Goal: Task Accomplishment & Management: Manage account settings

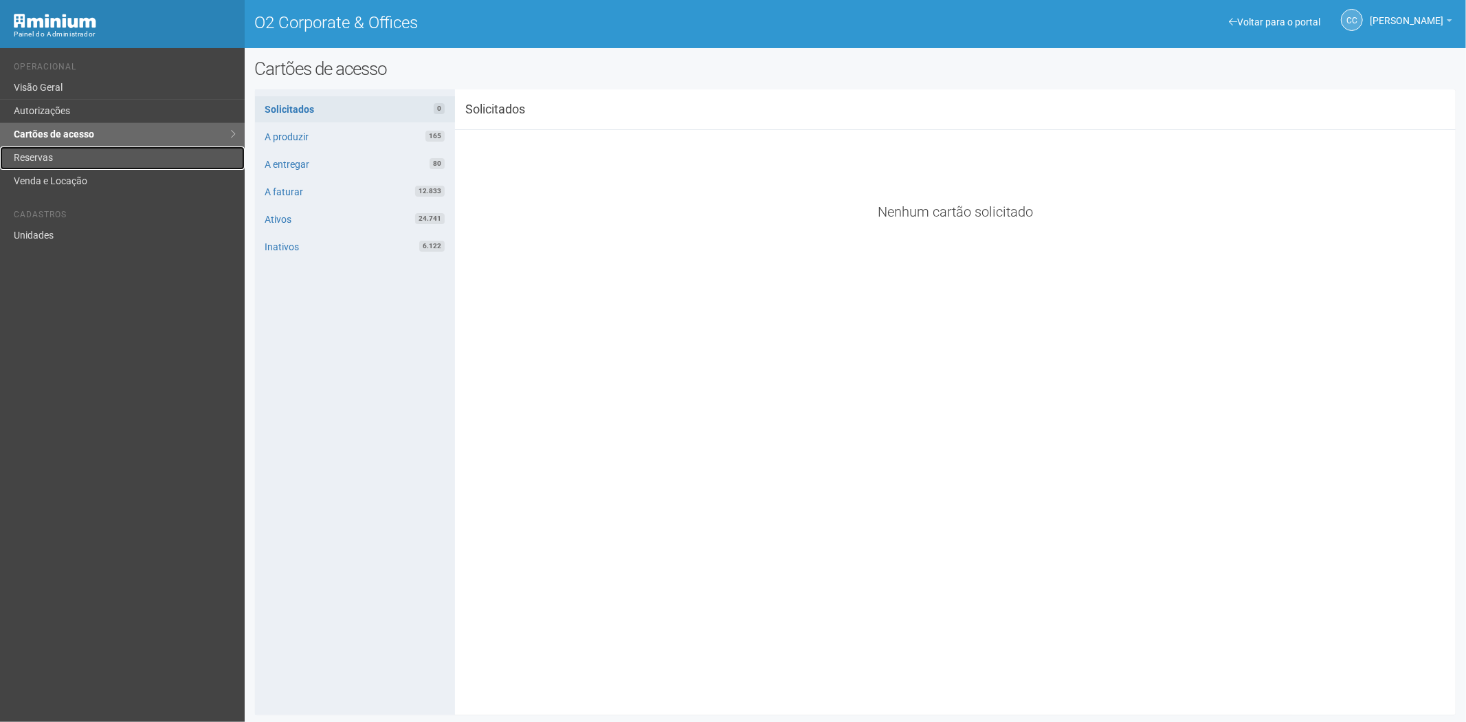
click at [87, 149] on link "Reservas" at bounding box center [122, 157] width 245 height 23
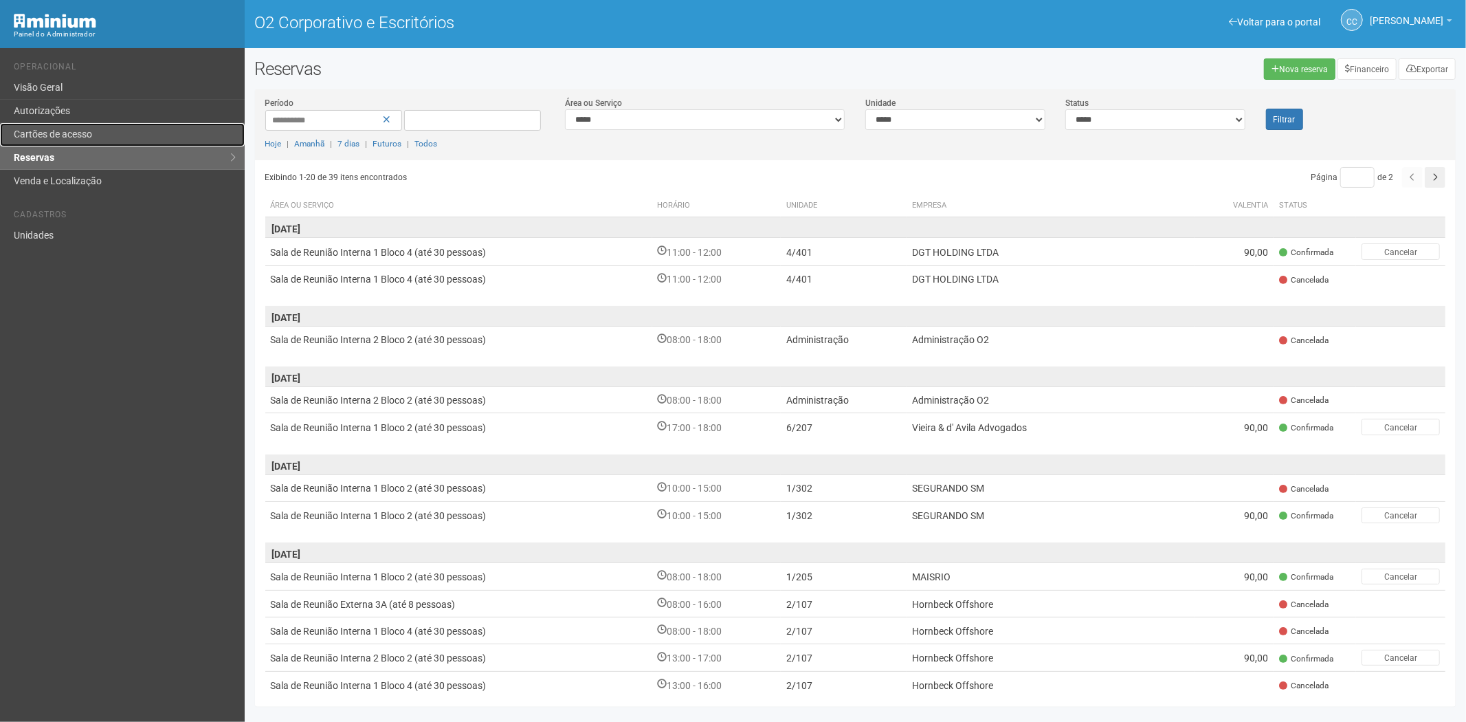
click at [55, 133] on font "Cartões de acesso" at bounding box center [53, 134] width 78 height 11
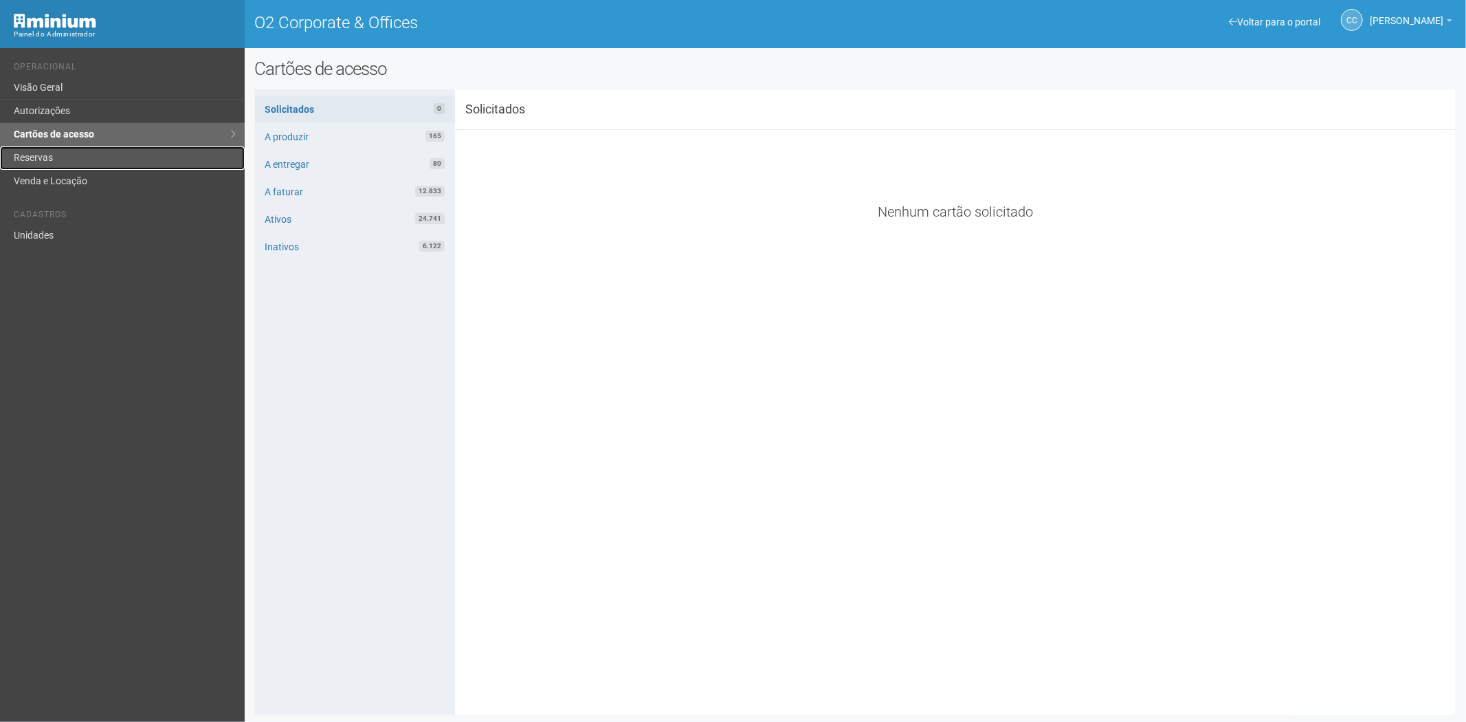
click at [100, 161] on link "Reservas" at bounding box center [122, 157] width 245 height 23
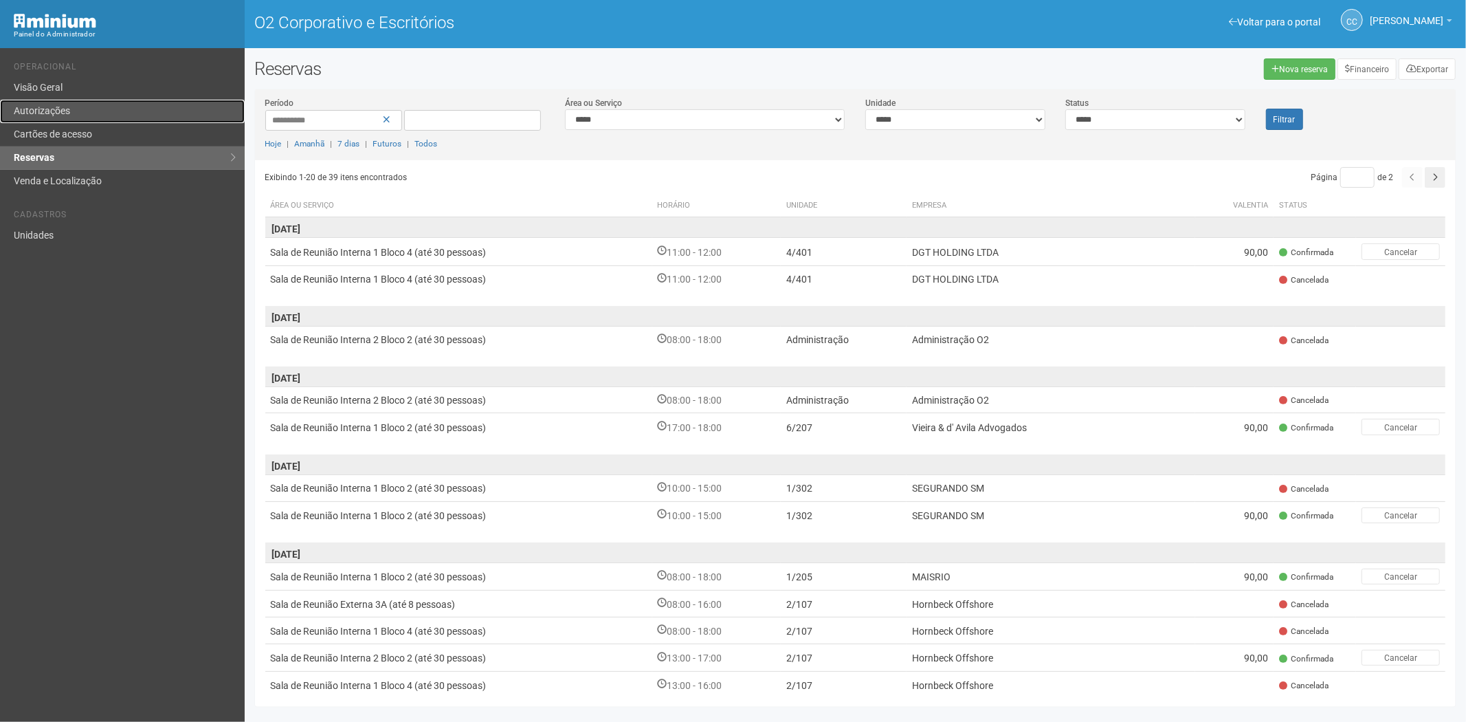
click at [50, 117] on link "Autorizações" at bounding box center [122, 111] width 245 height 23
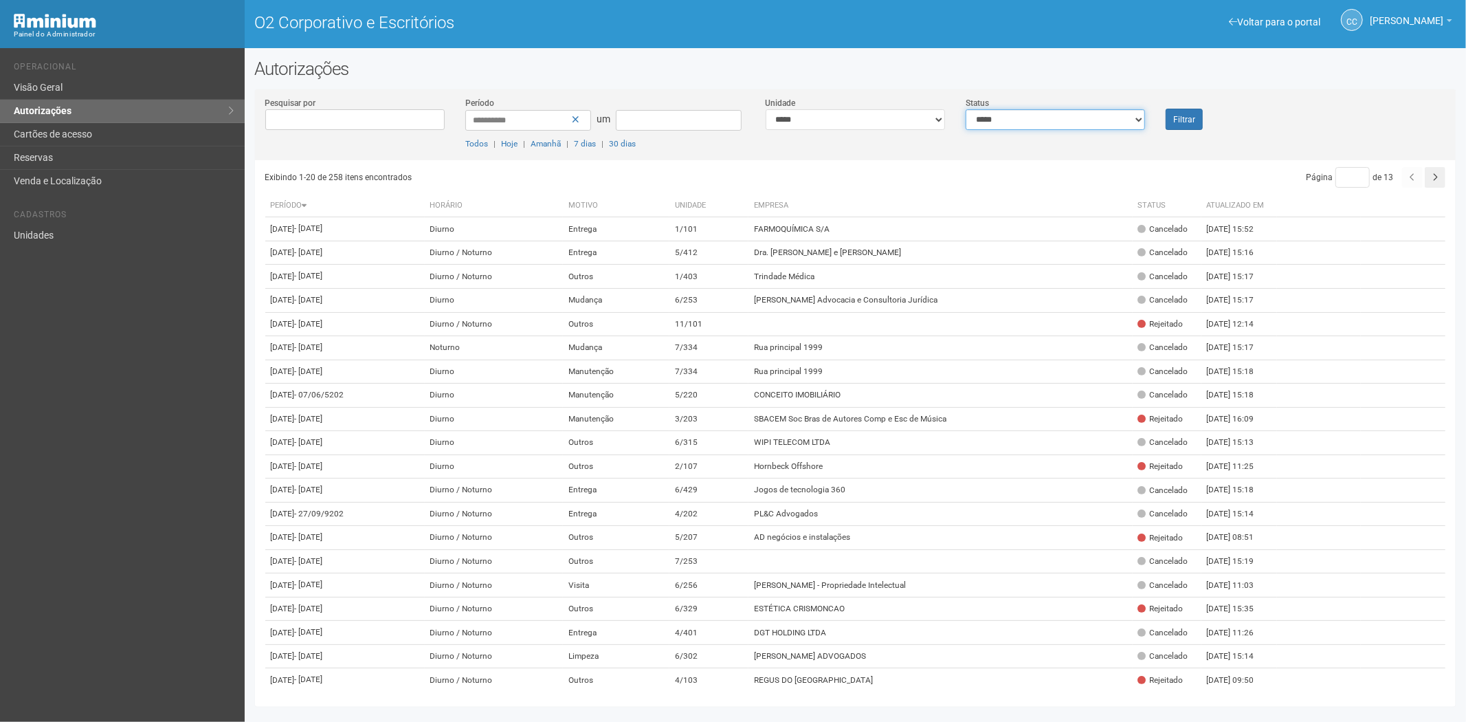
click at [1101, 122] on select "**********" at bounding box center [1055, 119] width 179 height 21
select select "*"
click at [966, 109] on select "**********" at bounding box center [1055, 119] width 179 height 21
click at [1177, 110] on button "Filtrar" at bounding box center [1184, 119] width 37 height 21
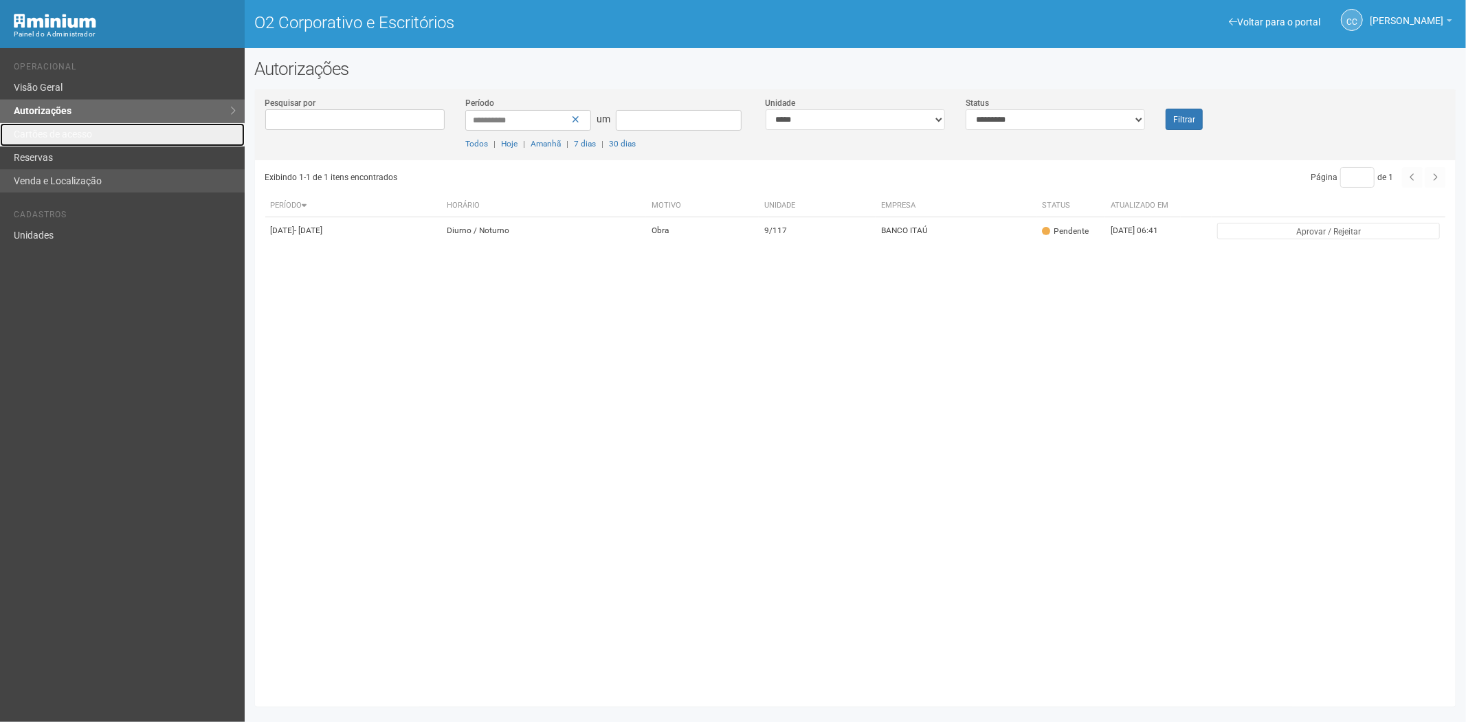
drag, startPoint x: 49, startPoint y: 133, endPoint x: 108, endPoint y: 172, distance: 70.9
click at [49, 133] on font "Cartões de acesso" at bounding box center [53, 134] width 78 height 11
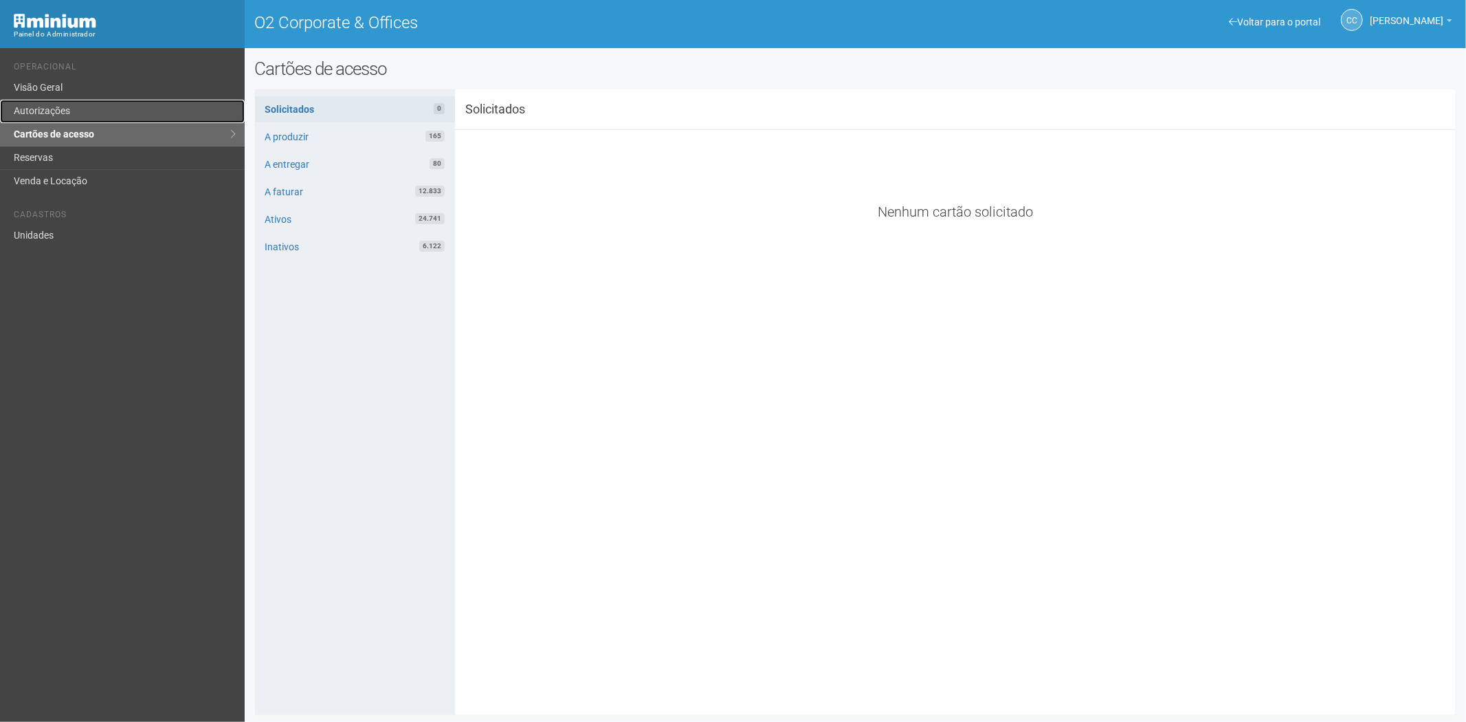
drag, startPoint x: 69, startPoint y: 110, endPoint x: 72, endPoint y: 122, distance: 11.9
click at [69, 110] on link "Autorizações" at bounding box center [122, 111] width 245 height 23
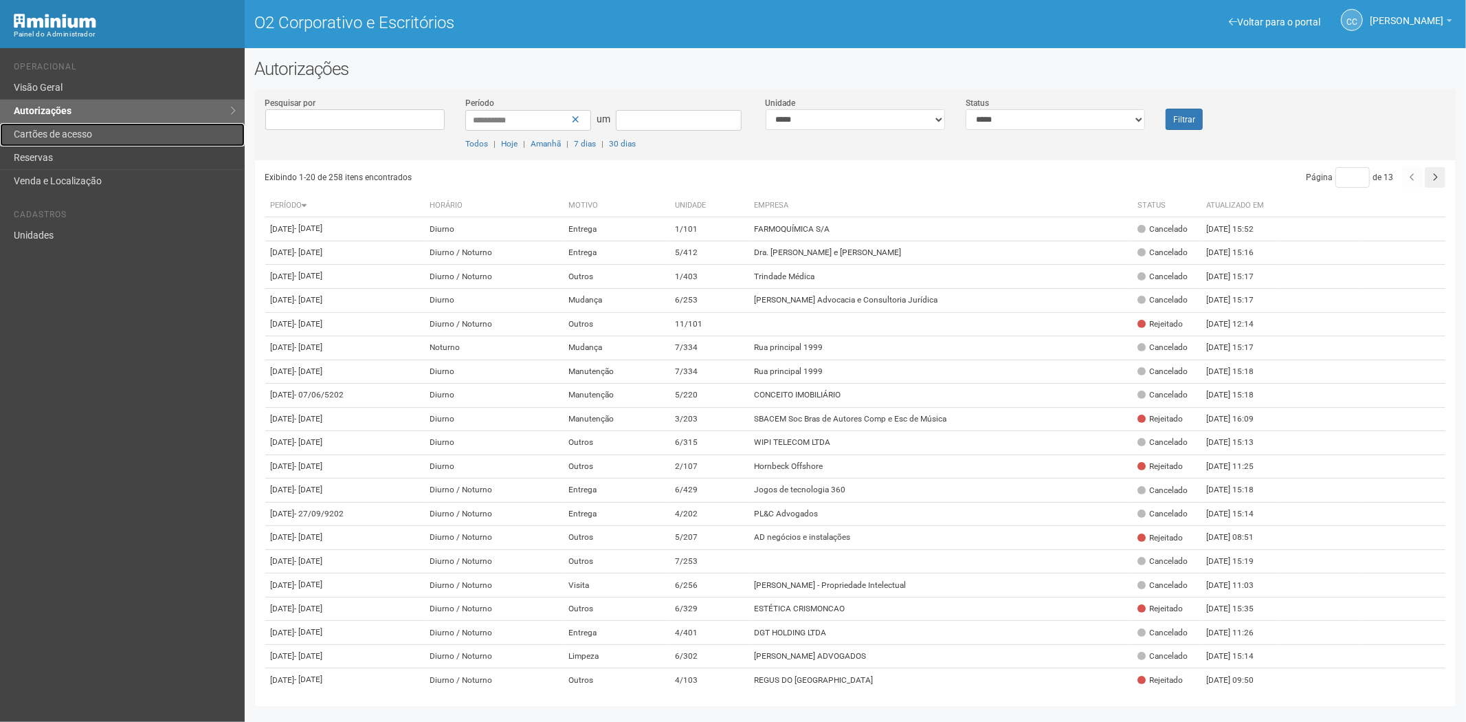
click at [88, 133] on font "Cartões de acesso" at bounding box center [53, 134] width 78 height 11
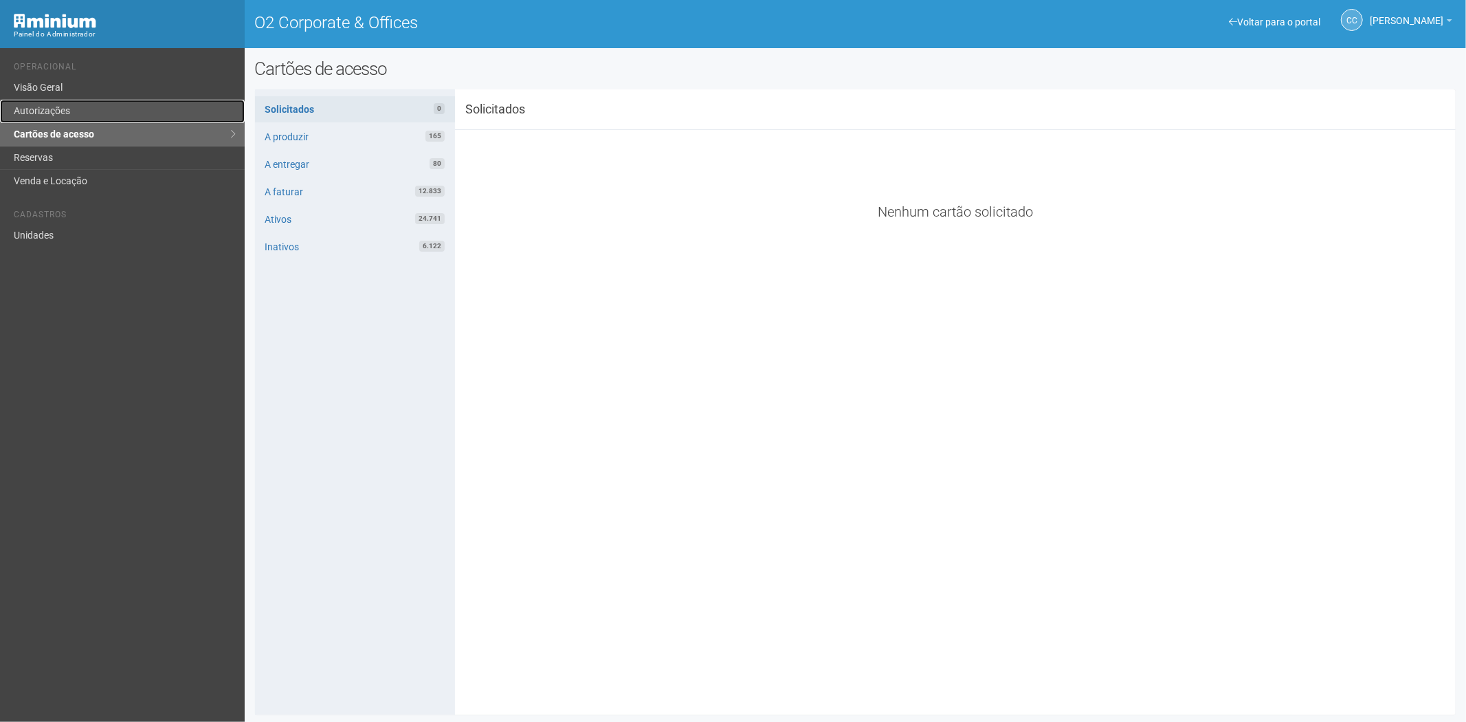
click at [71, 114] on link "Autorizações" at bounding box center [122, 111] width 245 height 23
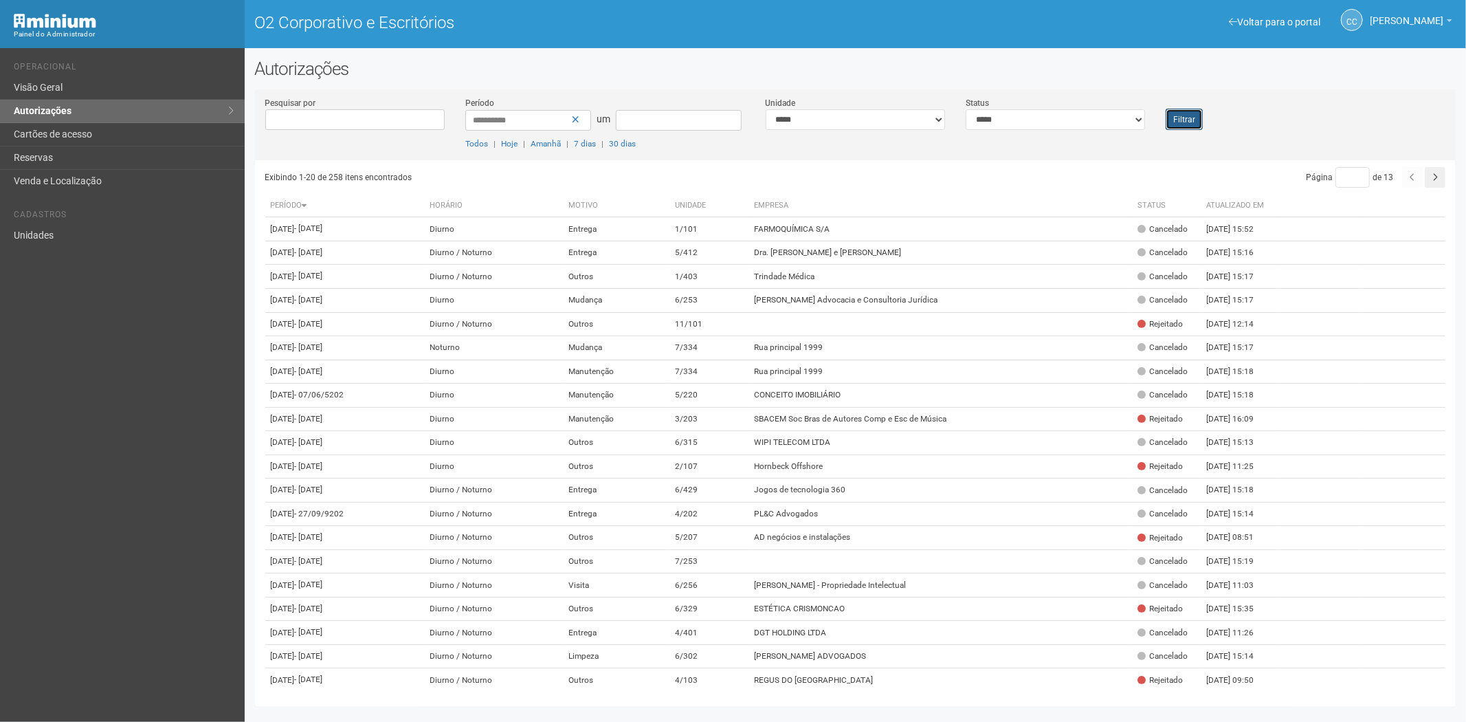
click at [1181, 122] on font "Filtrar" at bounding box center [1185, 120] width 22 height 10
click at [76, 134] on font "Cartões de acesso" at bounding box center [53, 134] width 78 height 11
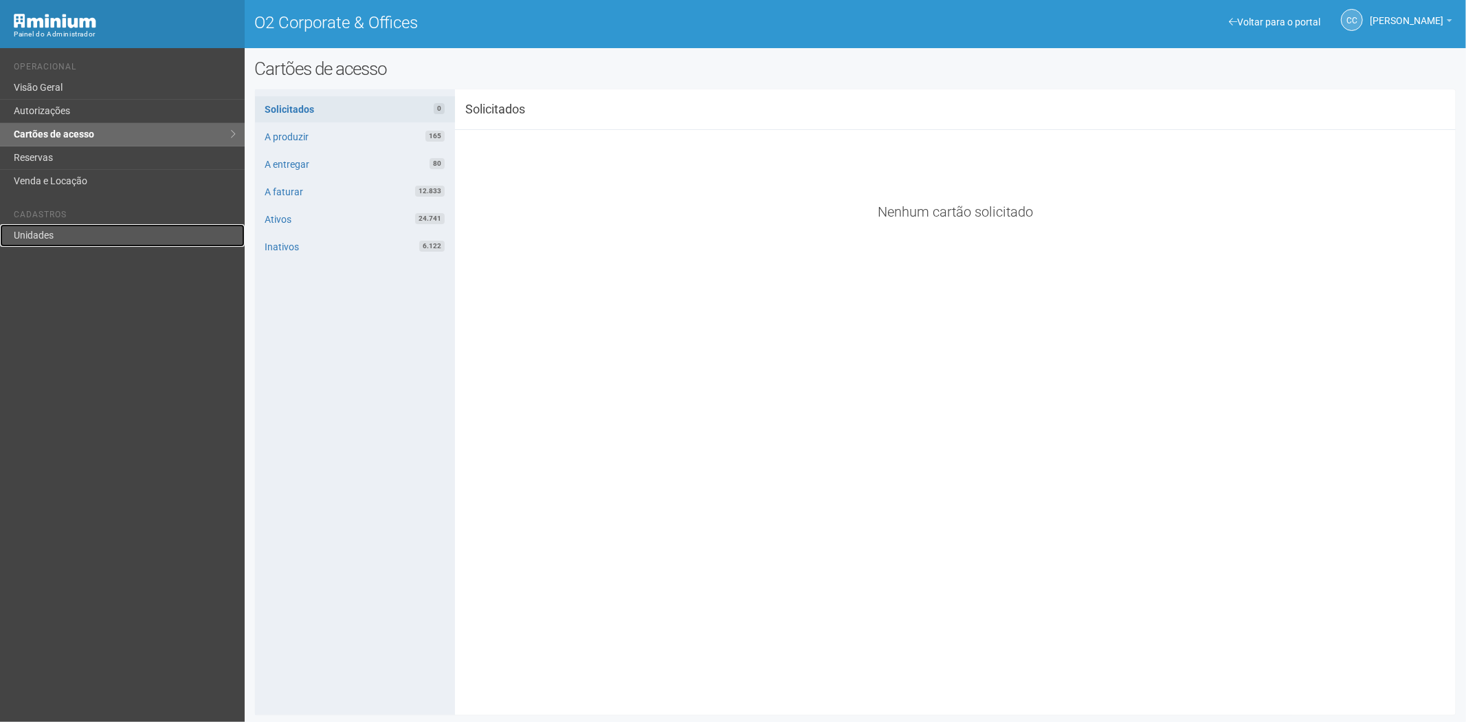
click at [57, 234] on link "Unidades" at bounding box center [122, 235] width 245 height 23
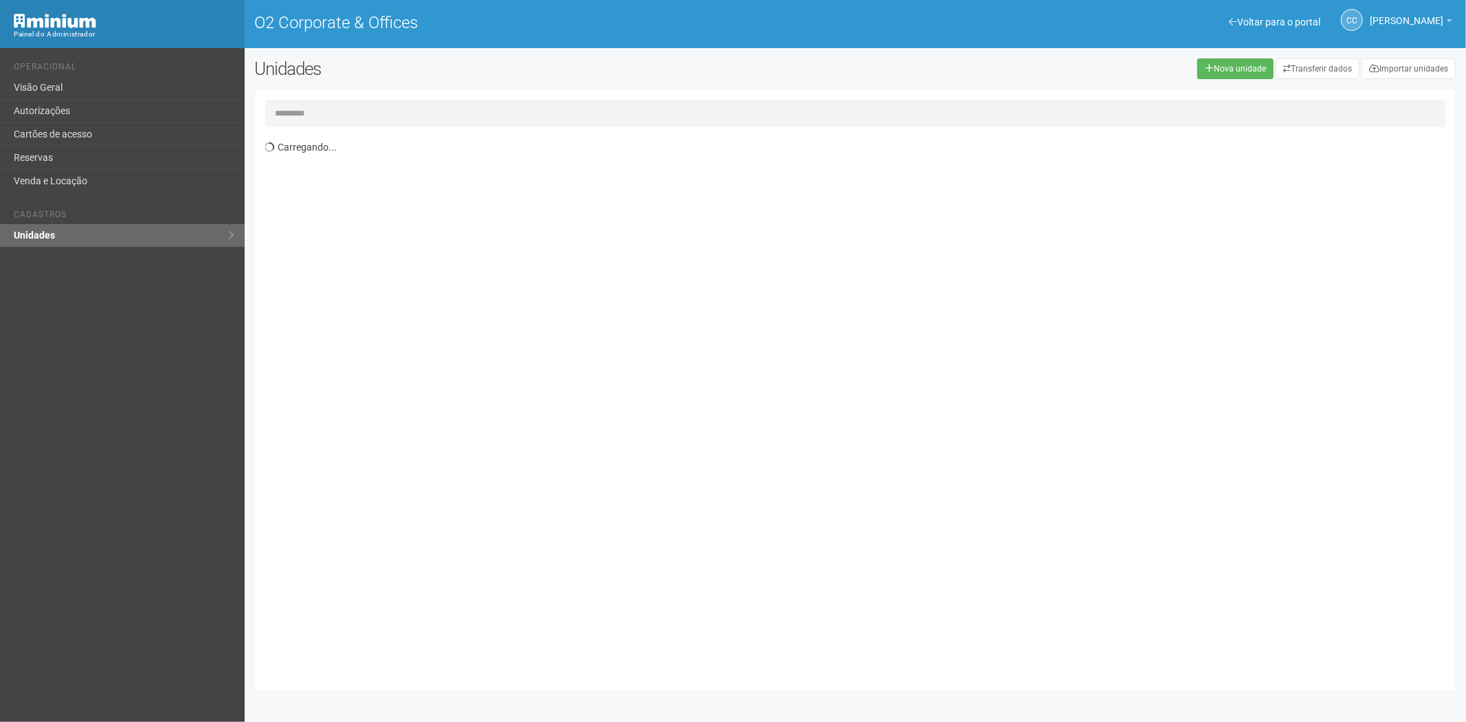
click at [307, 120] on input "text" at bounding box center [855, 114] width 1181 height 28
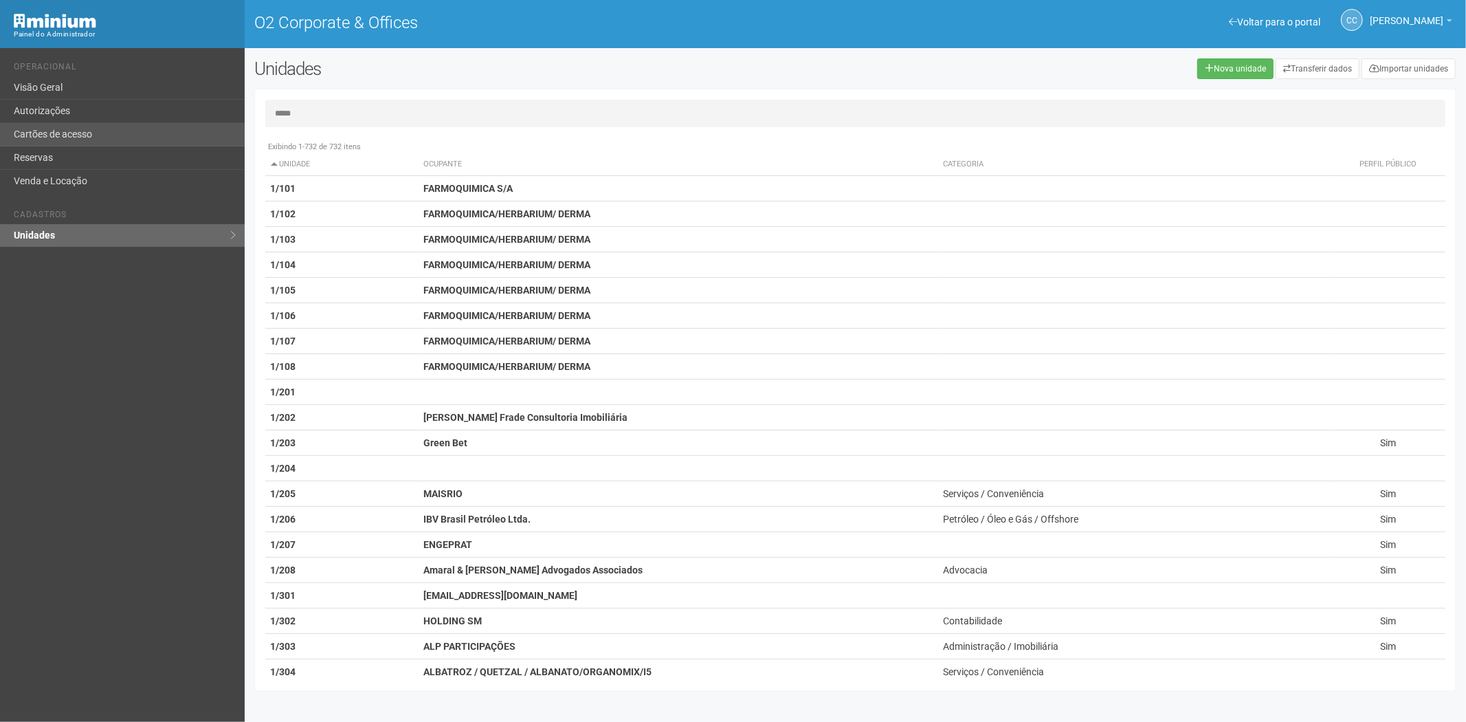
type input "*****"
click at [86, 125] on link "Cartões de acesso" at bounding box center [122, 134] width 245 height 23
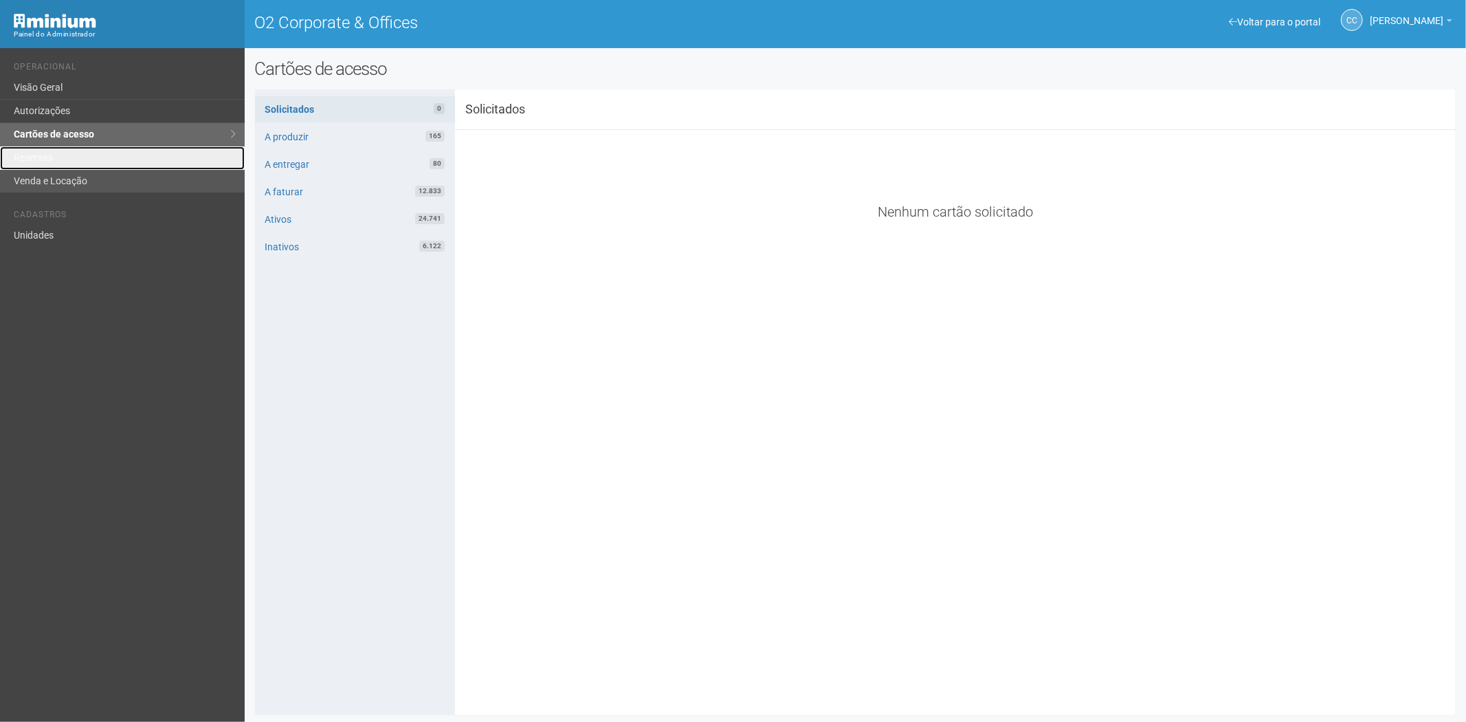
drag, startPoint x: 39, startPoint y: 154, endPoint x: 83, endPoint y: 190, distance: 56.7
click at [39, 154] on link "Reservas" at bounding box center [122, 157] width 245 height 23
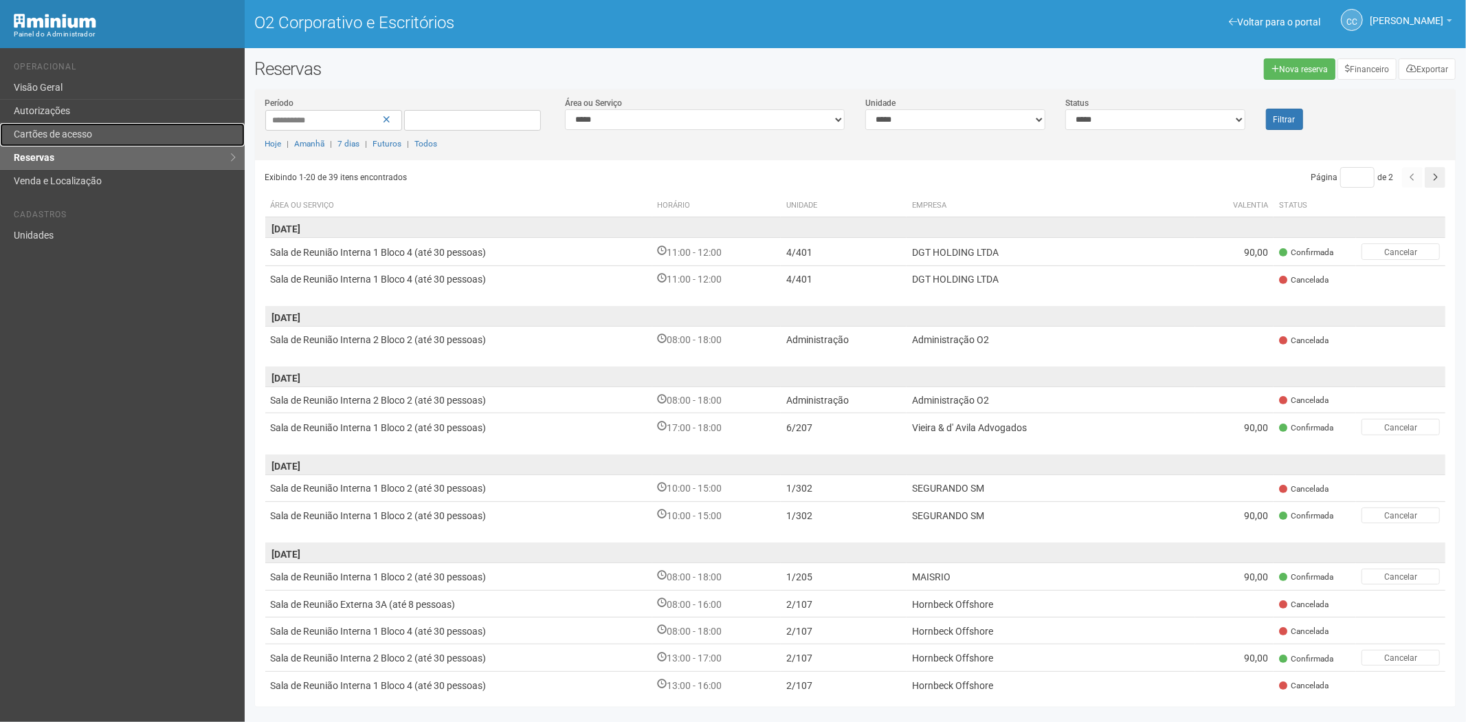
click at [67, 141] on link "Cartões de acesso" at bounding box center [122, 134] width 245 height 23
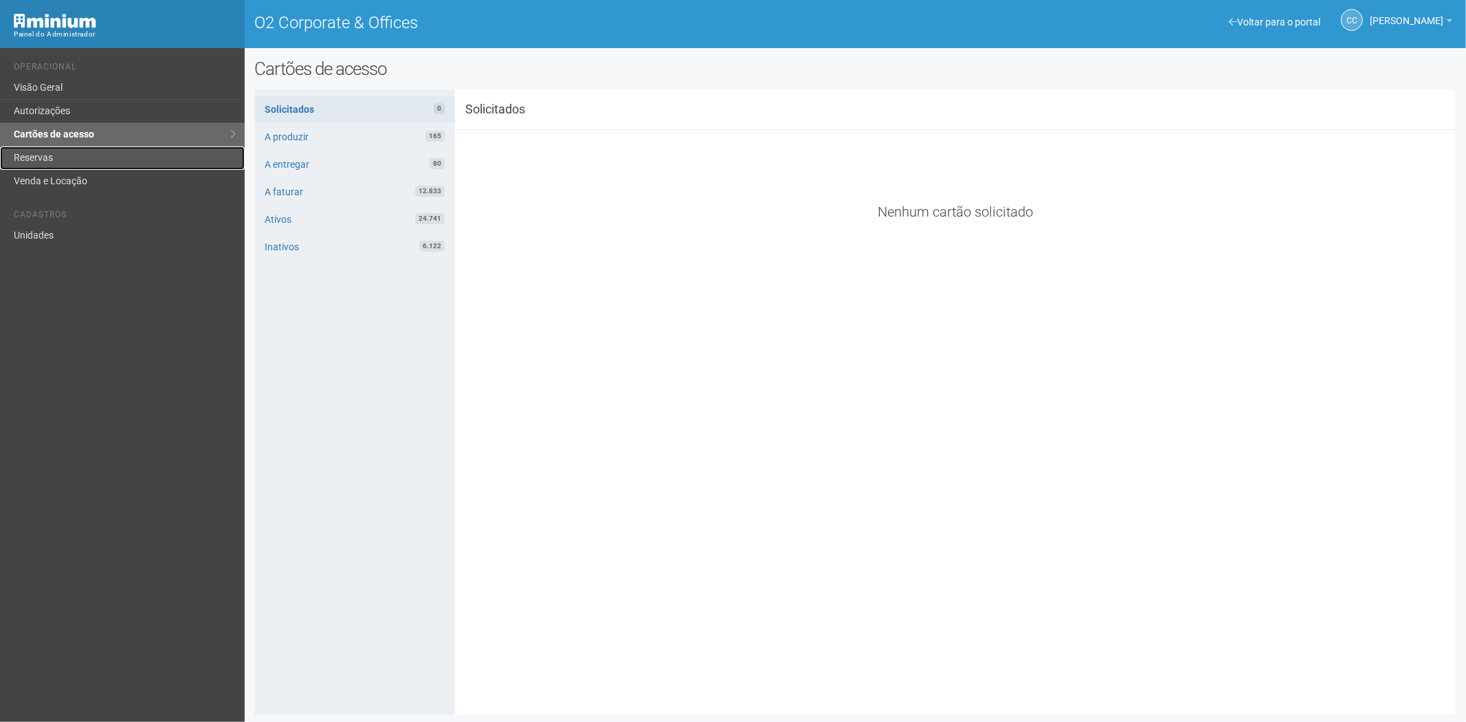
click at [62, 163] on link "Reservas" at bounding box center [122, 157] width 245 height 23
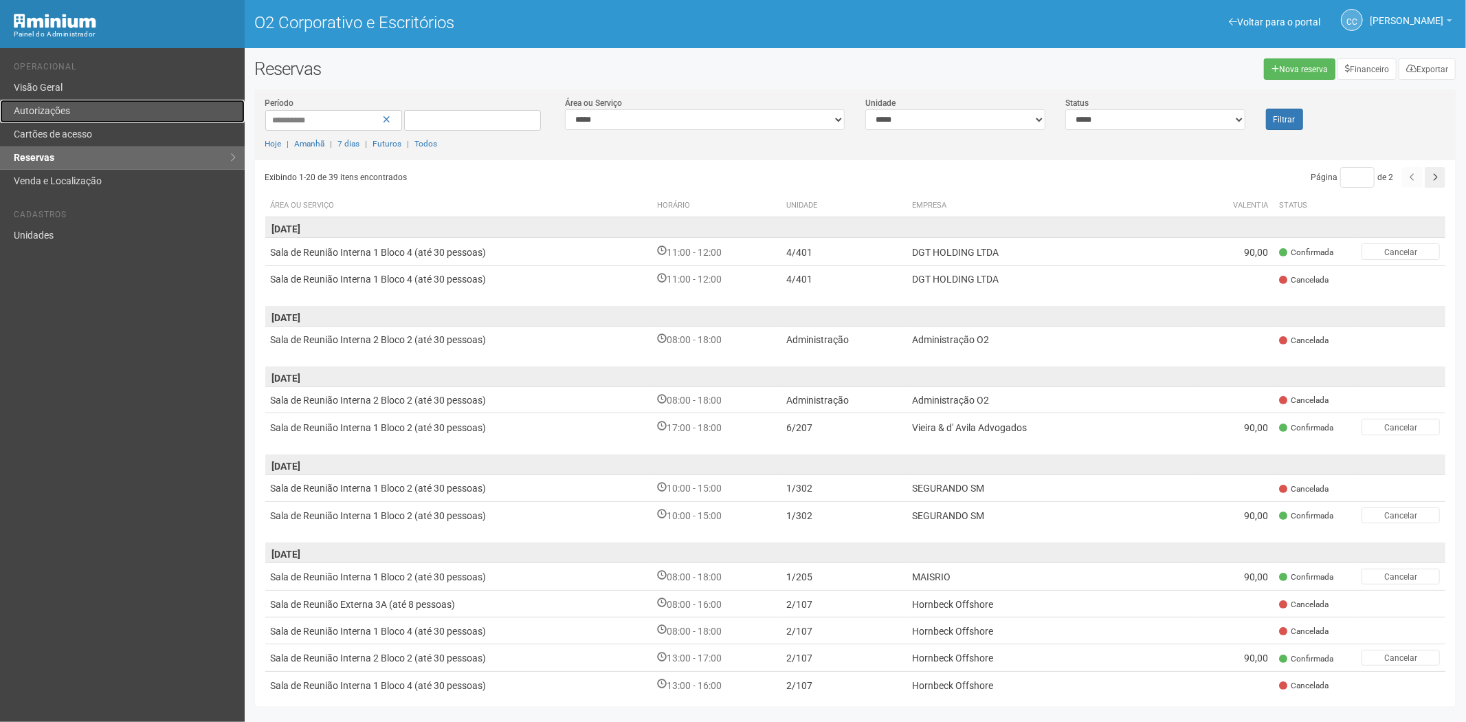
drag, startPoint x: 54, startPoint y: 108, endPoint x: 60, endPoint y: 135, distance: 27.5
click at [55, 111] on font "Autorizações" at bounding box center [42, 110] width 56 height 11
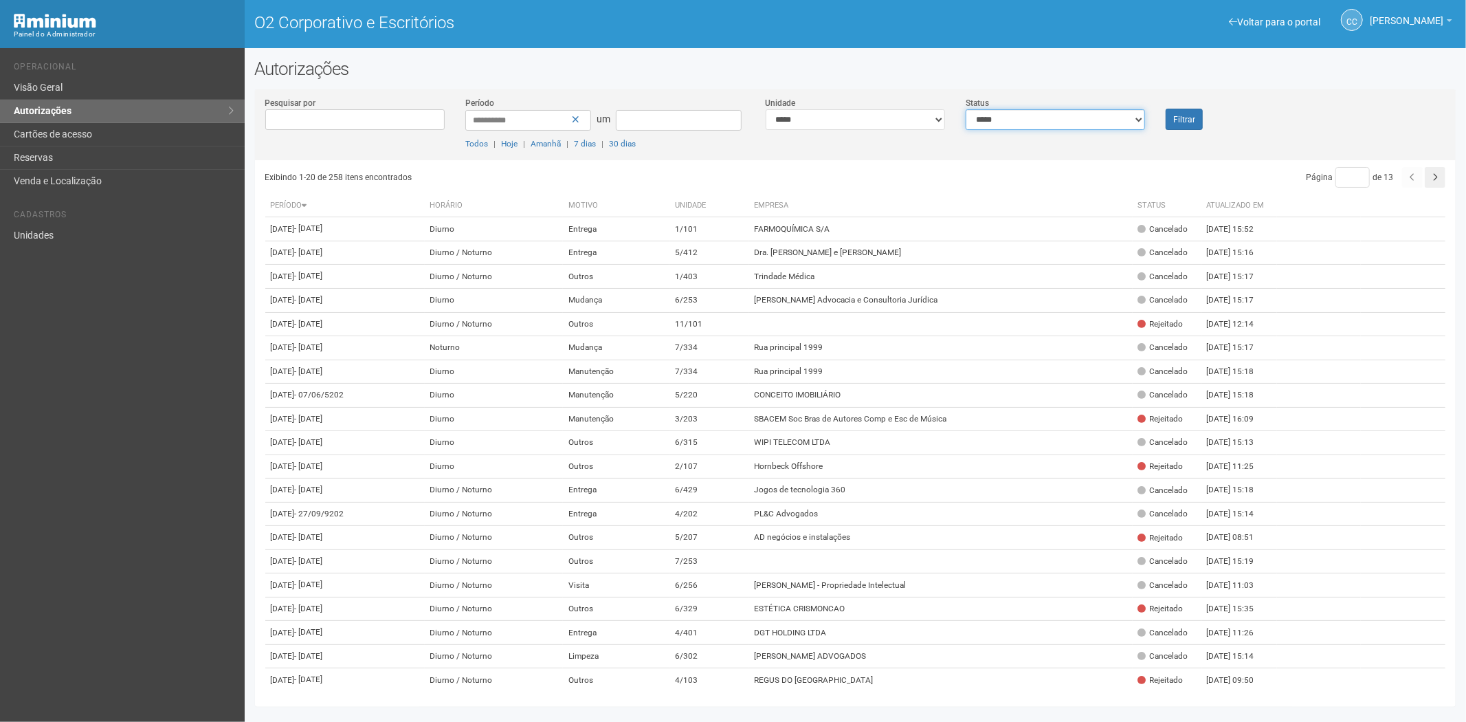
click at [1025, 122] on select "**********" at bounding box center [1055, 119] width 179 height 21
select select "*"
click at [966, 109] on select "**********" at bounding box center [1055, 119] width 179 height 21
click at [1178, 124] on button "Filtrar" at bounding box center [1184, 119] width 37 height 21
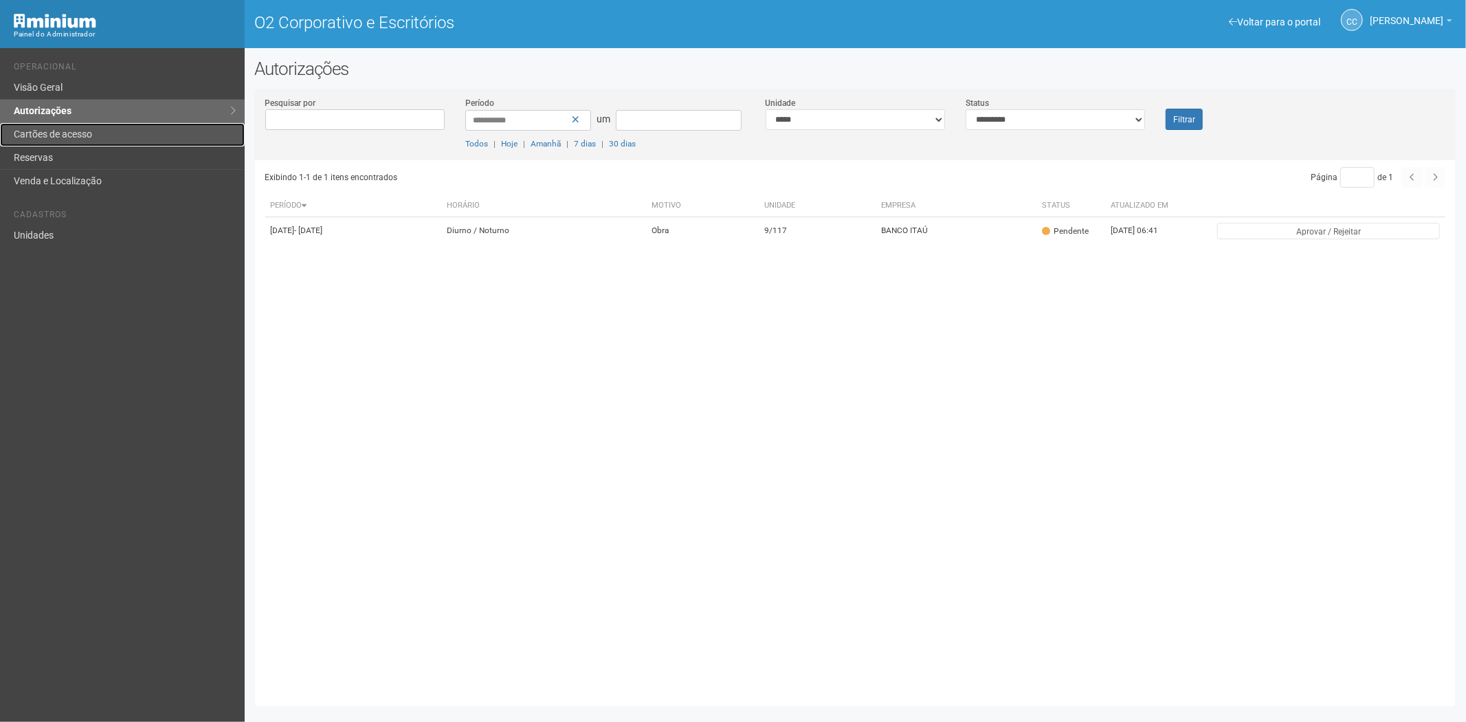
click at [58, 131] on font "Cartões de acesso" at bounding box center [53, 134] width 78 height 11
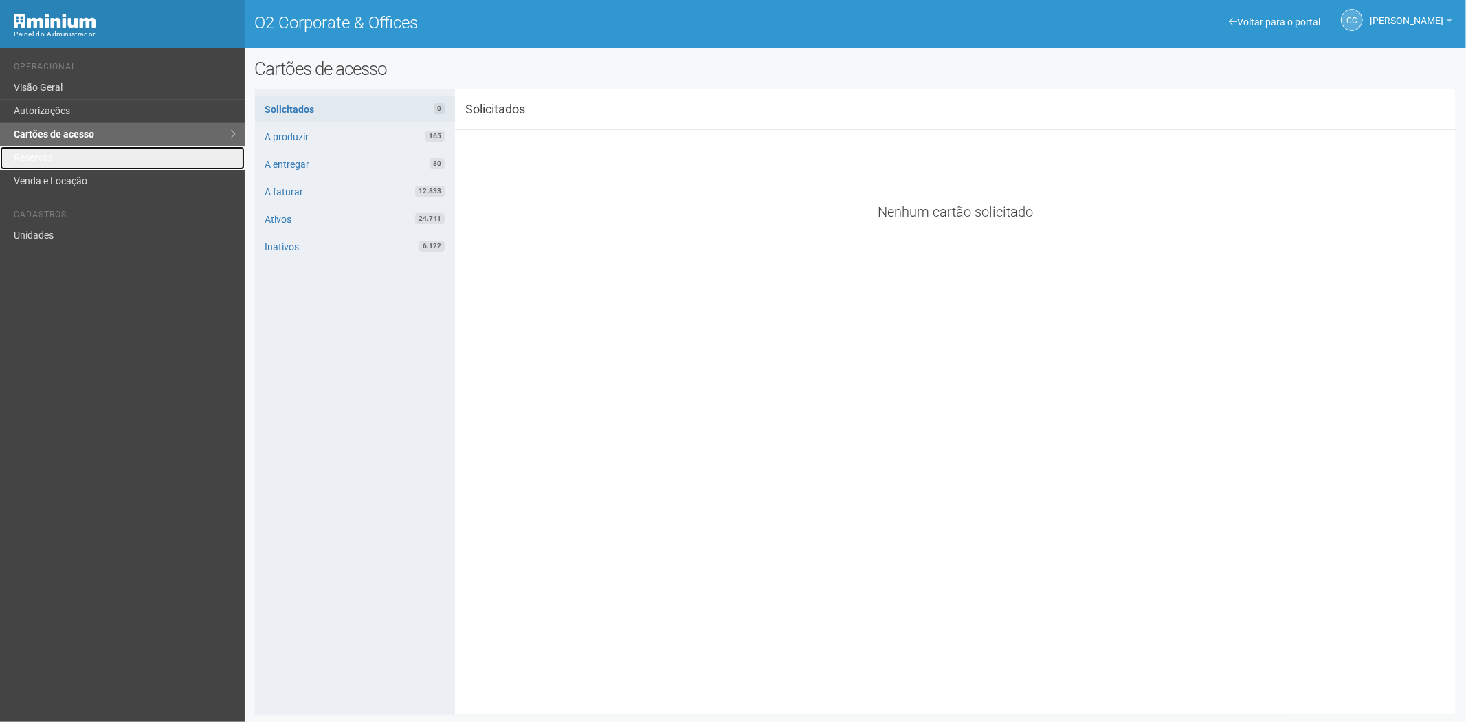
drag, startPoint x: 81, startPoint y: 159, endPoint x: 175, endPoint y: 250, distance: 130.3
click at [81, 160] on link "Reservas" at bounding box center [122, 157] width 245 height 23
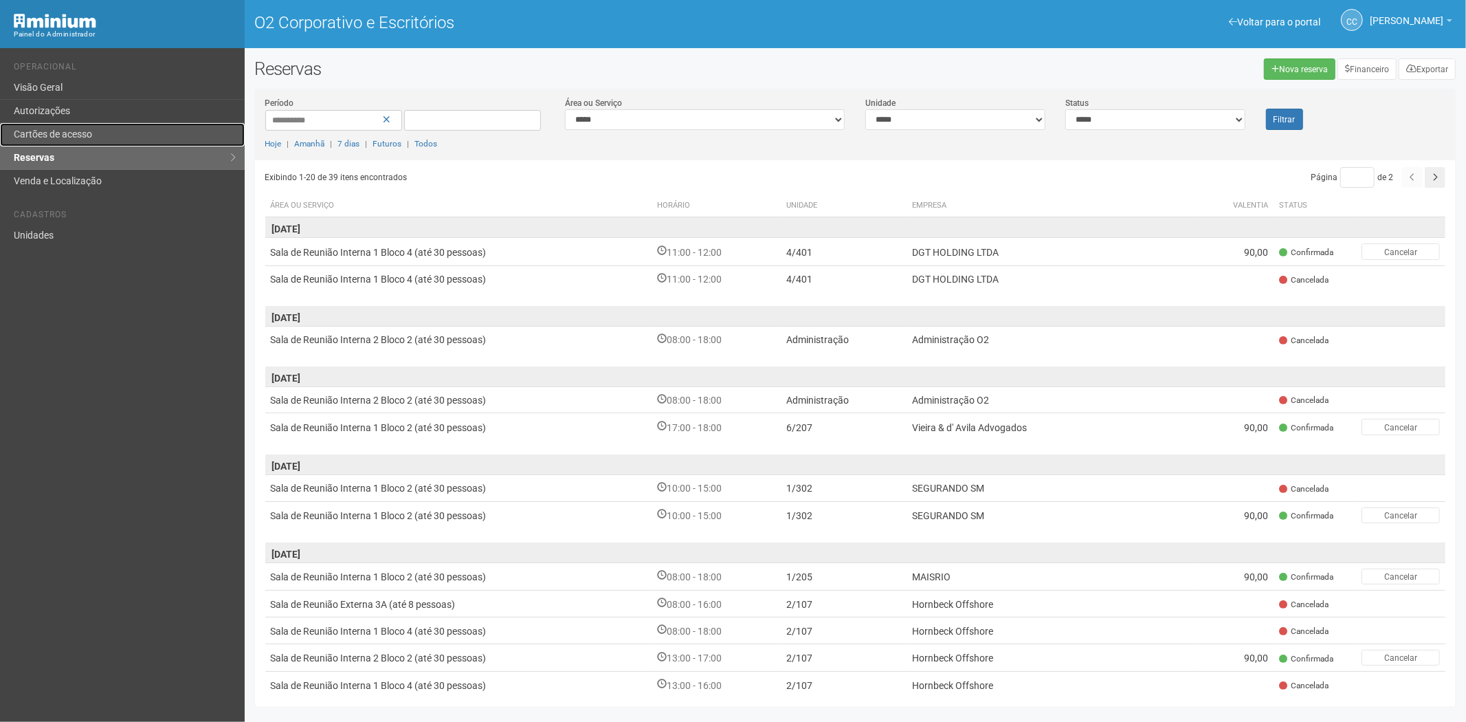
drag, startPoint x: 71, startPoint y: 135, endPoint x: 73, endPoint y: 145, distance: 9.8
click at [71, 135] on font "Cartões de acesso" at bounding box center [53, 134] width 78 height 11
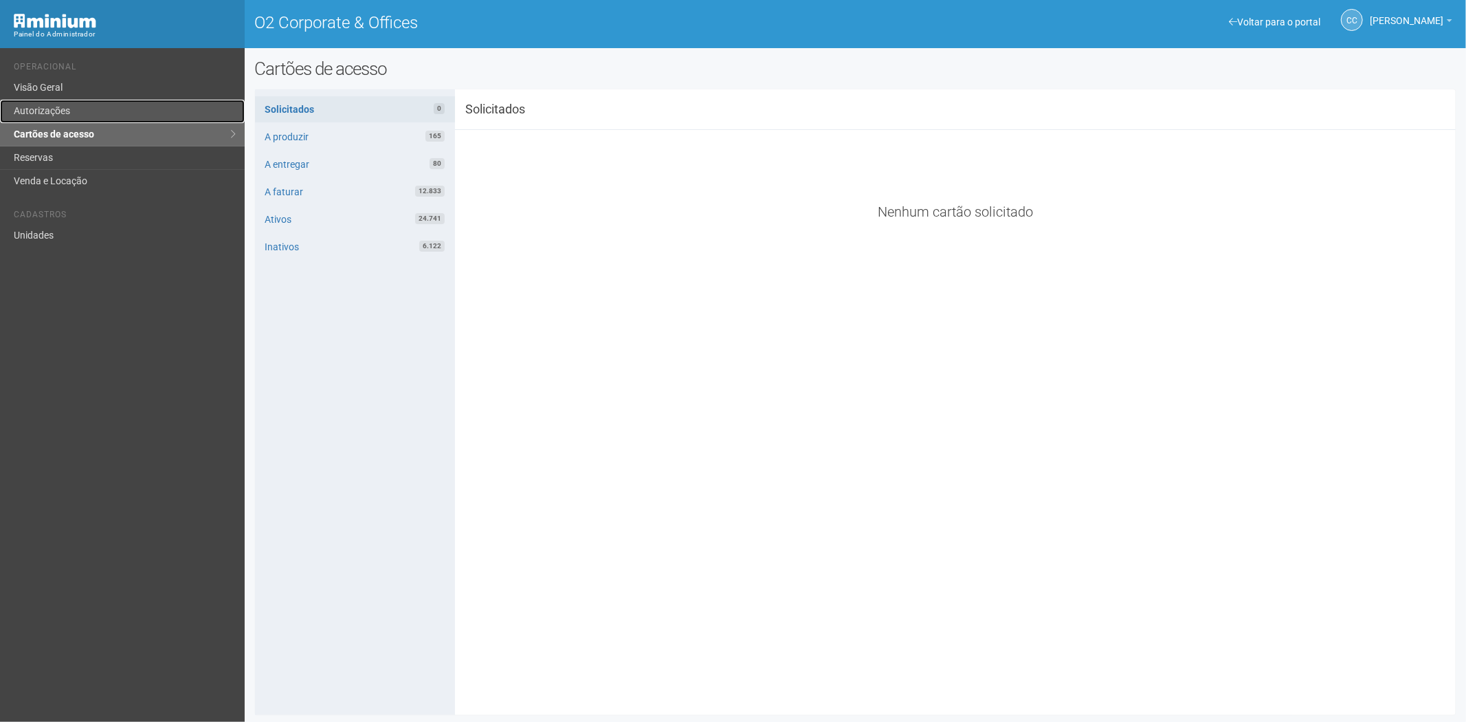
click at [58, 114] on link "Autorizações" at bounding box center [122, 111] width 245 height 23
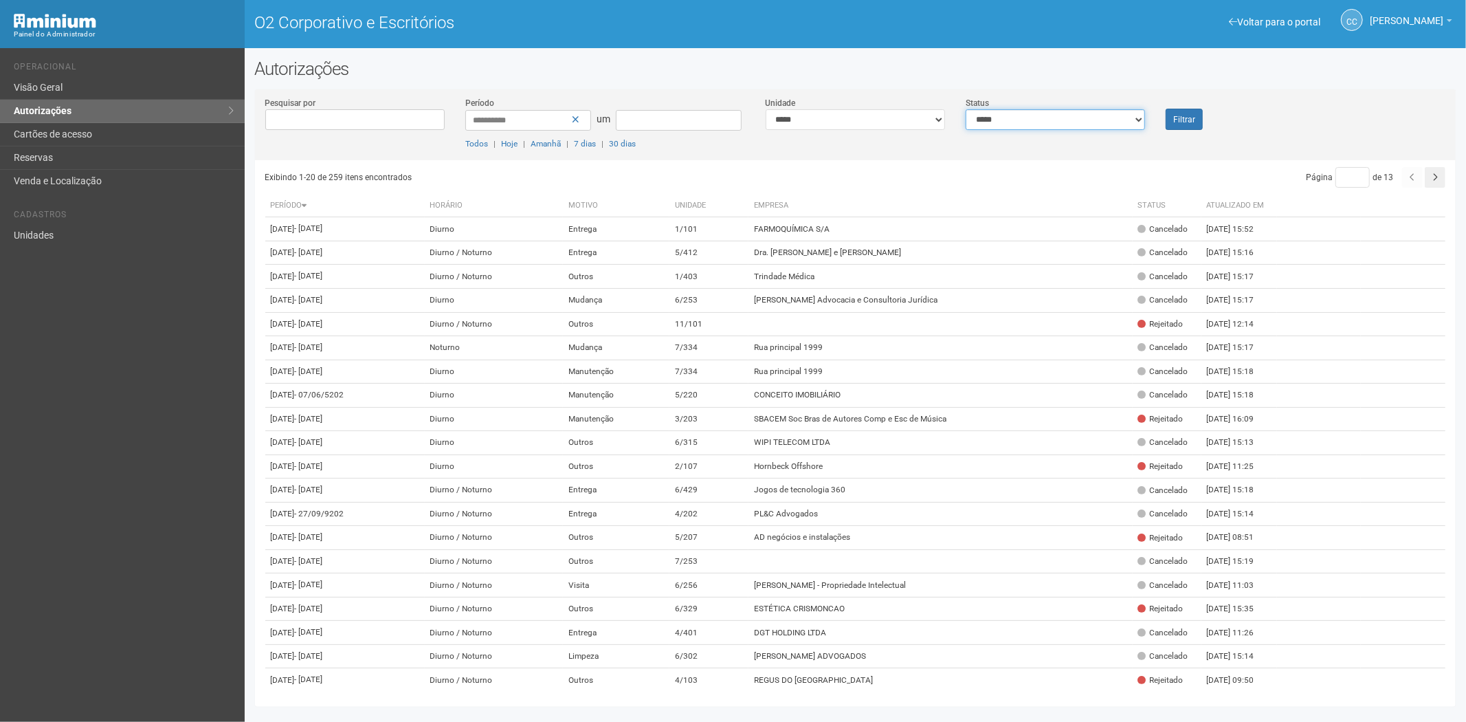
click at [1056, 114] on select "**********" at bounding box center [1055, 119] width 179 height 21
select select "*"
click at [966, 109] on select "**********" at bounding box center [1055, 119] width 179 height 21
click at [1190, 117] on font "Filtrar" at bounding box center [1185, 120] width 22 height 10
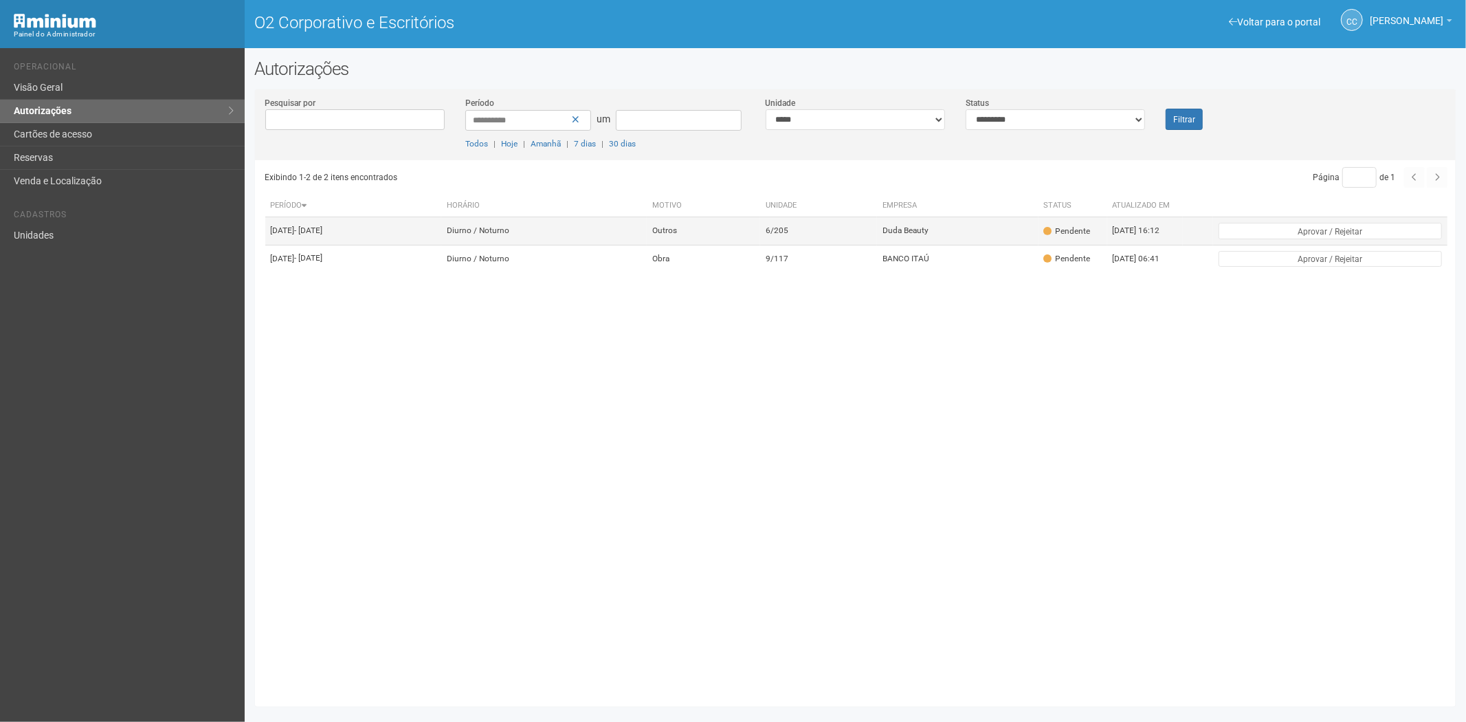
click at [877, 235] on td "6/205" at bounding box center [818, 231] width 117 height 28
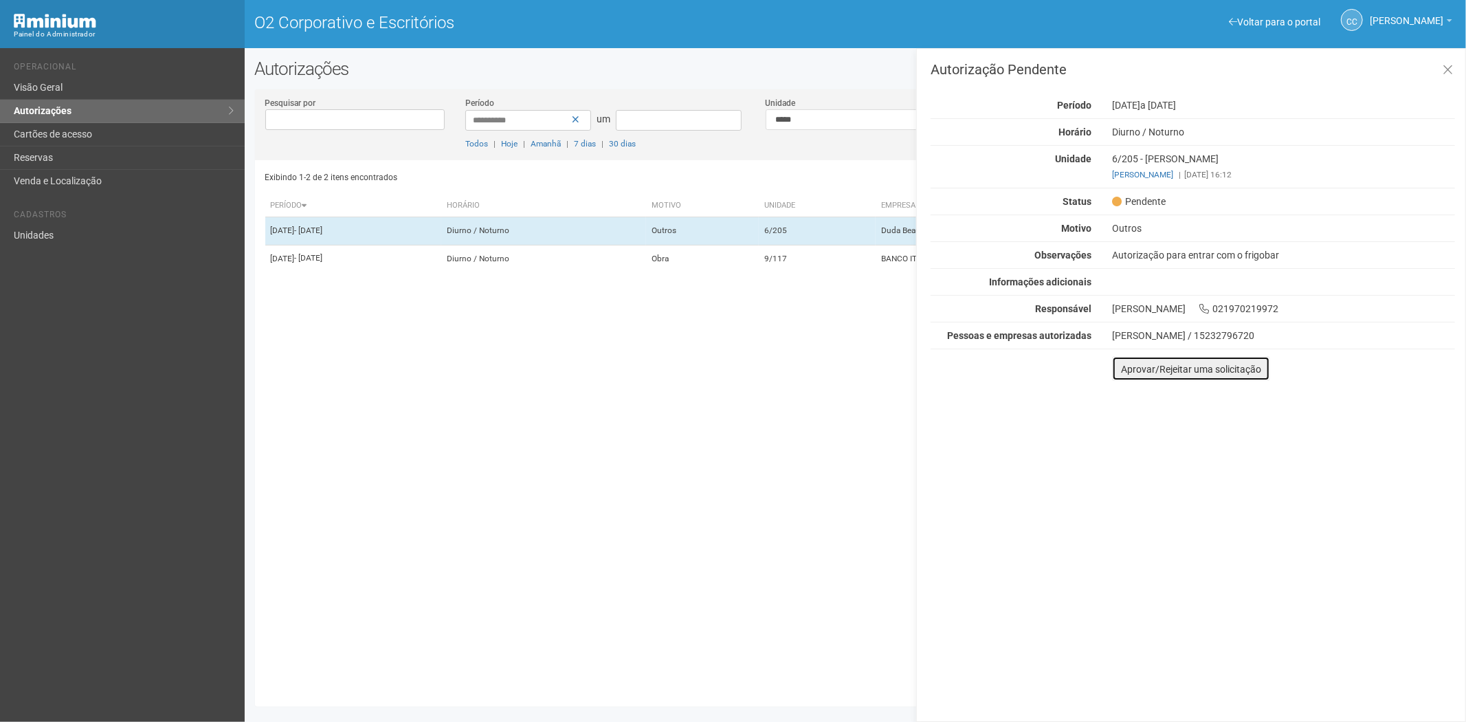
click at [1125, 369] on font "Aprovar/Rejeitar uma solicitação" at bounding box center [1191, 369] width 140 height 11
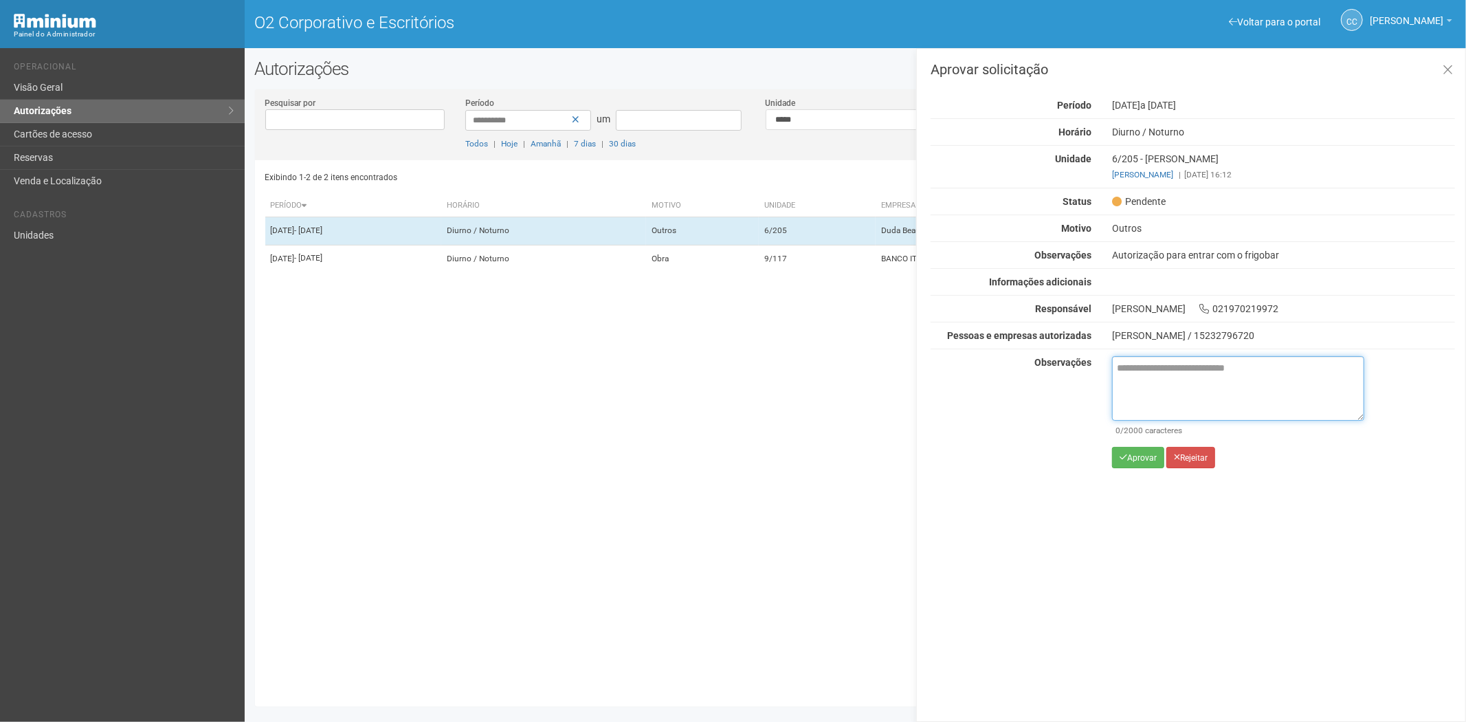
click at [1142, 380] on textarea at bounding box center [1238, 388] width 252 height 65
paste textarea "**********"
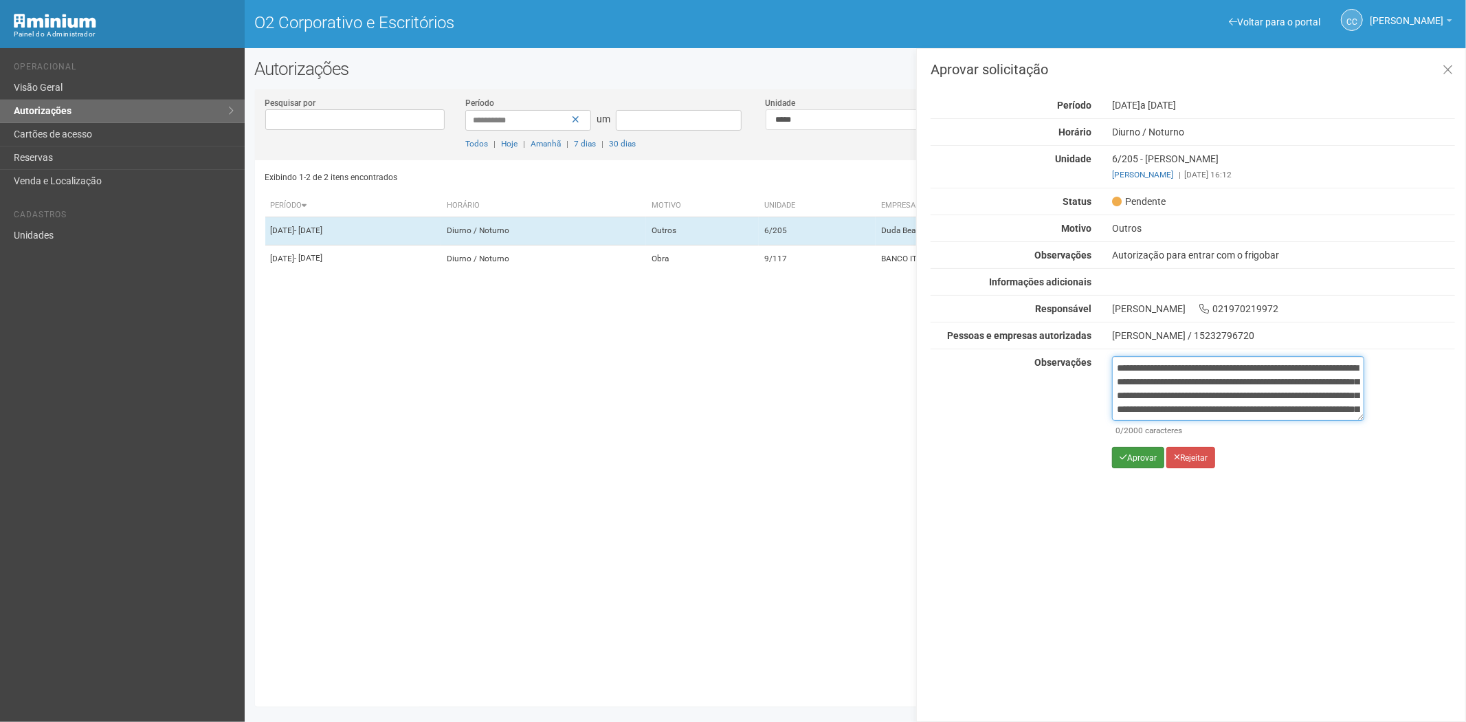
scroll to position [77, 0]
type textarea "**********"
click at [1130, 461] on font "Aprovar" at bounding box center [1143, 458] width 30 height 10
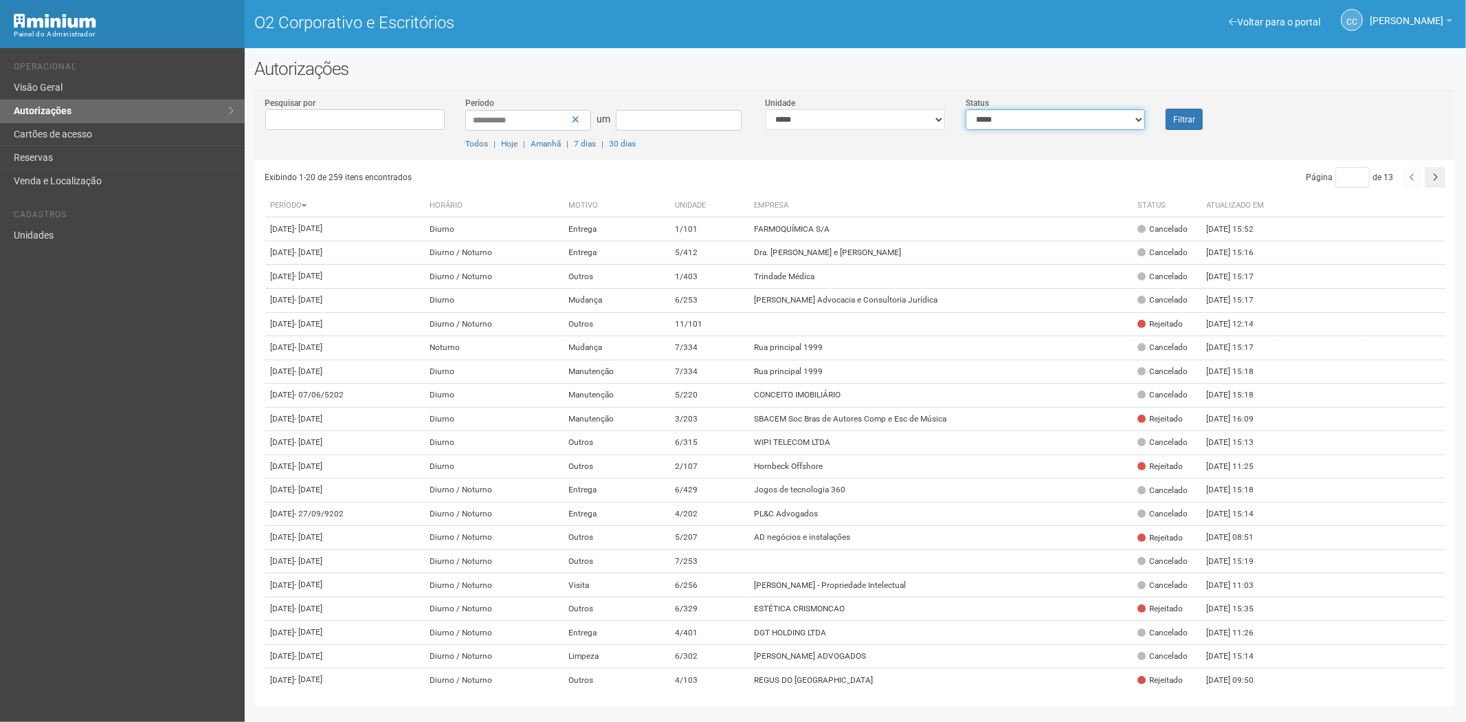
click at [1087, 124] on select "**********" at bounding box center [1055, 119] width 179 height 21
select select "*"
click at [966, 109] on select "**********" at bounding box center [1055, 119] width 179 height 21
click at [1191, 111] on button "Filtrar" at bounding box center [1184, 119] width 37 height 21
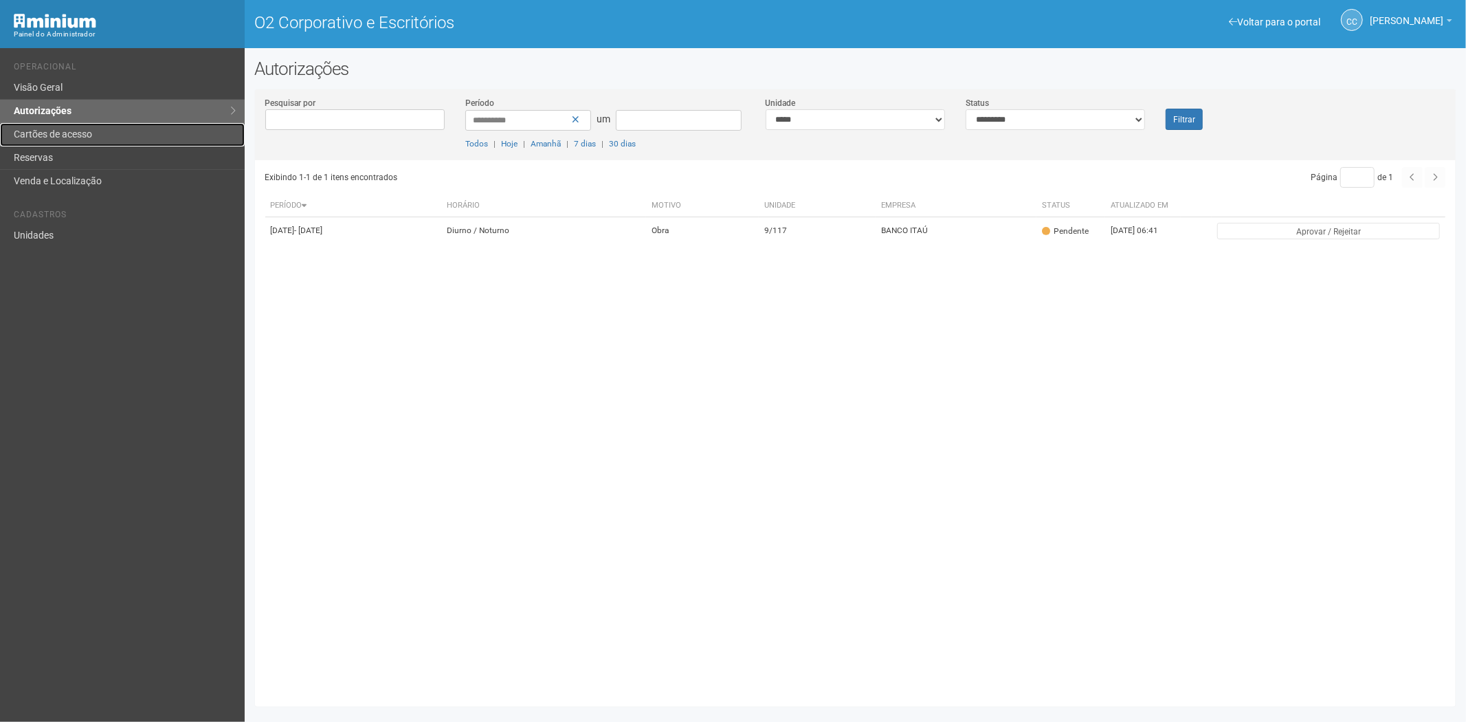
click at [76, 131] on font "Cartões de acesso" at bounding box center [53, 134] width 78 height 11
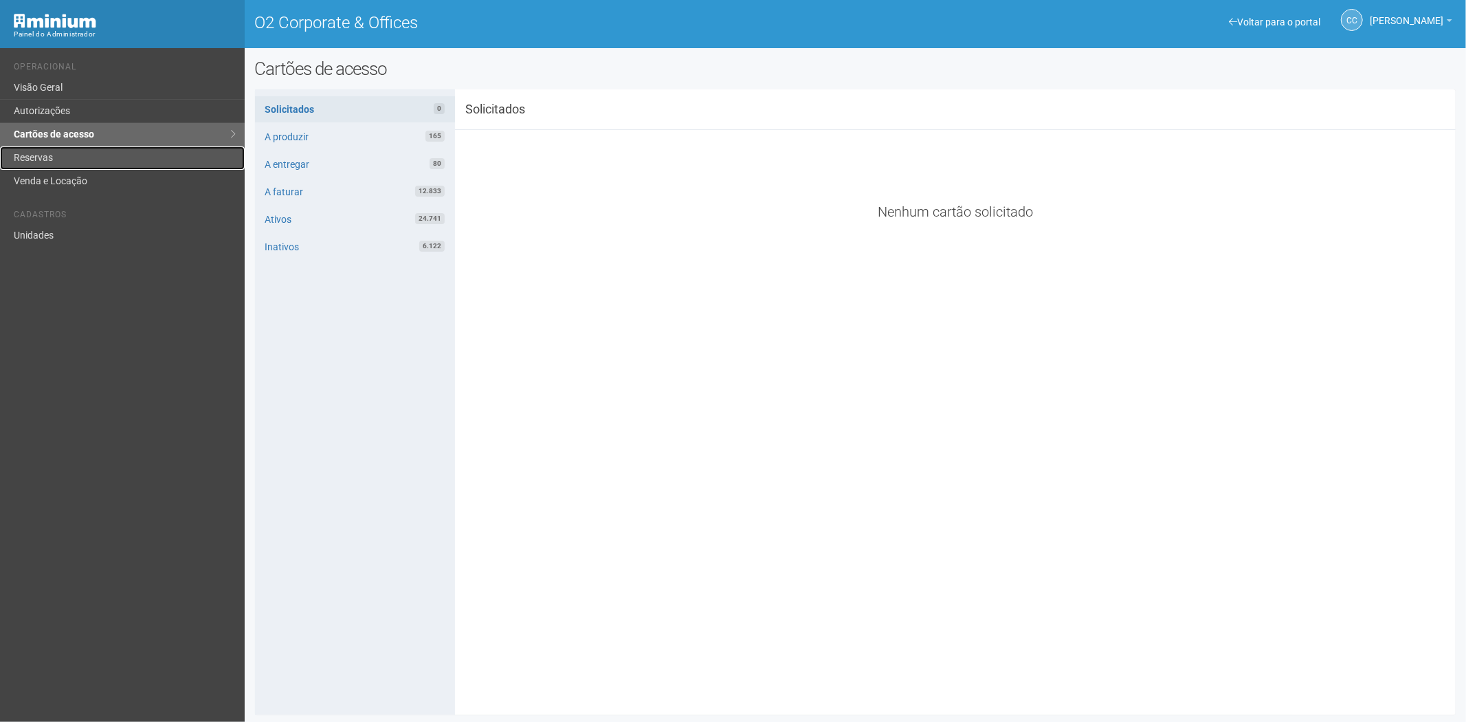
click at [48, 157] on link "Reservas" at bounding box center [122, 157] width 245 height 23
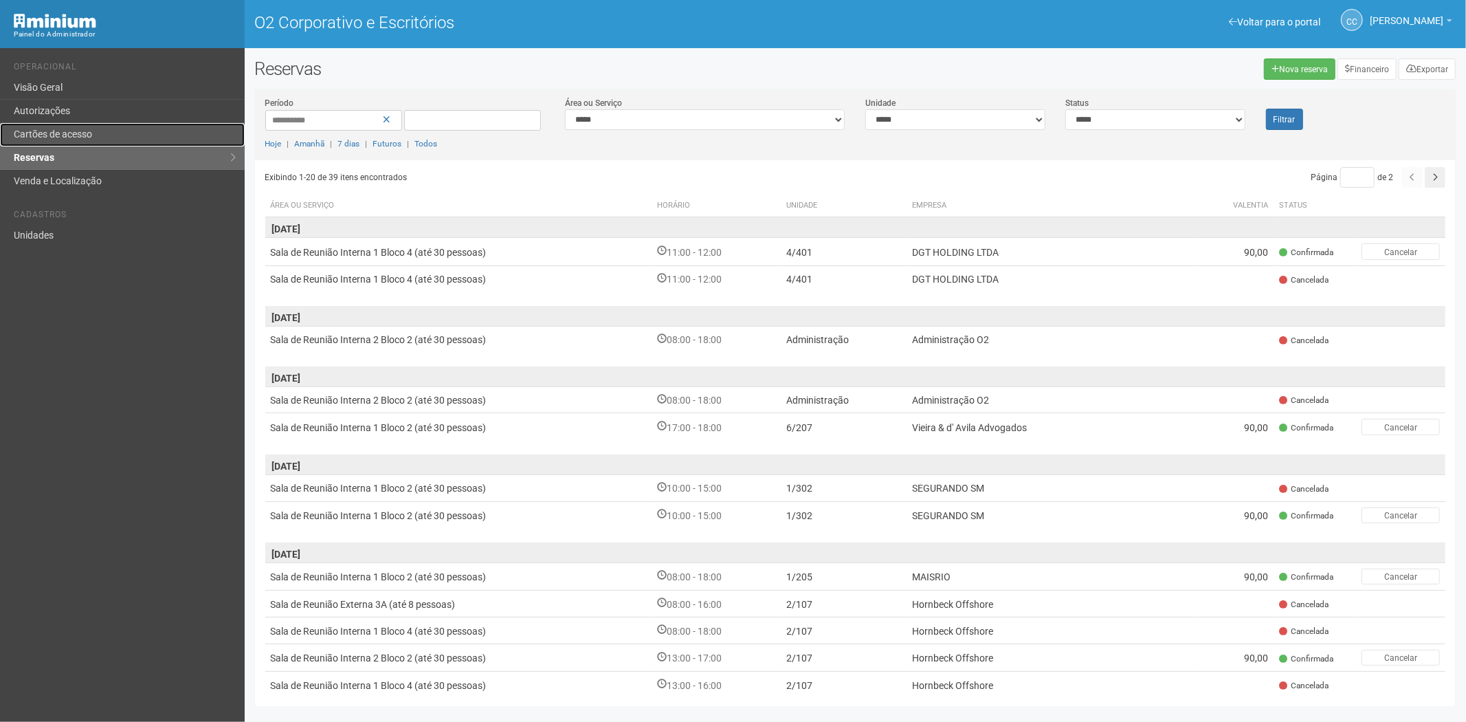
click at [95, 132] on link "Cartões de acesso" at bounding box center [122, 134] width 245 height 23
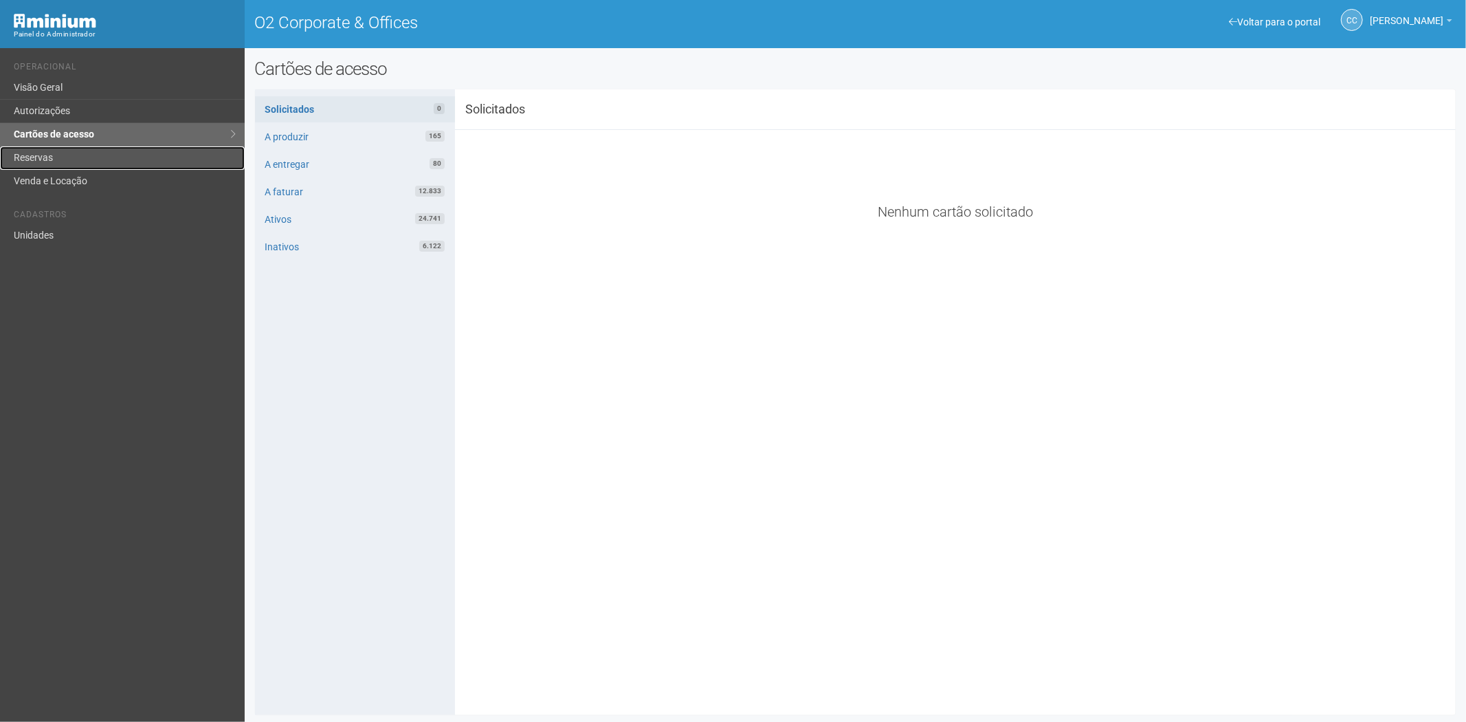
click at [71, 155] on link "Reservas" at bounding box center [122, 157] width 245 height 23
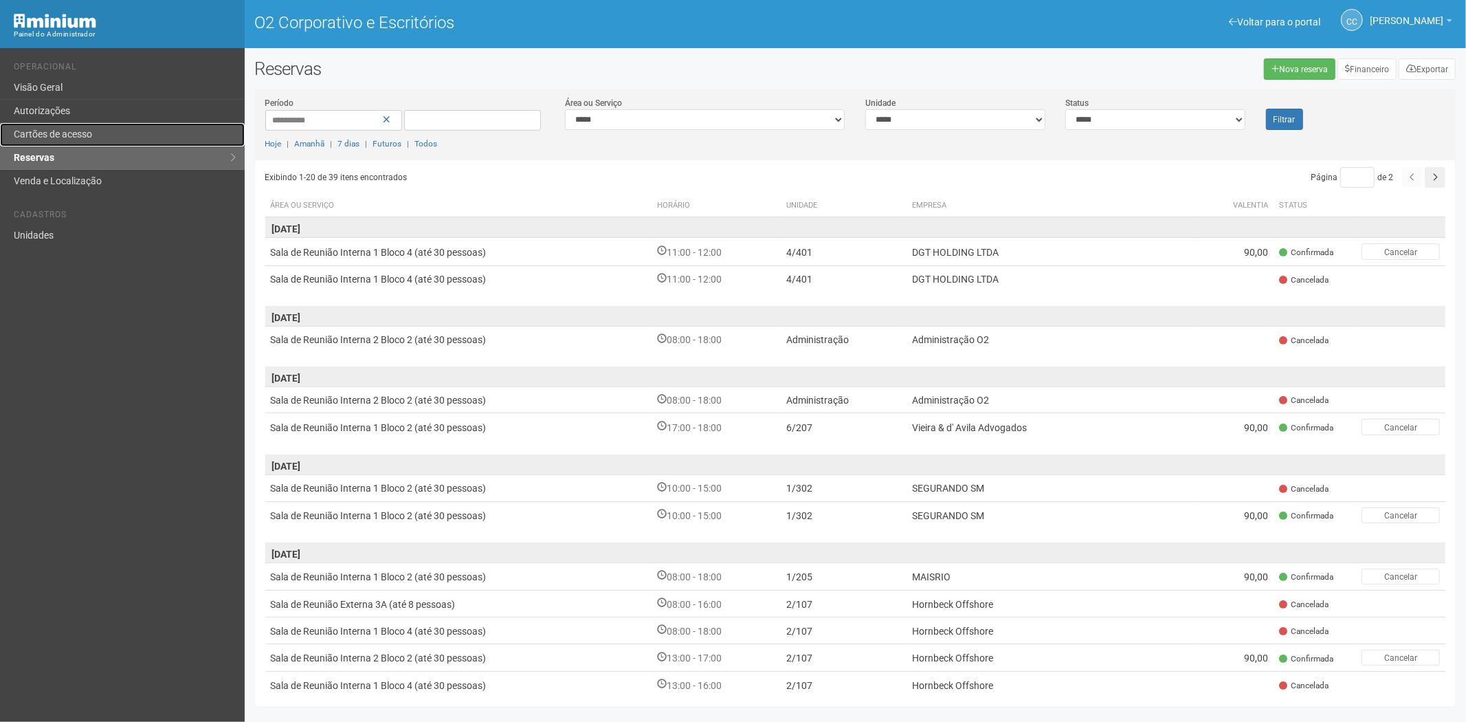
click at [106, 133] on link "Cartões de acesso" at bounding box center [122, 134] width 245 height 23
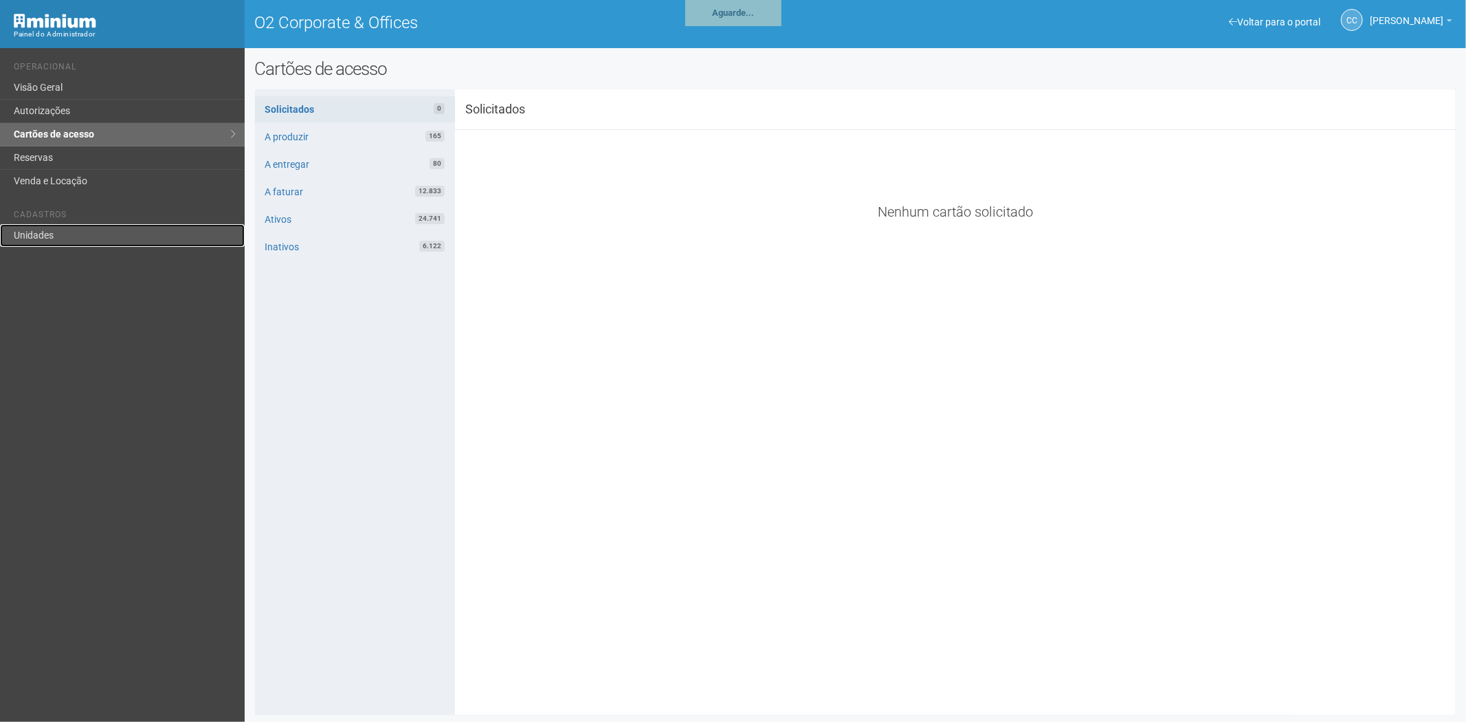
click at [23, 229] on link "Unidades" at bounding box center [122, 235] width 245 height 23
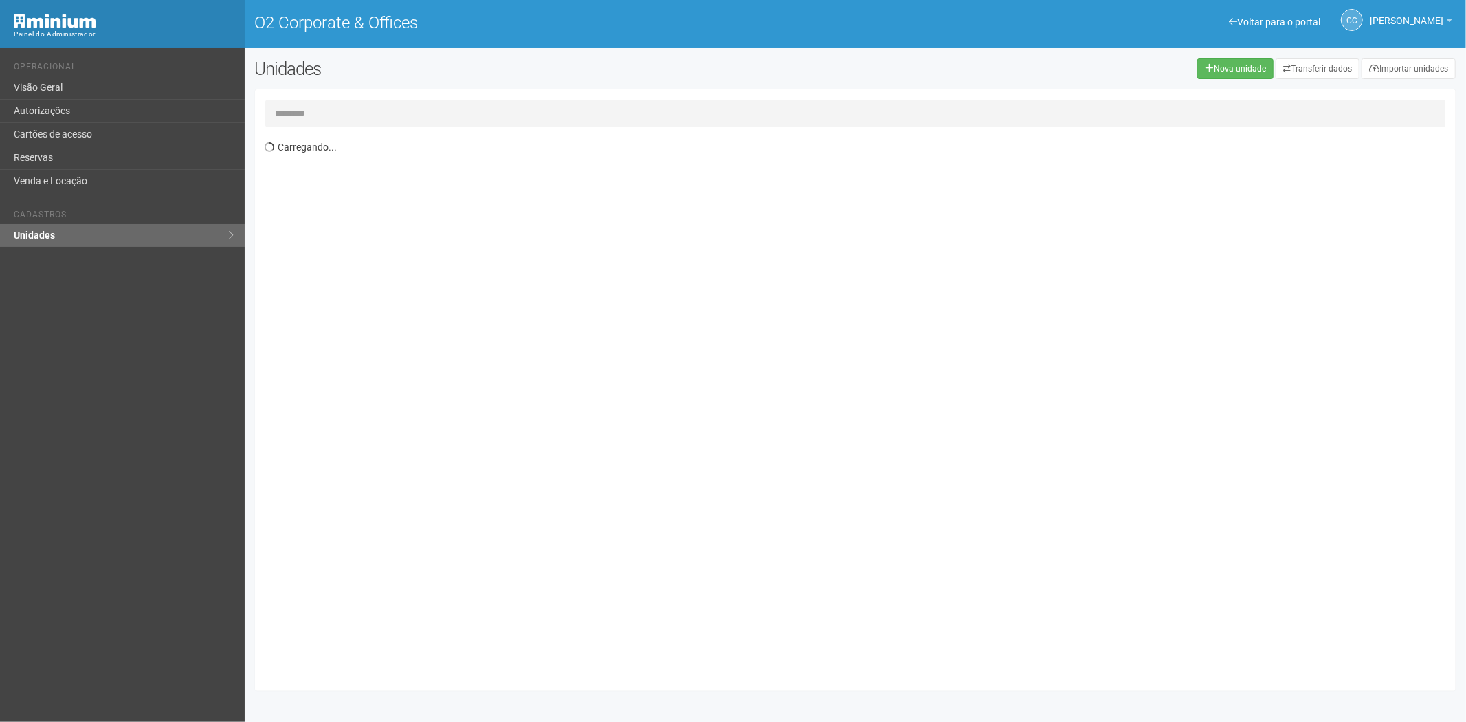
drag, startPoint x: 396, startPoint y: 111, endPoint x: 403, endPoint y: 102, distance: 11.3
click at [403, 103] on input "text" at bounding box center [855, 114] width 1181 height 28
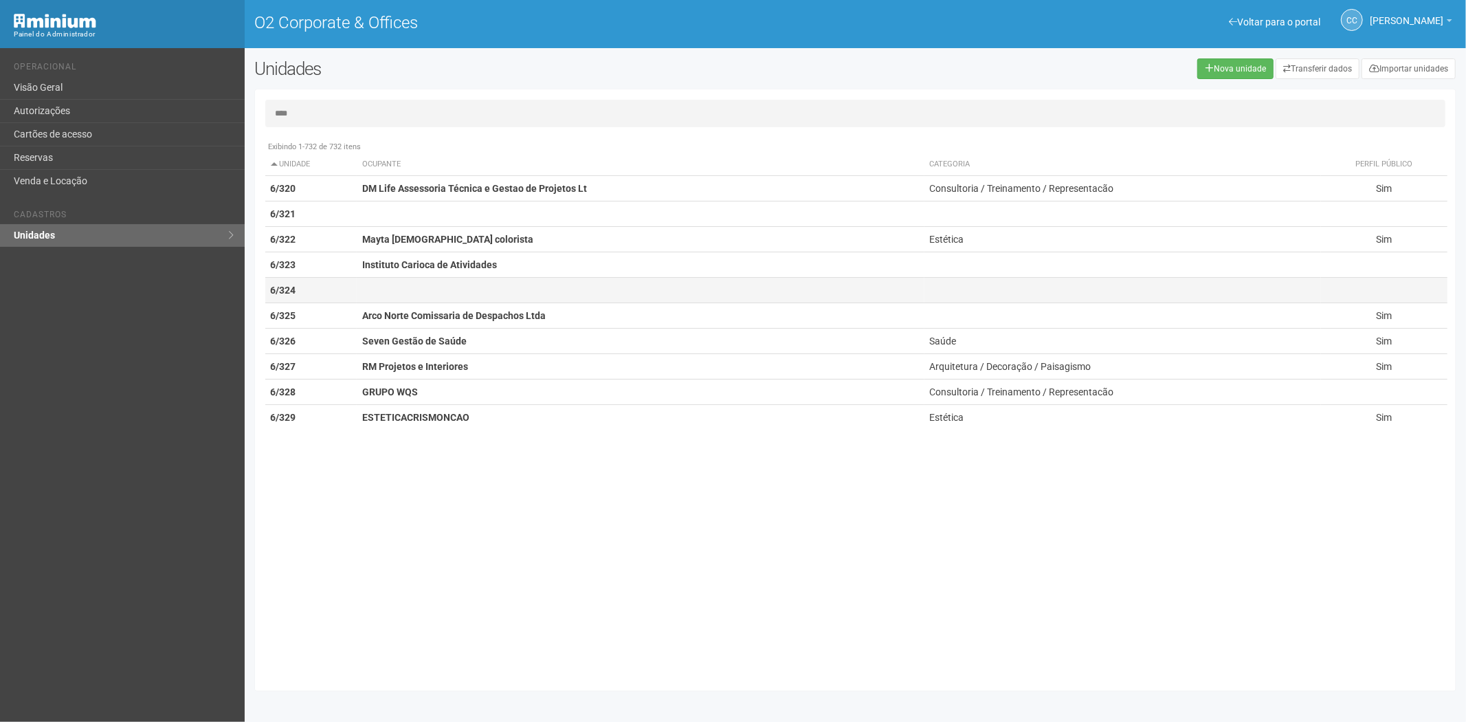
click at [361, 298] on td at bounding box center [641, 290] width 568 height 25
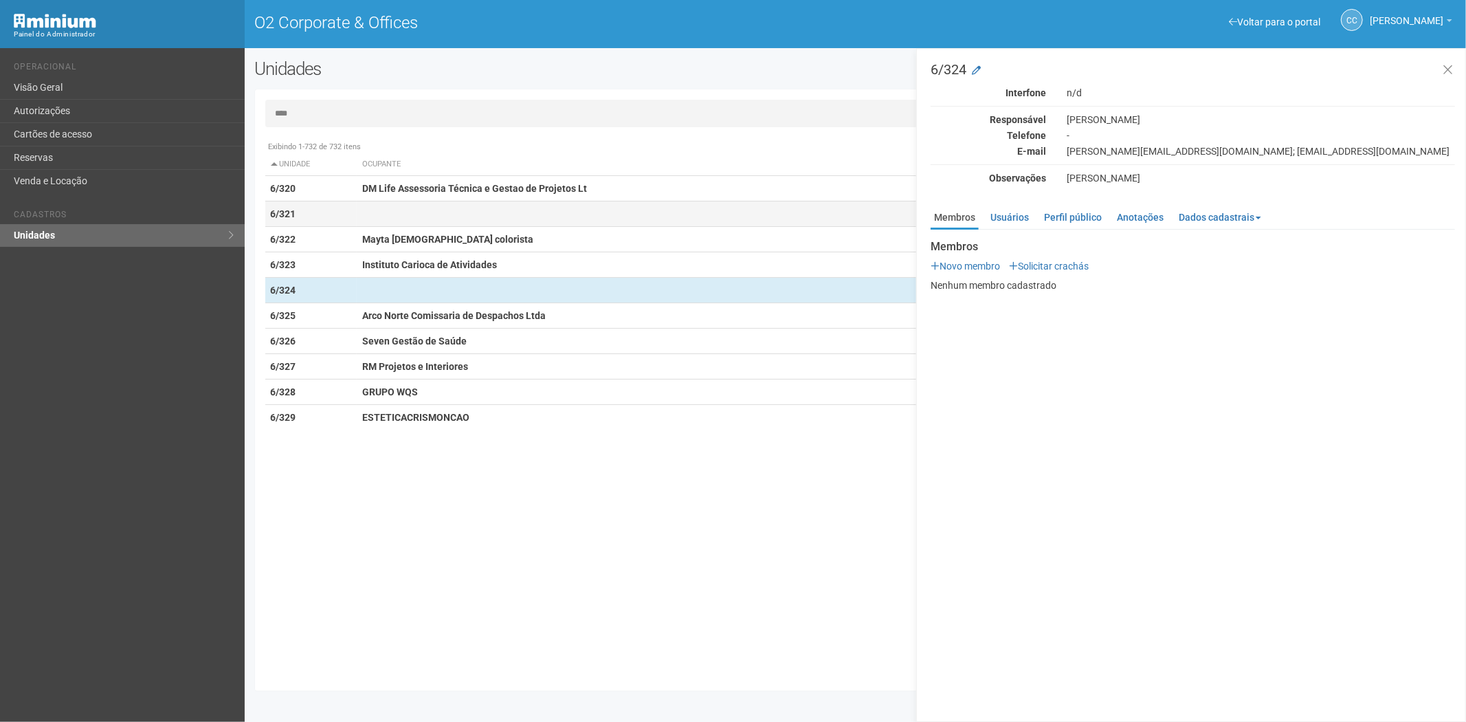
click at [407, 215] on td at bounding box center [641, 213] width 568 height 25
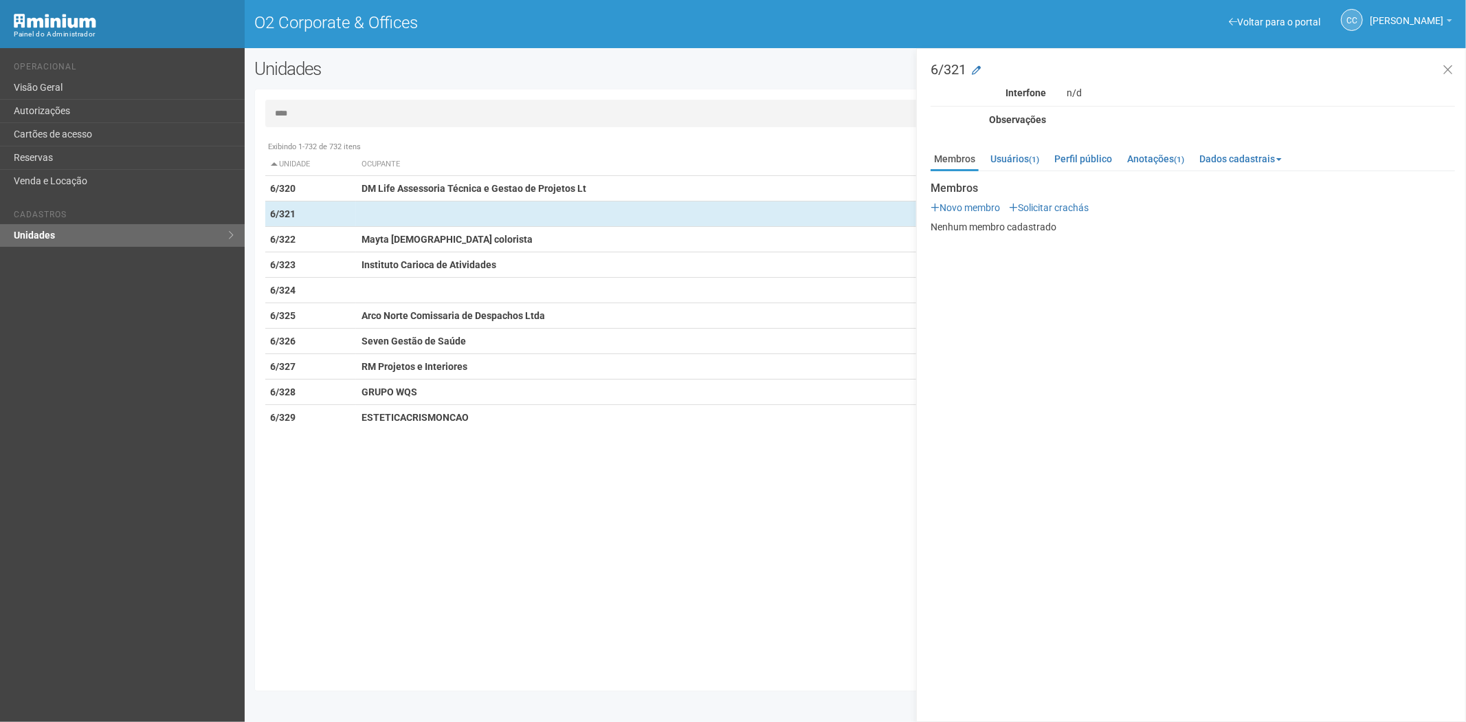
click at [313, 113] on input "****" at bounding box center [855, 114] width 1181 height 28
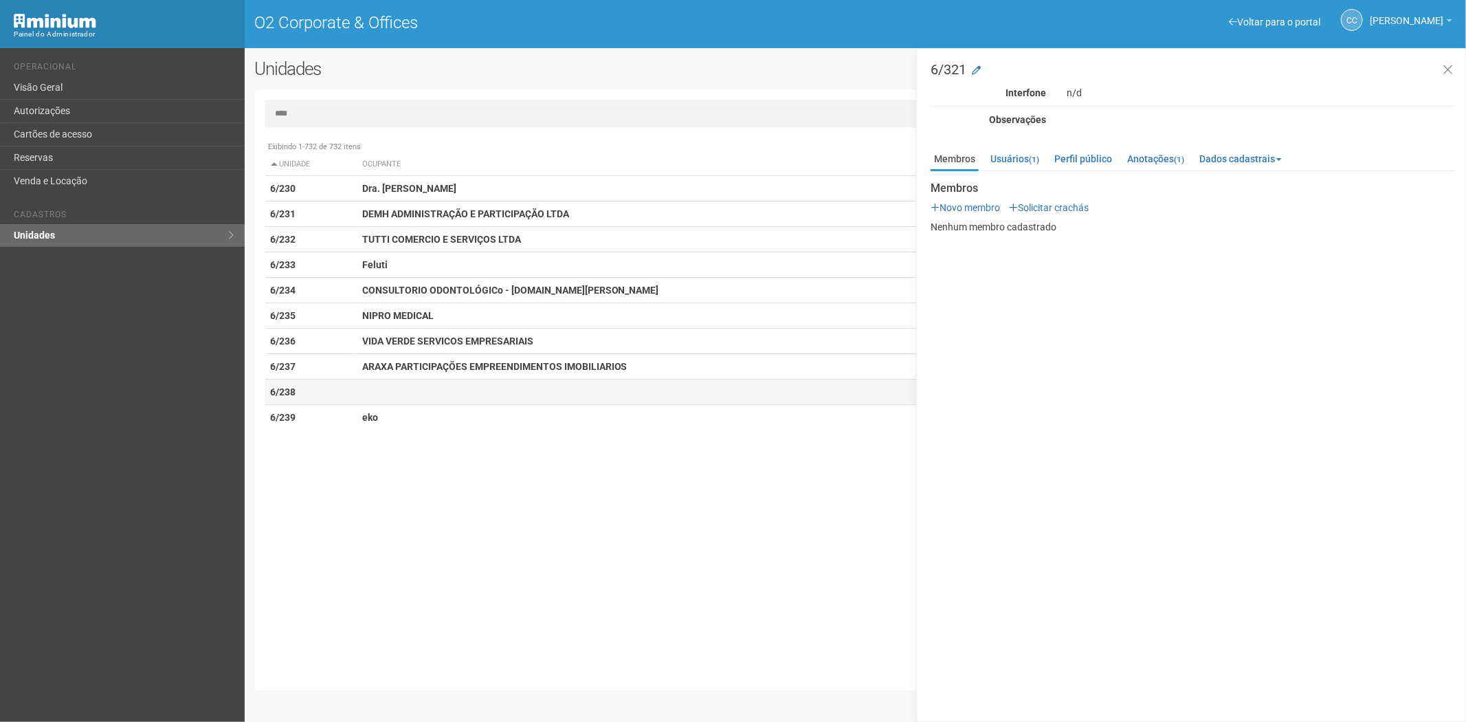
type input "****"
drag, startPoint x: 351, startPoint y: 389, endPoint x: 404, endPoint y: 397, distance: 53.6
click at [349, 390] on td "6/238" at bounding box center [310, 392] width 91 height 25
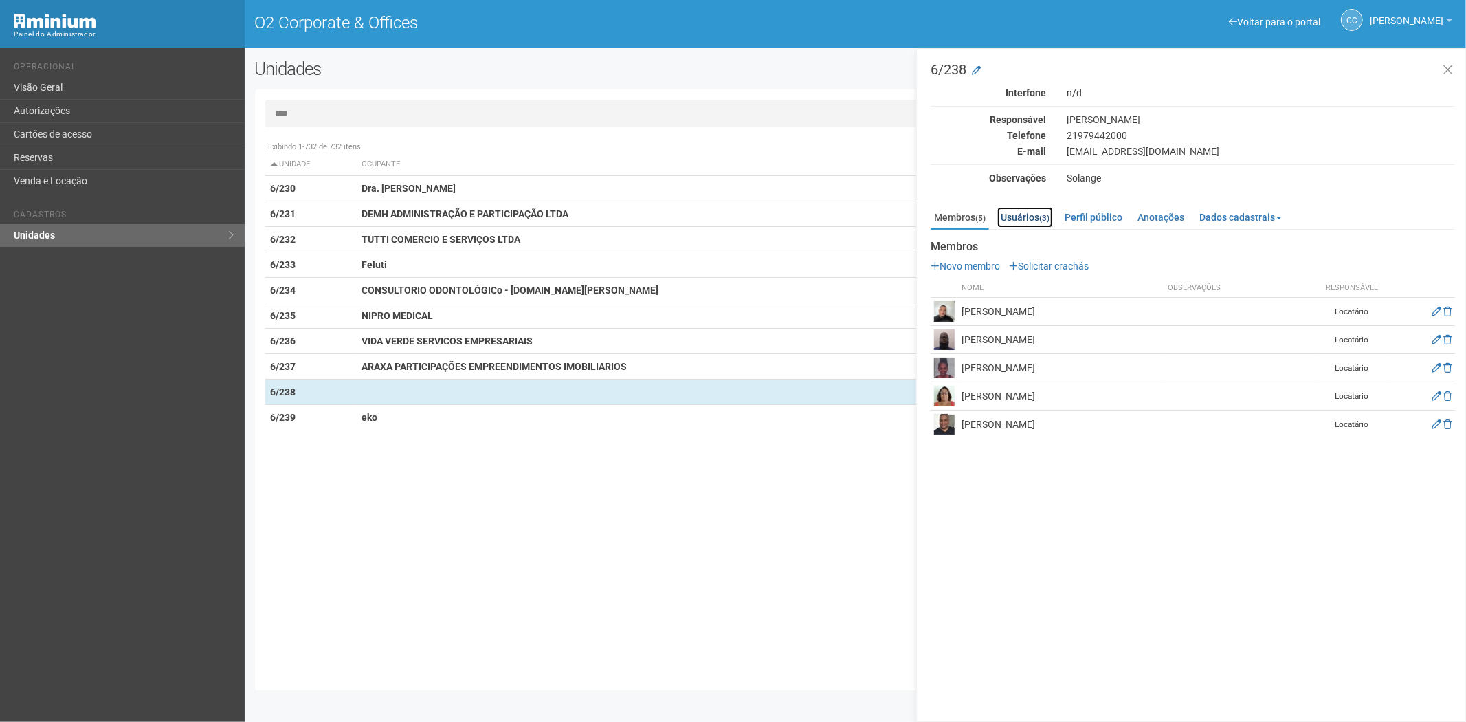
click at [1033, 215] on link "Usuários (3)" at bounding box center [1026, 217] width 56 height 21
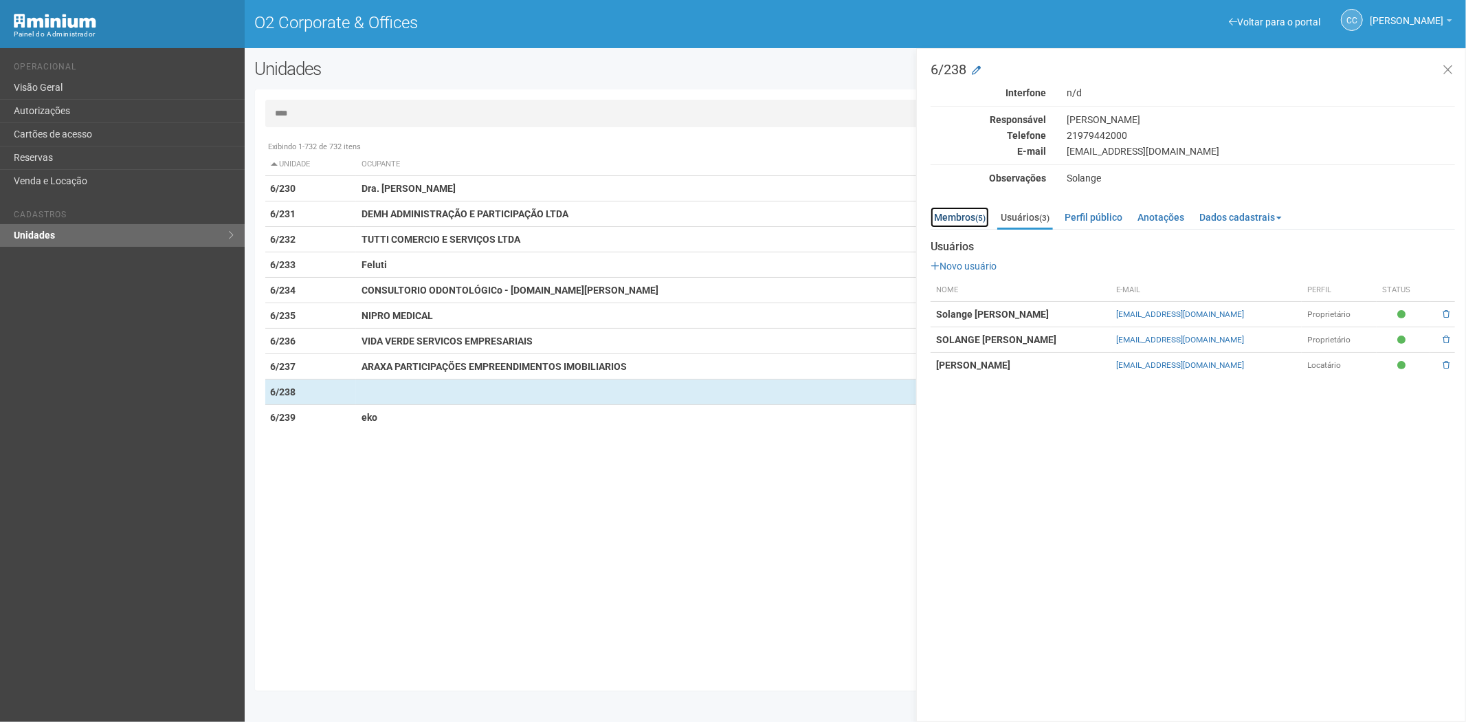
click at [968, 212] on link "Membros (5)" at bounding box center [960, 217] width 58 height 21
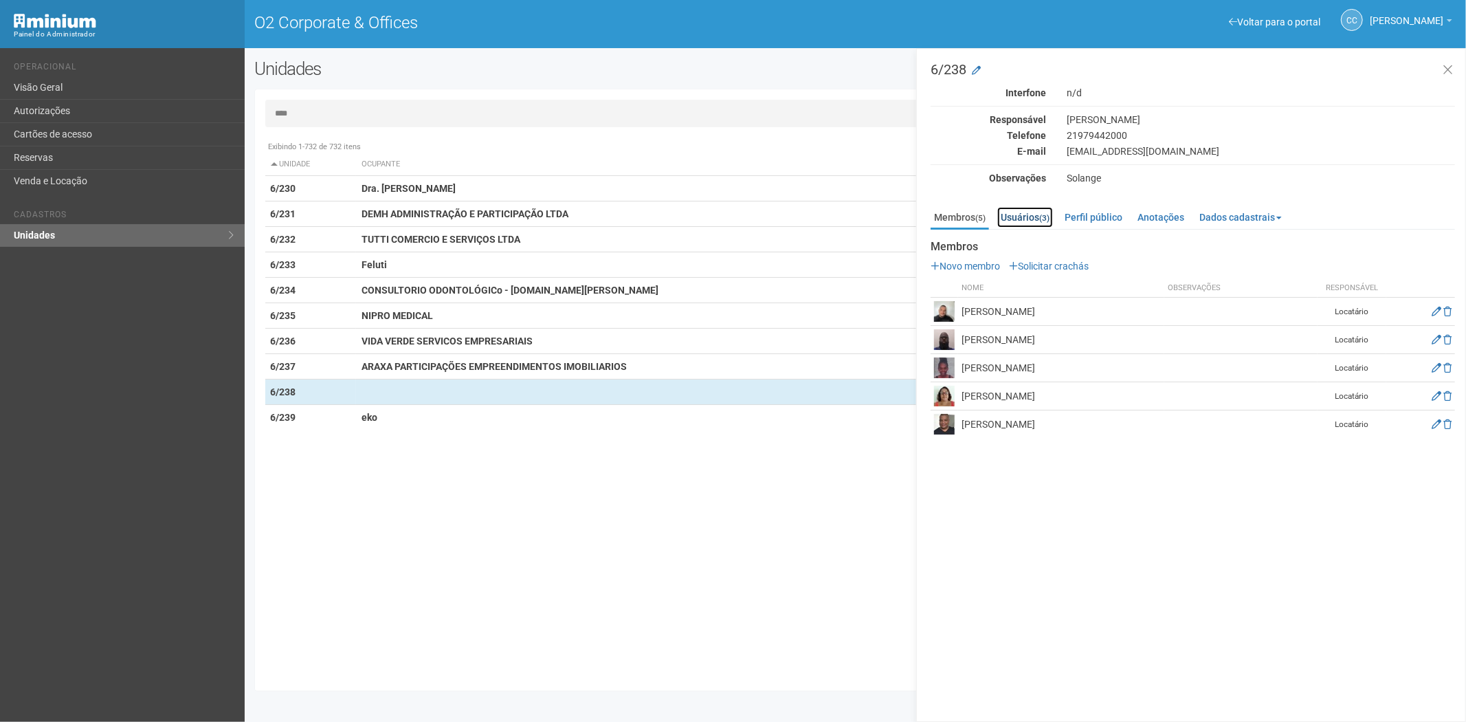
click at [1042, 215] on link "Usuários (3)" at bounding box center [1026, 217] width 56 height 21
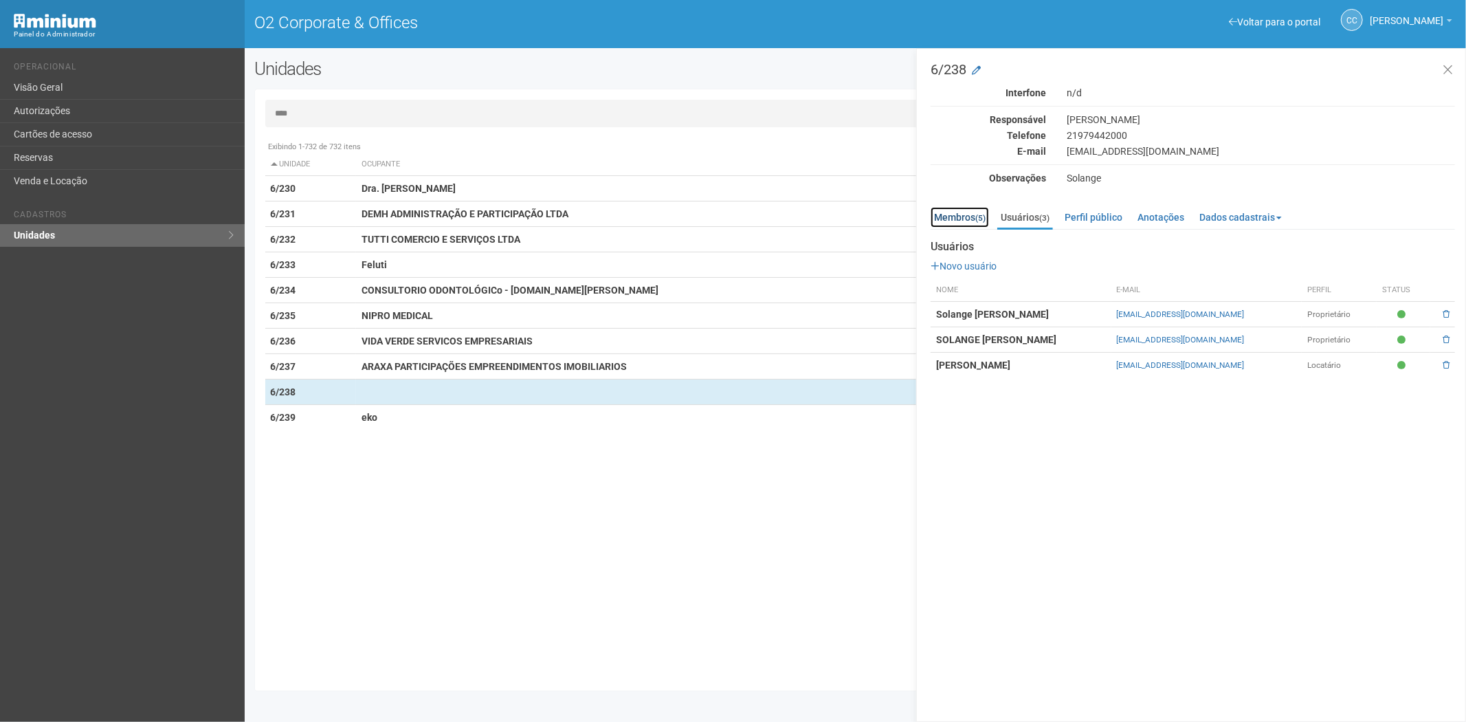
click at [963, 217] on link "Membros (5)" at bounding box center [960, 217] width 58 height 21
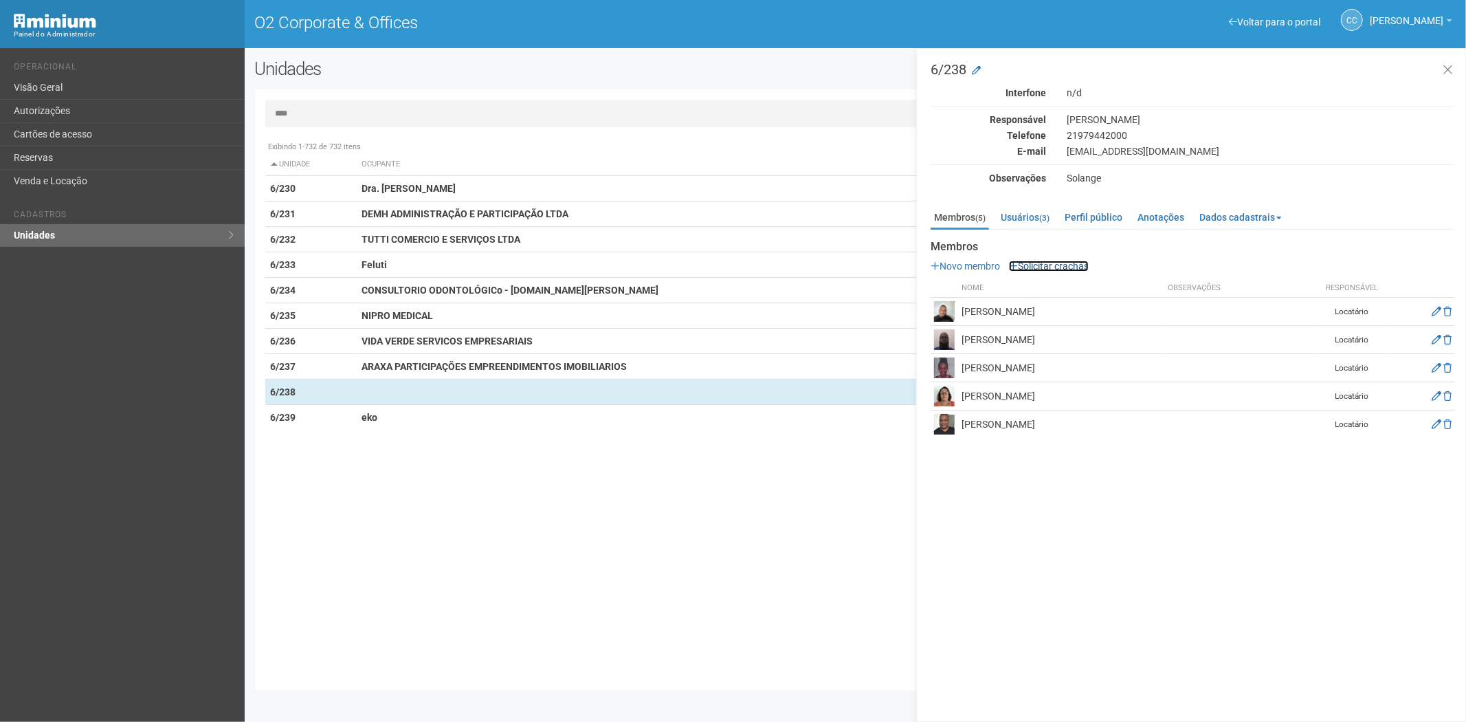
click at [1059, 261] on link "Solicitar crachás" at bounding box center [1049, 266] width 80 height 11
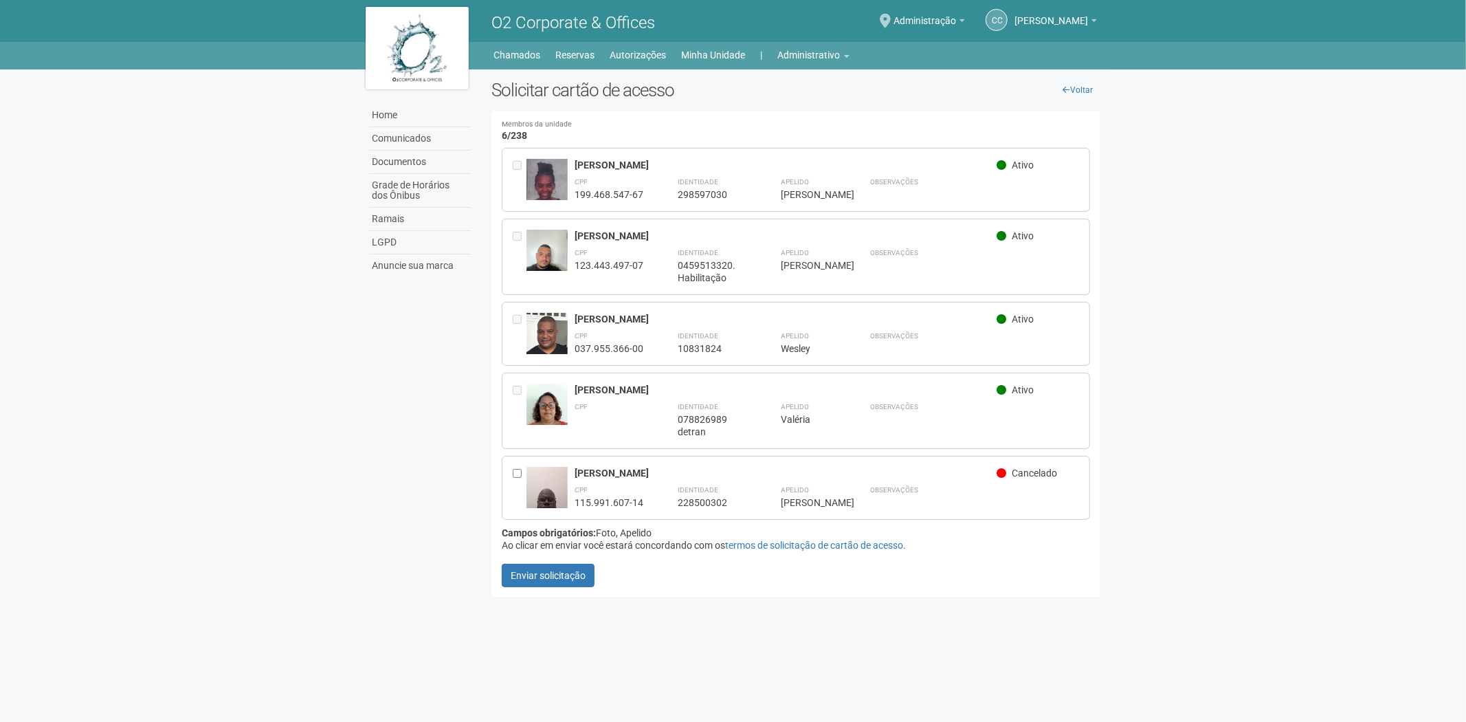
drag, startPoint x: 575, startPoint y: 472, endPoint x: 651, endPoint y: 459, distance: 77.4
click at [678, 463] on div "Hugo Rodrigues Chaves Cancelado CPF 115.991.607-14 Identidade 228500302 Apelido…" at bounding box center [796, 488] width 589 height 64
copy div "Hugo Rodrigues Chaves"
click at [816, 58] on link "Administrativo" at bounding box center [814, 54] width 72 height 19
click at [787, 104] on link "Cartões de acesso" at bounding box center [794, 108] width 117 height 24
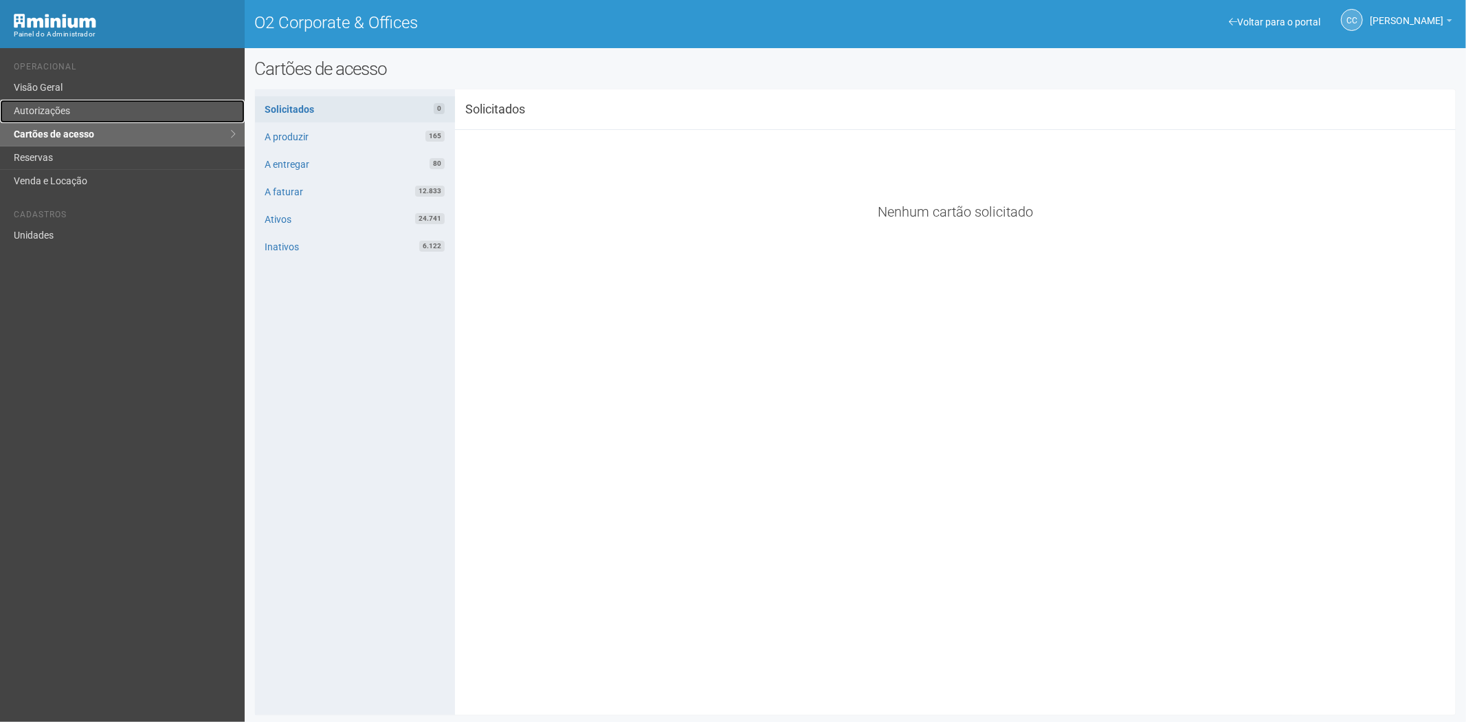
click at [65, 118] on link "Autorizações" at bounding box center [122, 111] width 245 height 23
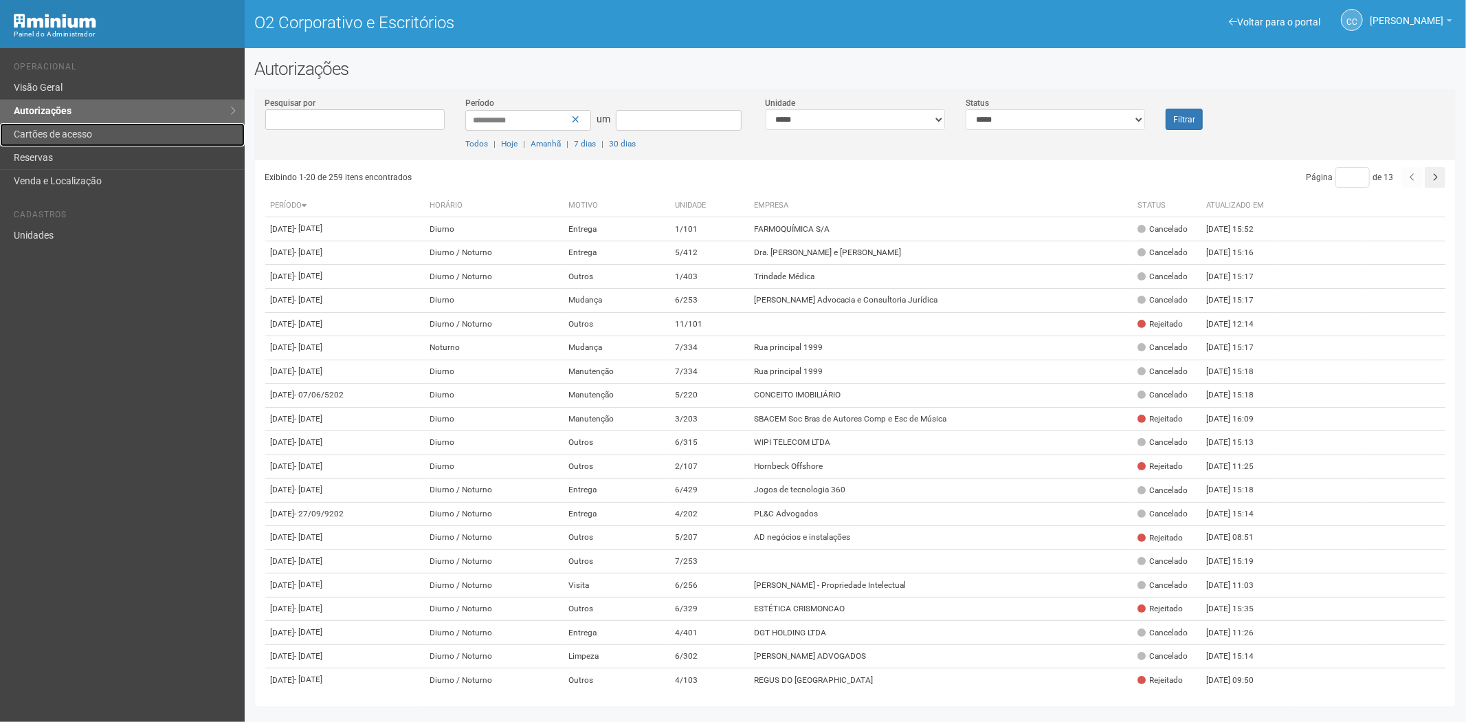
drag, startPoint x: 94, startPoint y: 131, endPoint x: 99, endPoint y: 140, distance: 9.9
click at [94, 131] on link "Cartões de acesso" at bounding box center [122, 134] width 245 height 23
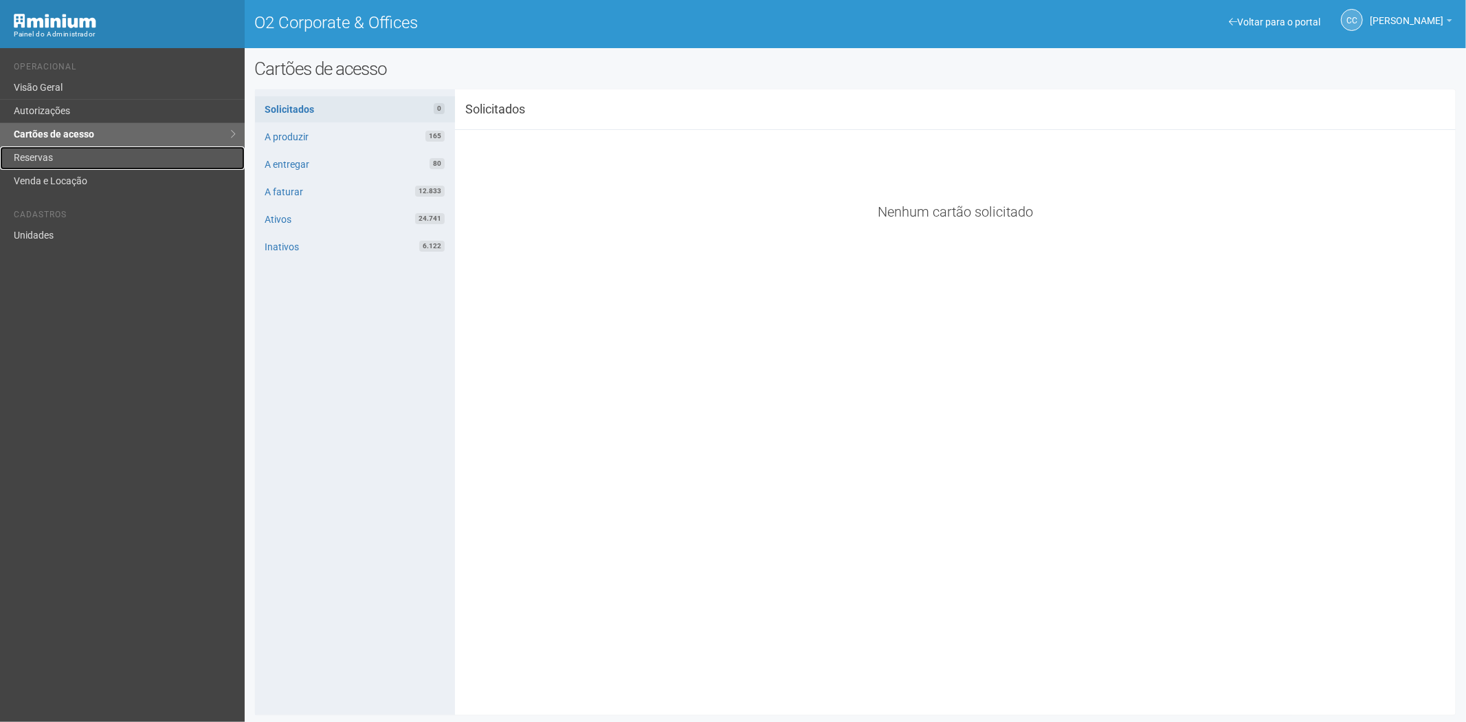
click at [69, 155] on link "Reservas" at bounding box center [122, 157] width 245 height 23
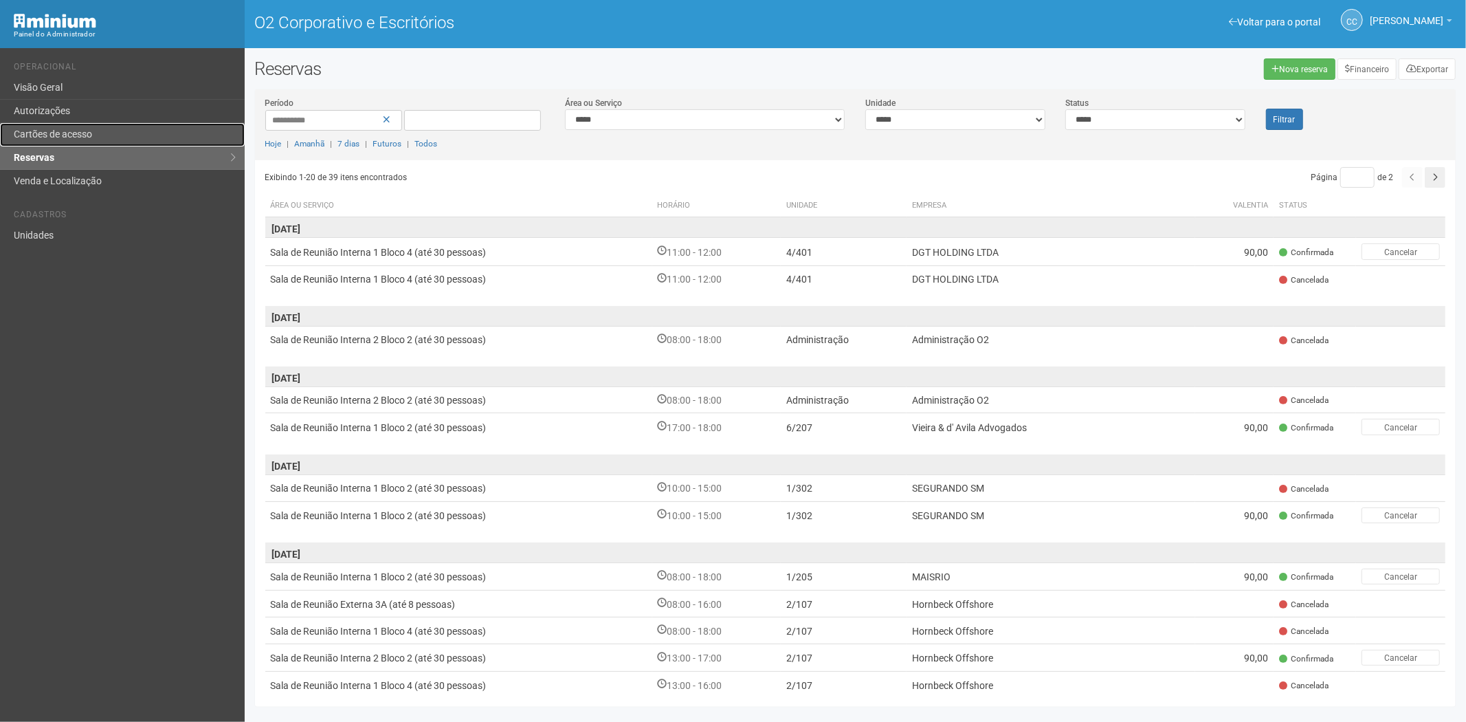
click at [48, 139] on font "Cartões de acesso" at bounding box center [53, 134] width 78 height 11
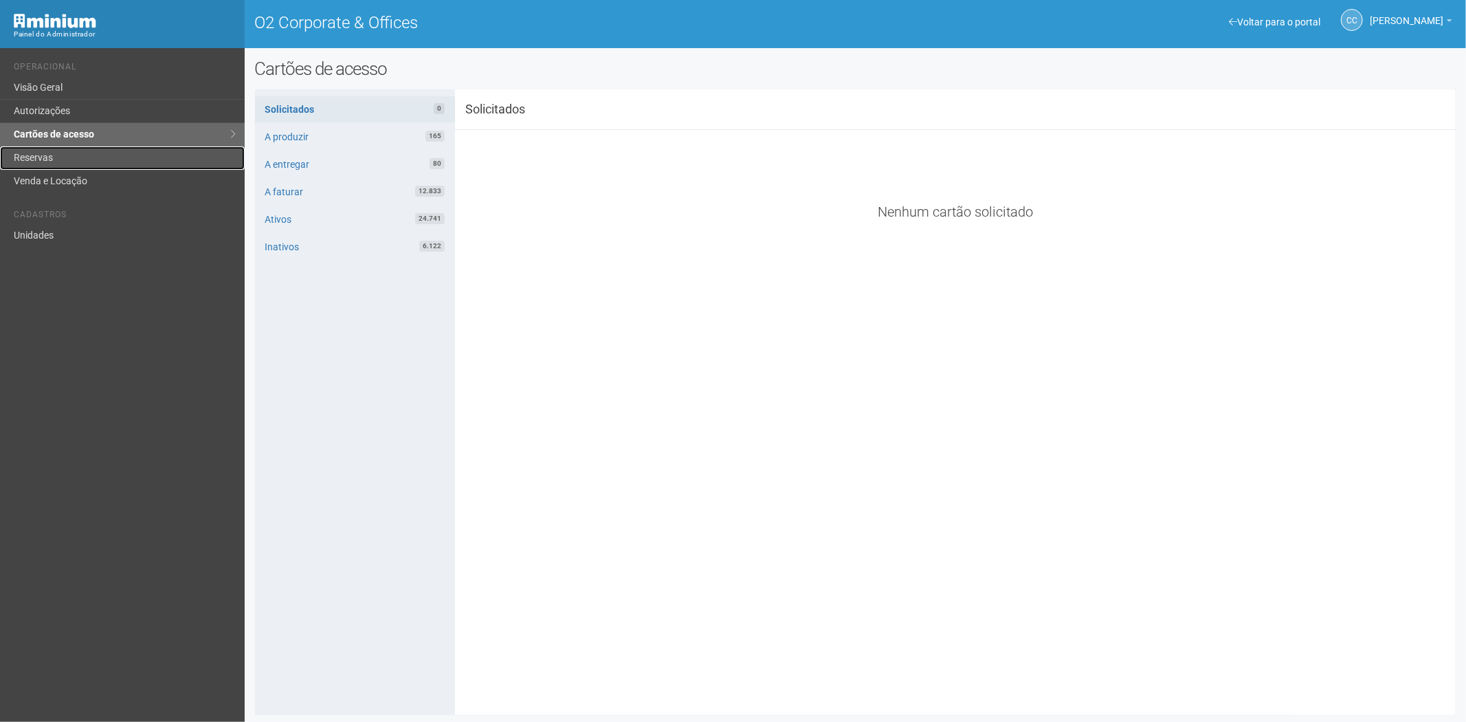
click at [107, 161] on link "Reservas" at bounding box center [122, 157] width 245 height 23
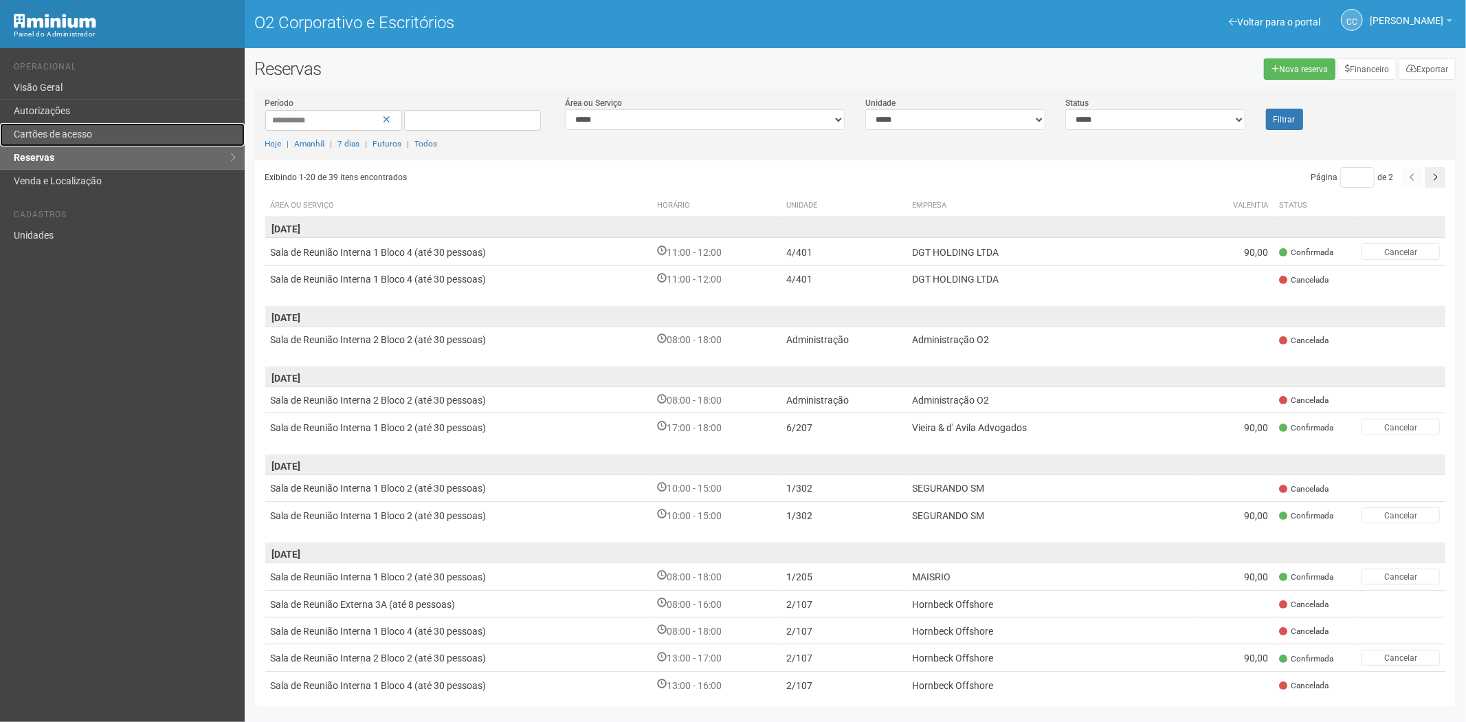
click at [83, 129] on font "Cartões de acesso" at bounding box center [53, 134] width 78 height 11
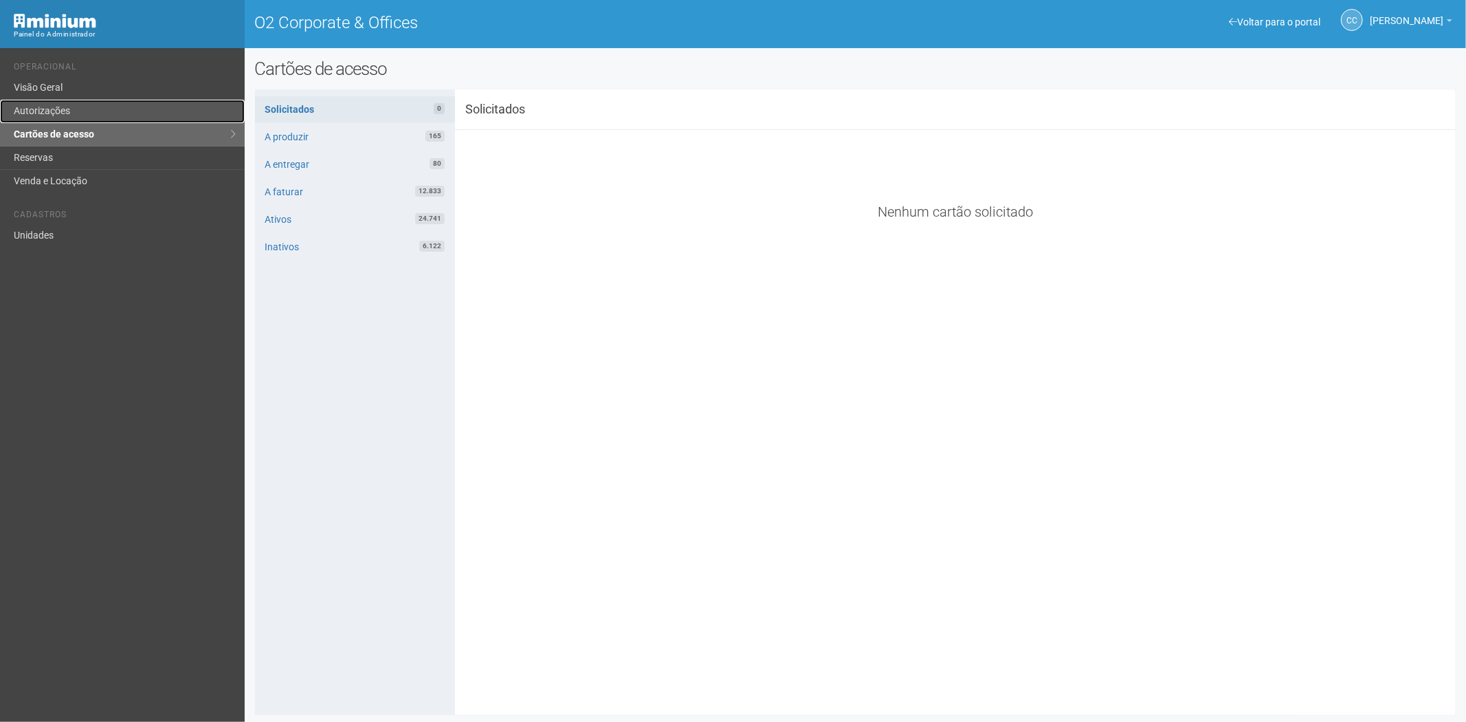
click at [140, 111] on link "Autorizações" at bounding box center [122, 111] width 245 height 23
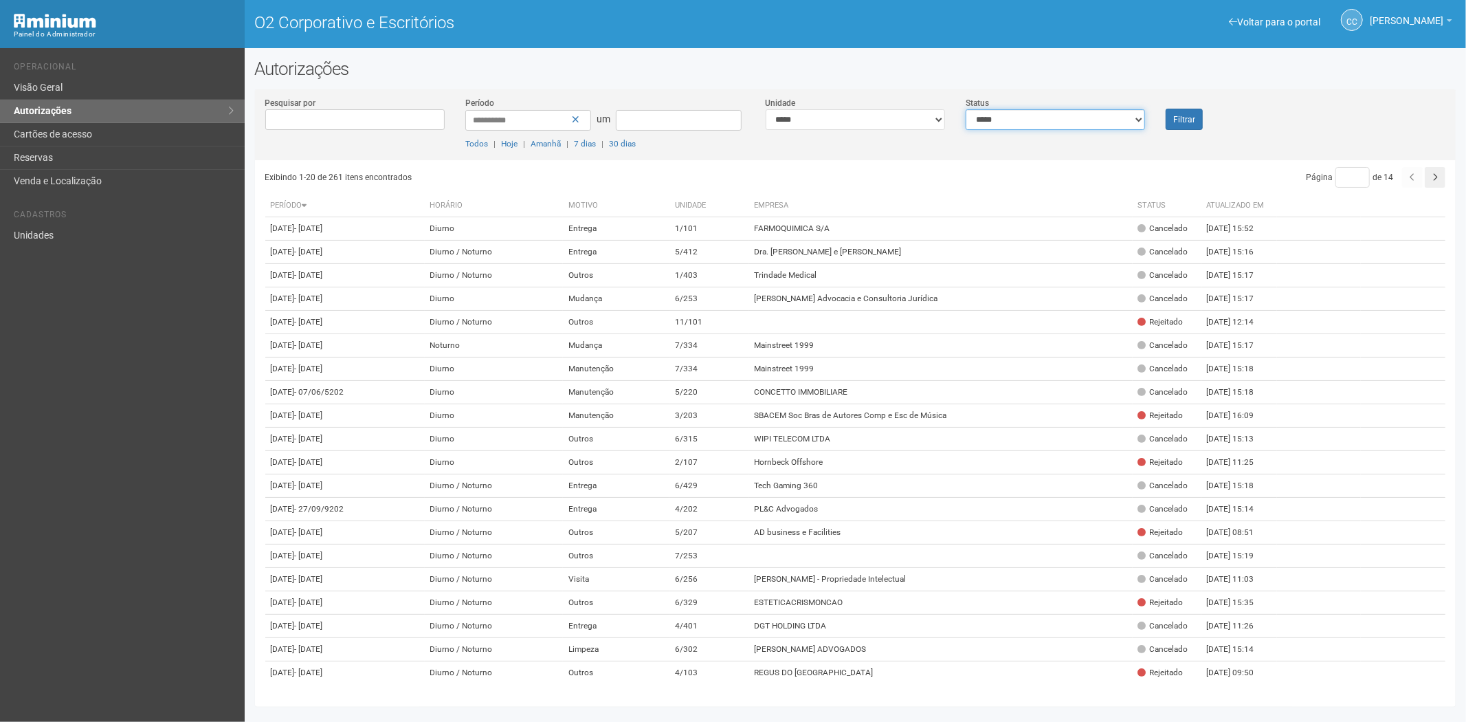
click at [1045, 124] on select "**********" at bounding box center [1055, 119] width 179 height 21
select select "*"
click at [966, 109] on select "**********" at bounding box center [1055, 119] width 179 height 21
click at [1185, 121] on font "Filtrar" at bounding box center [1185, 120] width 22 height 10
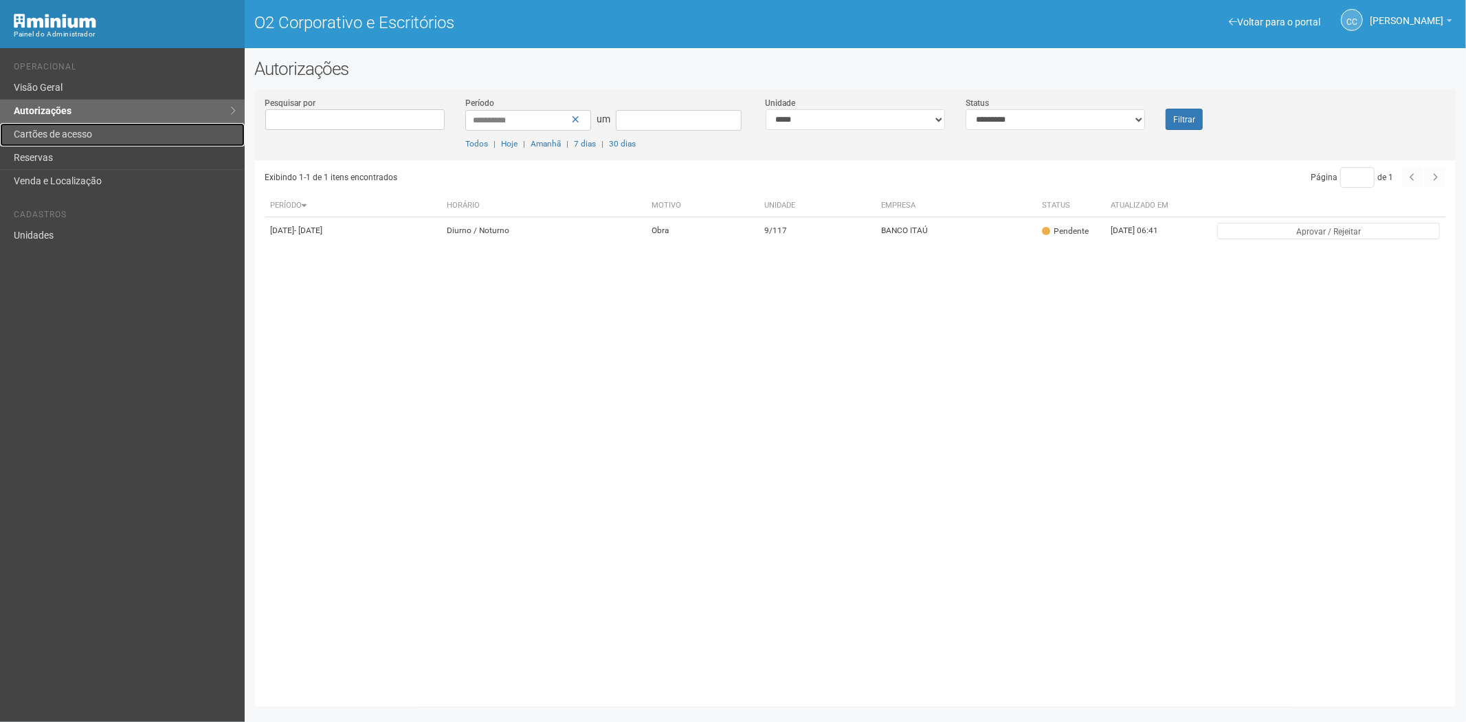
click at [60, 143] on link "Cartões de acesso" at bounding box center [122, 134] width 245 height 23
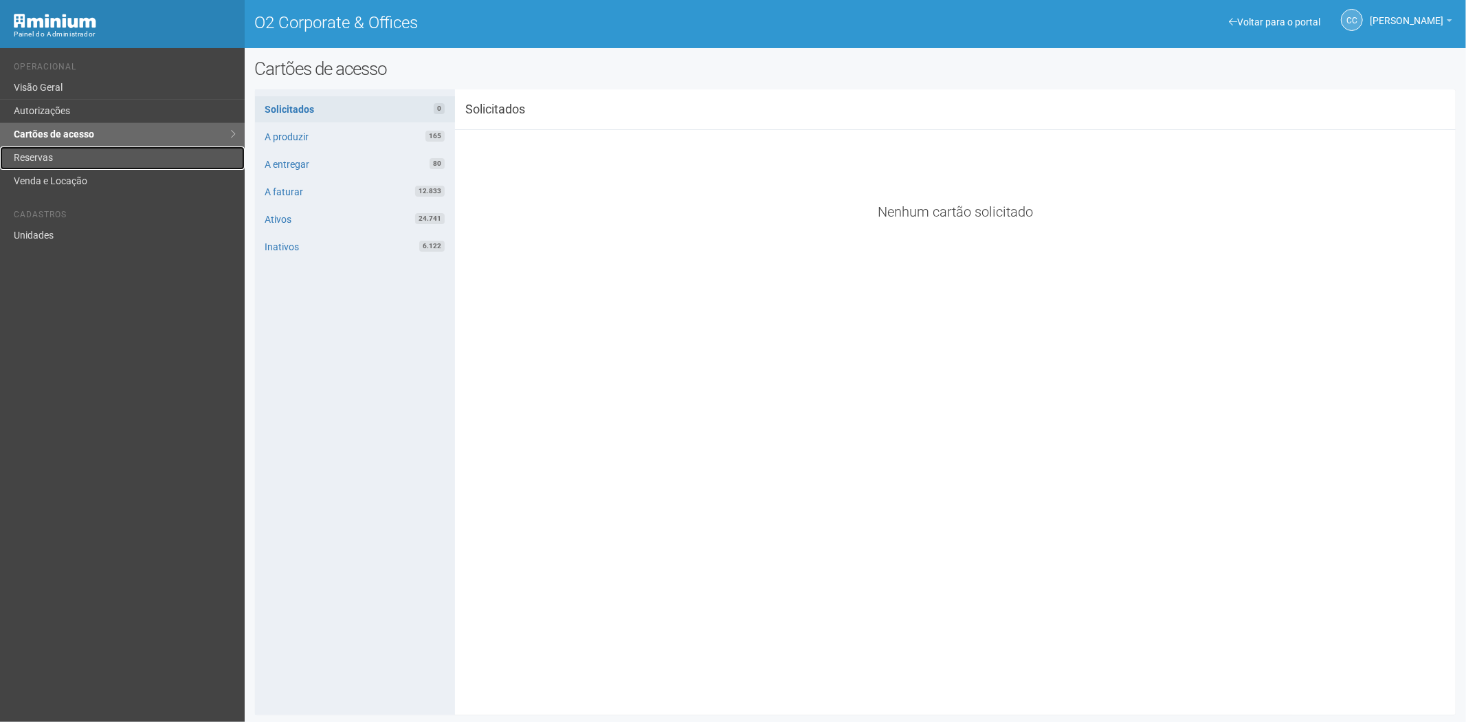
click at [58, 160] on link "Reservas" at bounding box center [122, 157] width 245 height 23
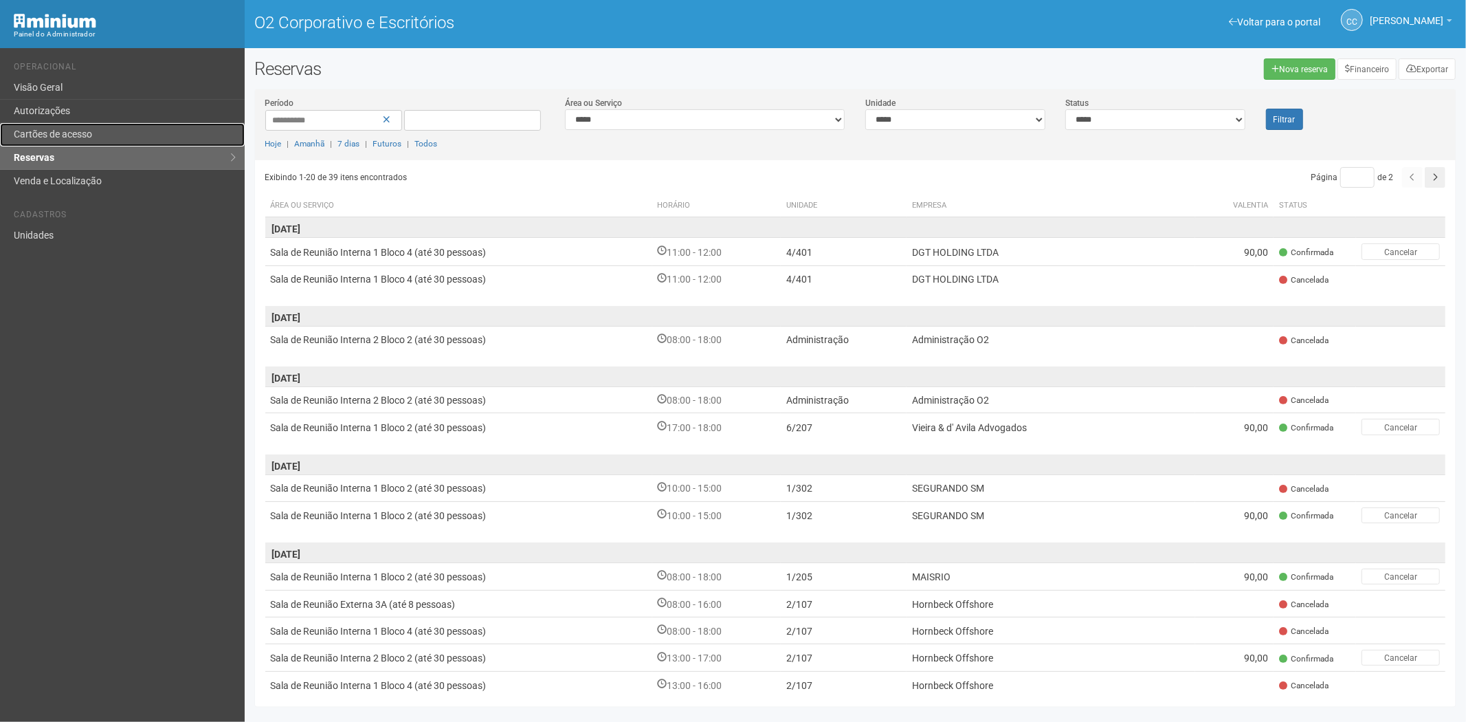
click at [41, 133] on font "Cartões de acesso" at bounding box center [53, 134] width 78 height 11
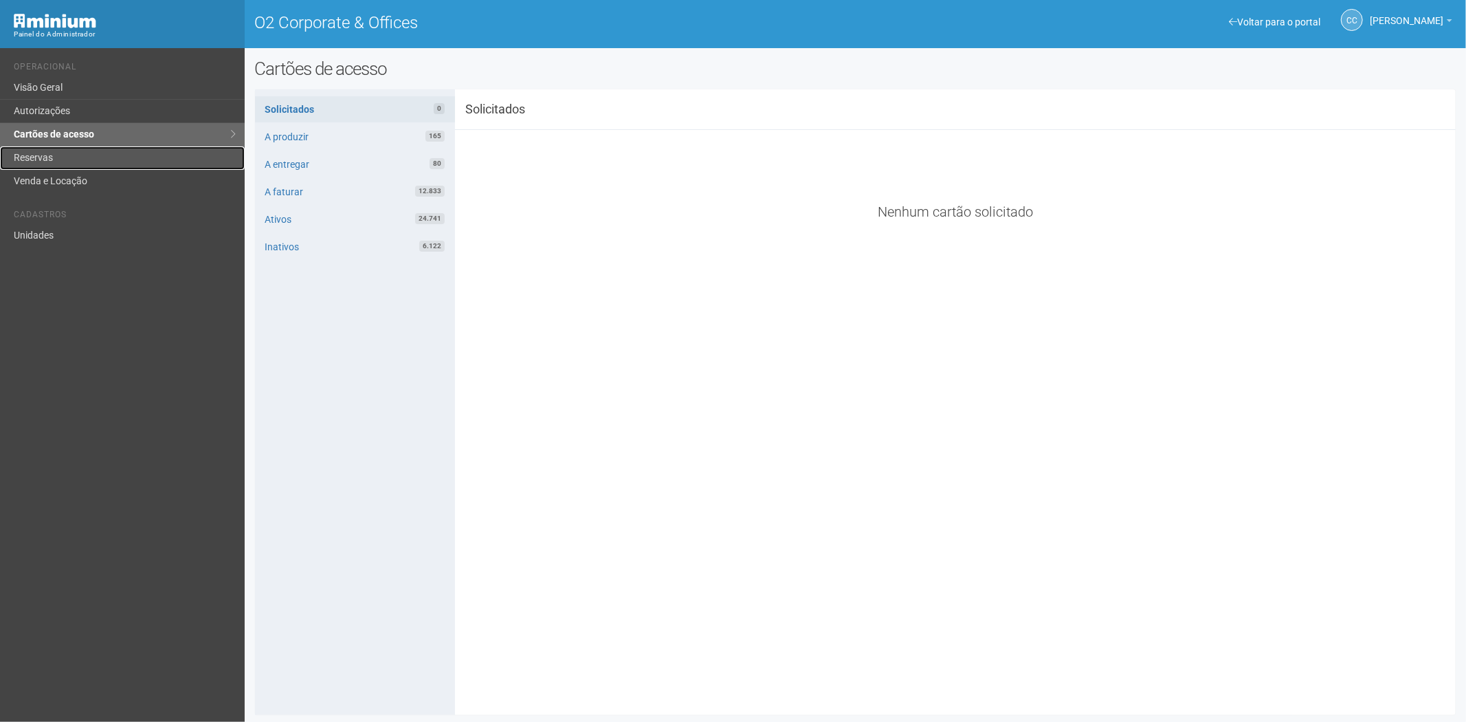
click at [56, 164] on link "Reservas" at bounding box center [122, 157] width 245 height 23
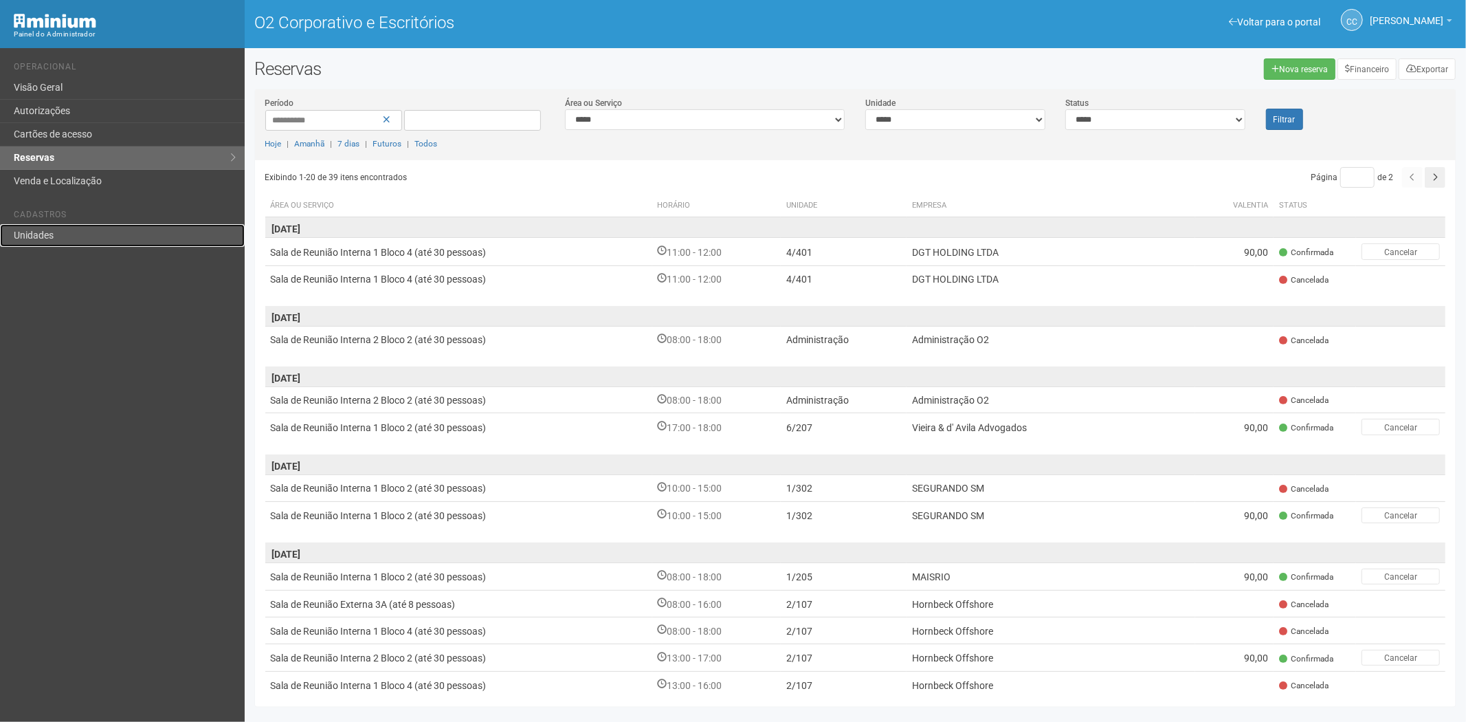
click at [47, 230] on font "Unidades" at bounding box center [34, 235] width 40 height 11
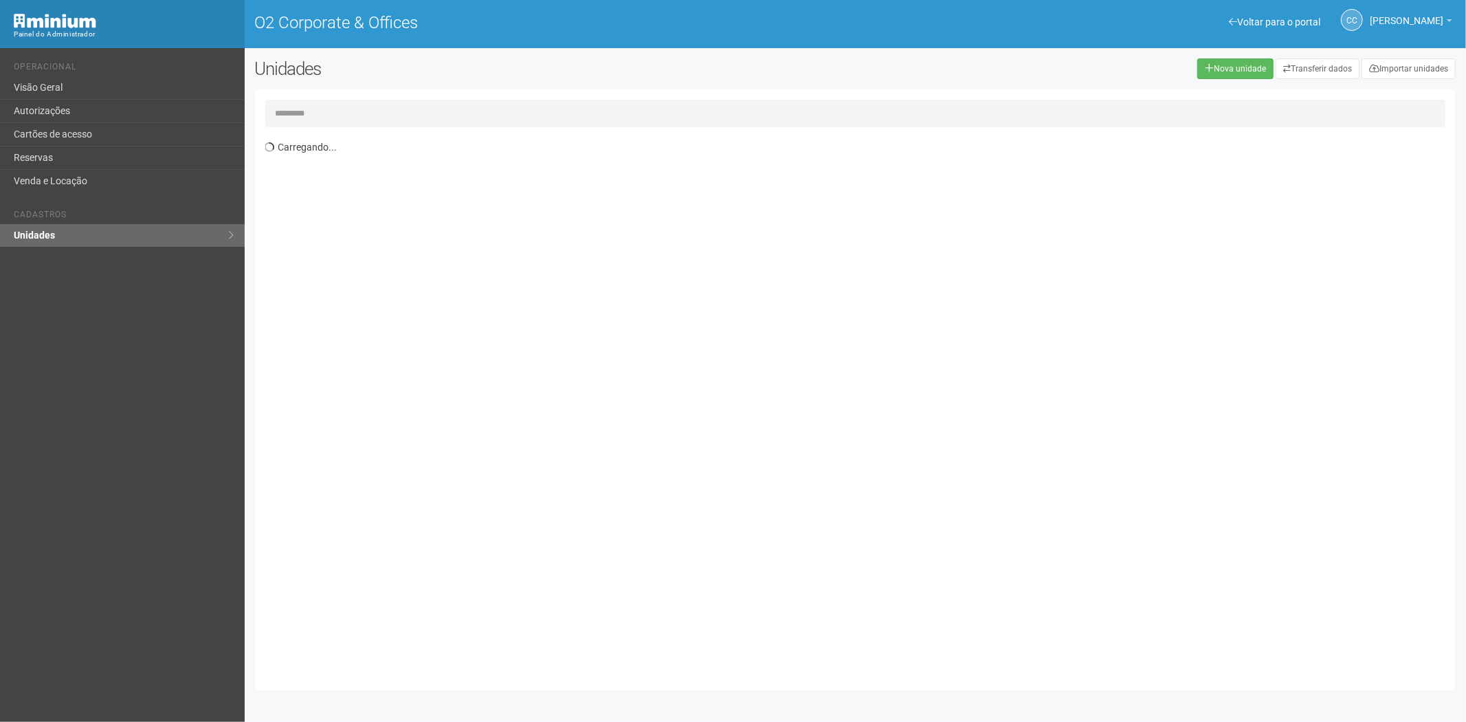
click at [313, 113] on input "text" at bounding box center [855, 114] width 1181 height 28
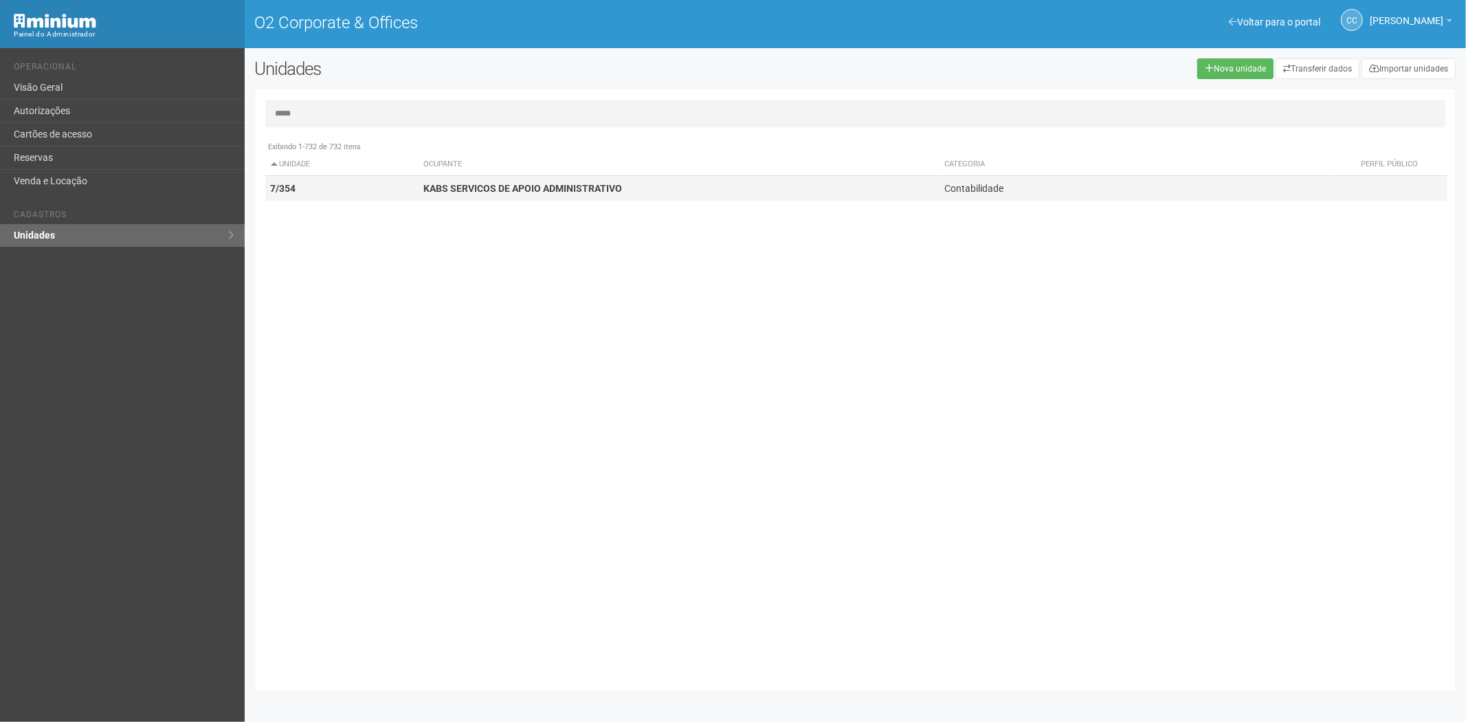
type input "*****"
click at [485, 193] on strong "KABS SERVICOS DE APOIO ADMINISTRATIVO" at bounding box center [523, 188] width 199 height 11
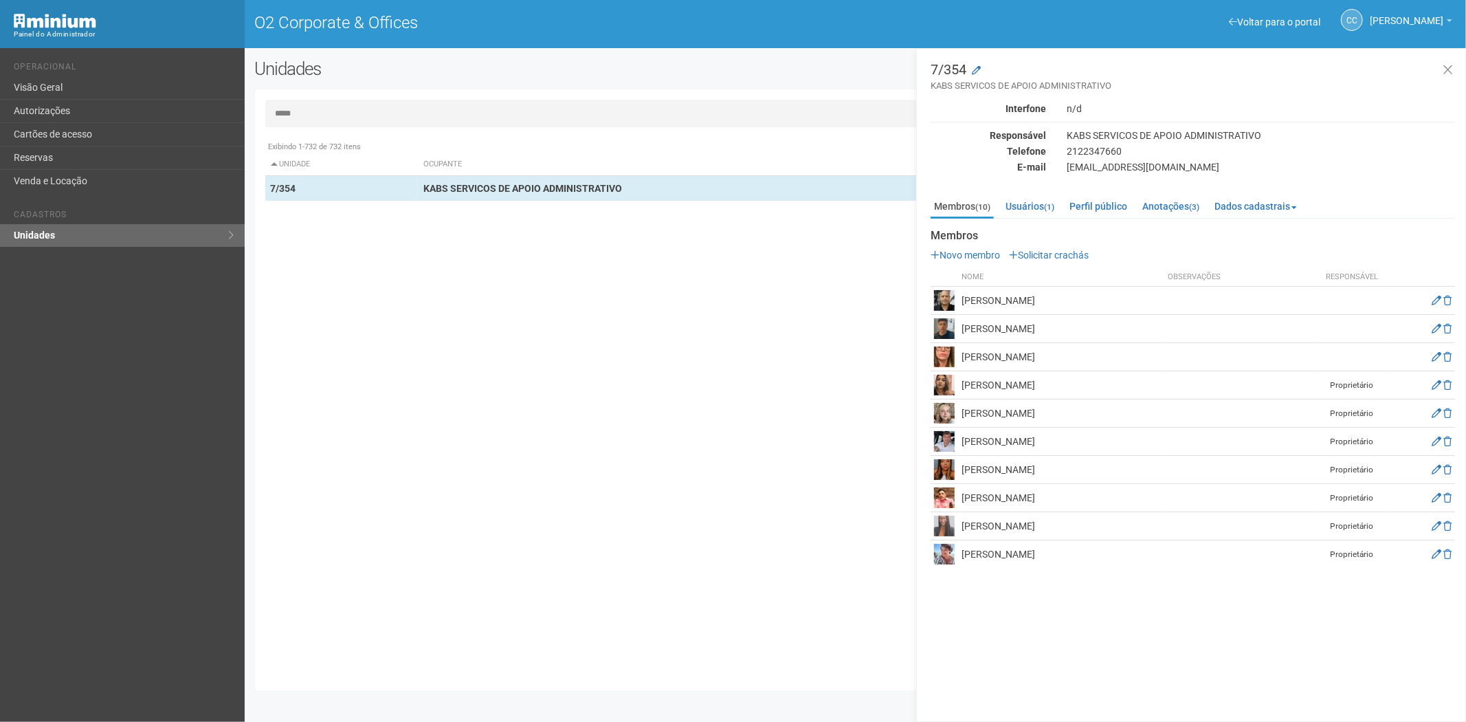
click at [1441, 355] on td at bounding box center [1421, 357] width 69 height 28
click at [1434, 354] on icon at bounding box center [1437, 357] width 10 height 10
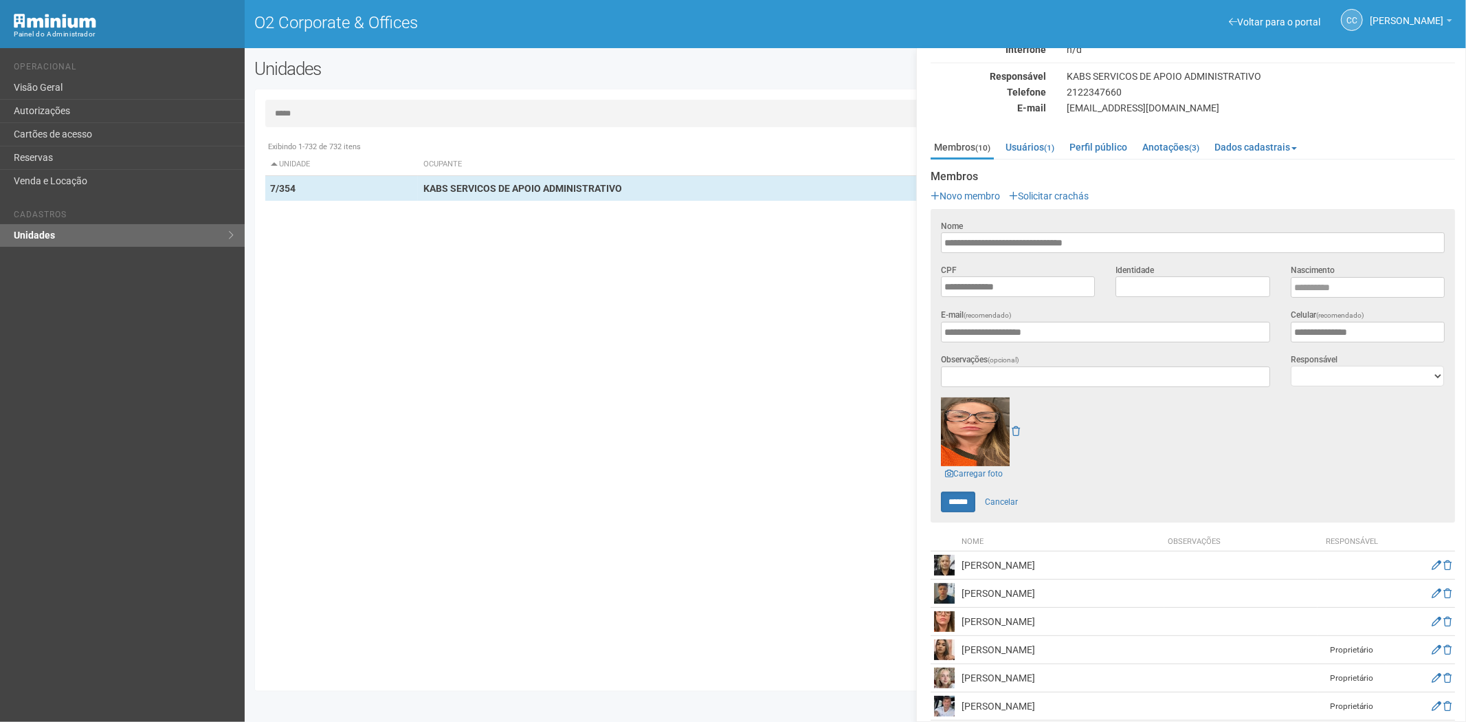
scroll to position [184, 0]
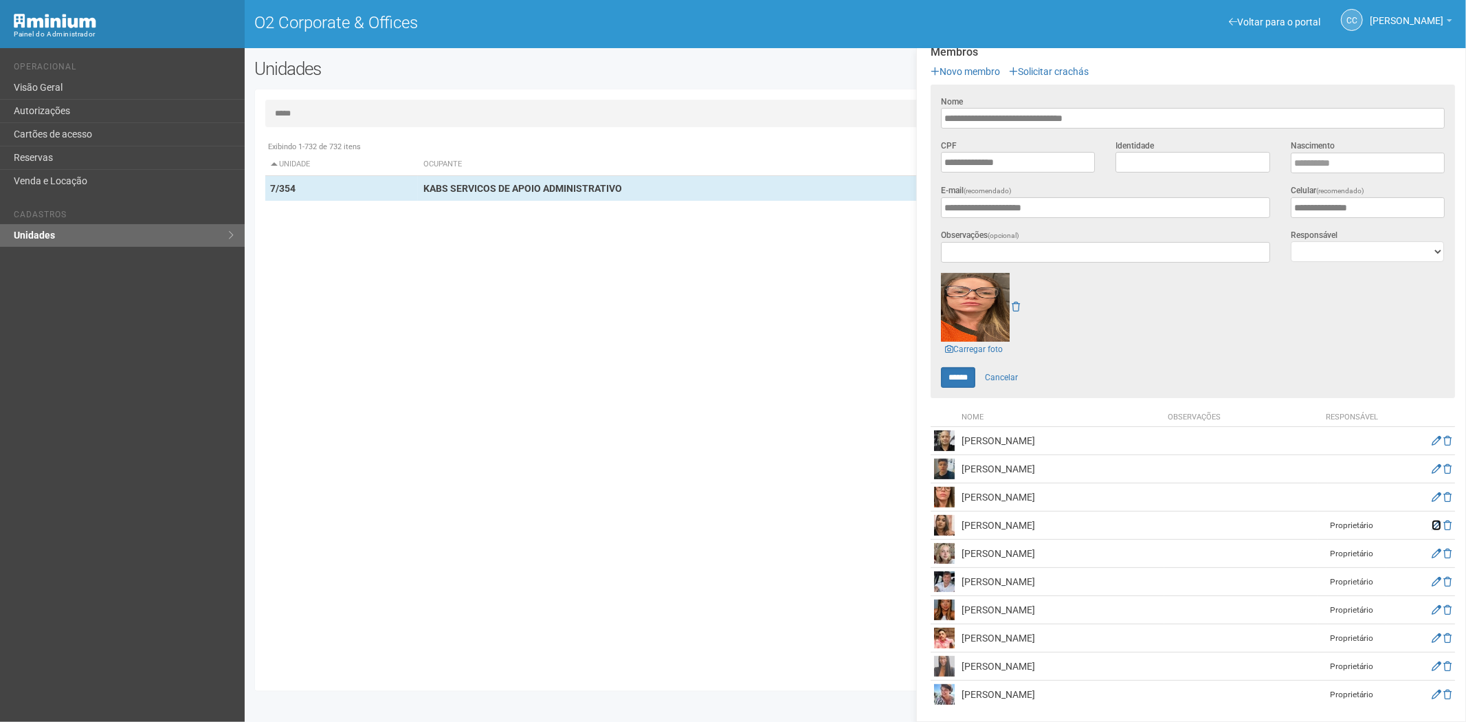
click at [1433, 521] on icon at bounding box center [1437, 525] width 10 height 10
click at [1432, 608] on icon at bounding box center [1437, 610] width 10 height 10
click at [1434, 666] on icon at bounding box center [1437, 666] width 10 height 10
drag, startPoint x: 1063, startPoint y: 602, endPoint x: 974, endPoint y: 610, distance: 89.1
click at [958, 612] on td "IZABELA CRISTINA ASSUMPCAO DE MELO" at bounding box center [1061, 610] width 206 height 28
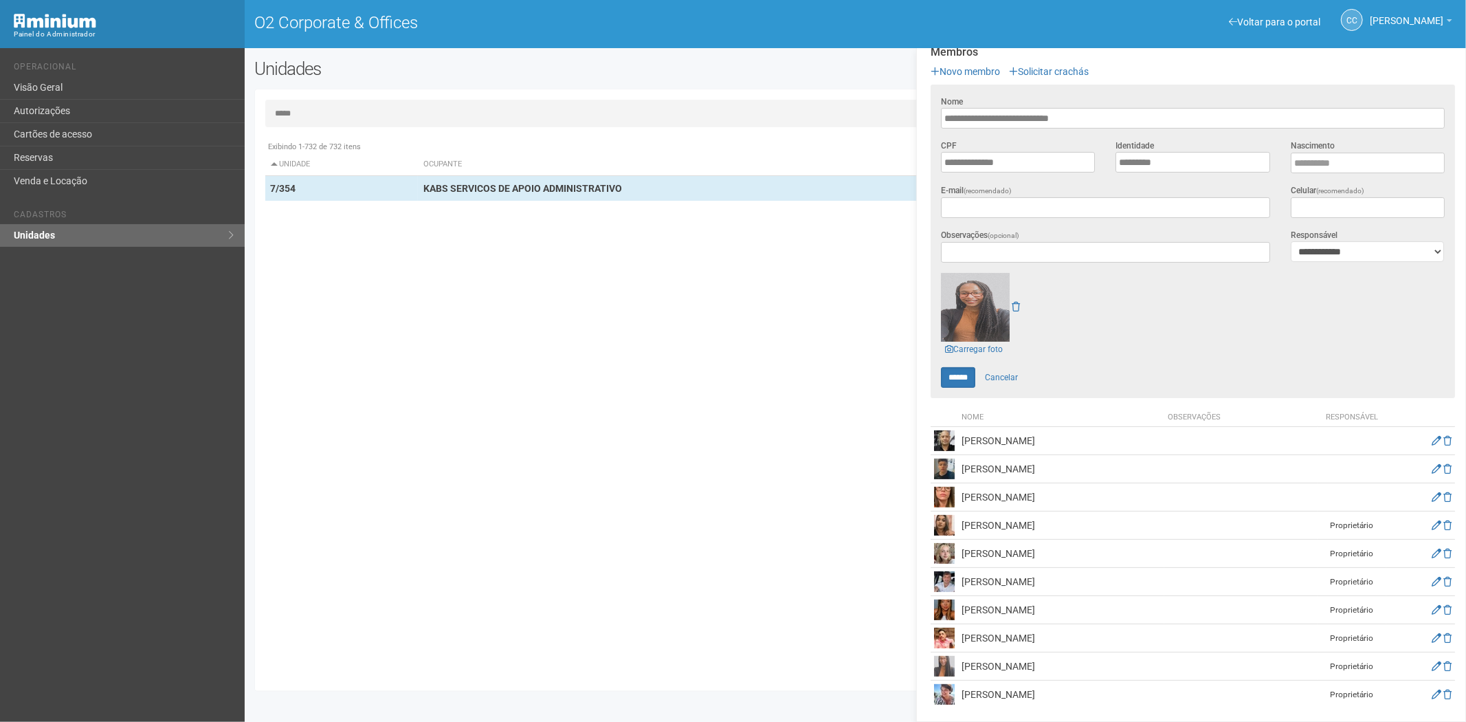
copy td "IZABELA CRISTINA ASSUMPCAO DE MELO"
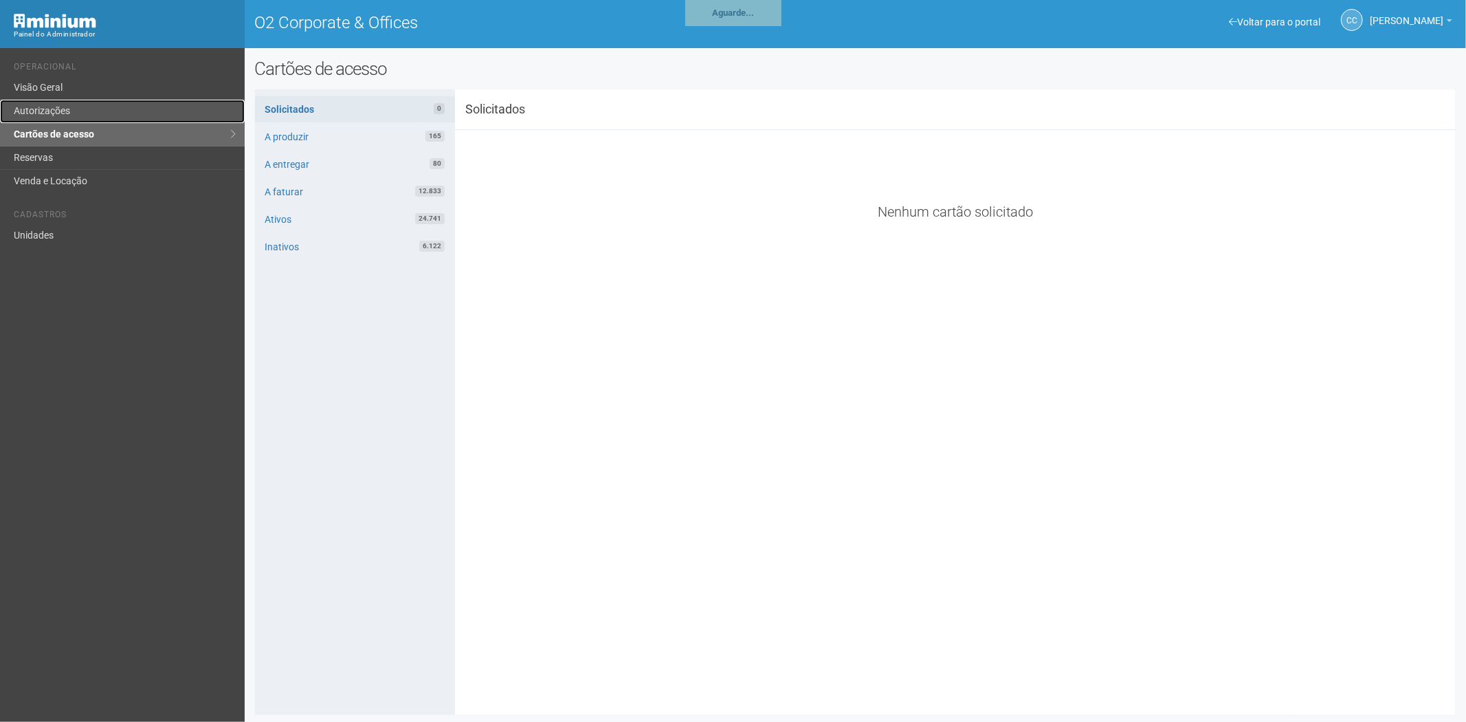
click at [101, 113] on link "Autorizações" at bounding box center [122, 111] width 245 height 23
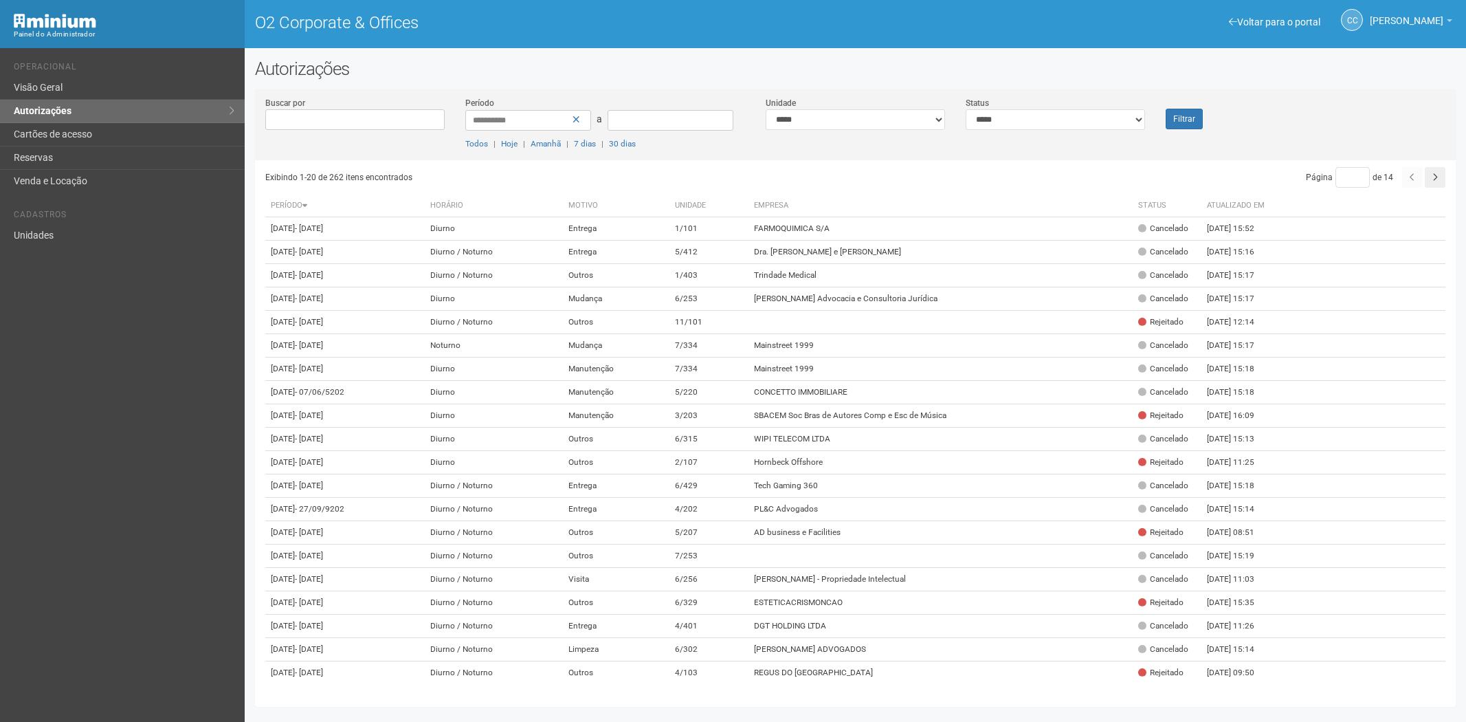
click at [1064, 121] on select "**********" at bounding box center [1055, 119] width 179 height 21
select select "*"
click at [966, 109] on select "**********" at bounding box center [1055, 119] width 179 height 21
click at [1196, 122] on button "Filtrar" at bounding box center [1184, 119] width 37 height 21
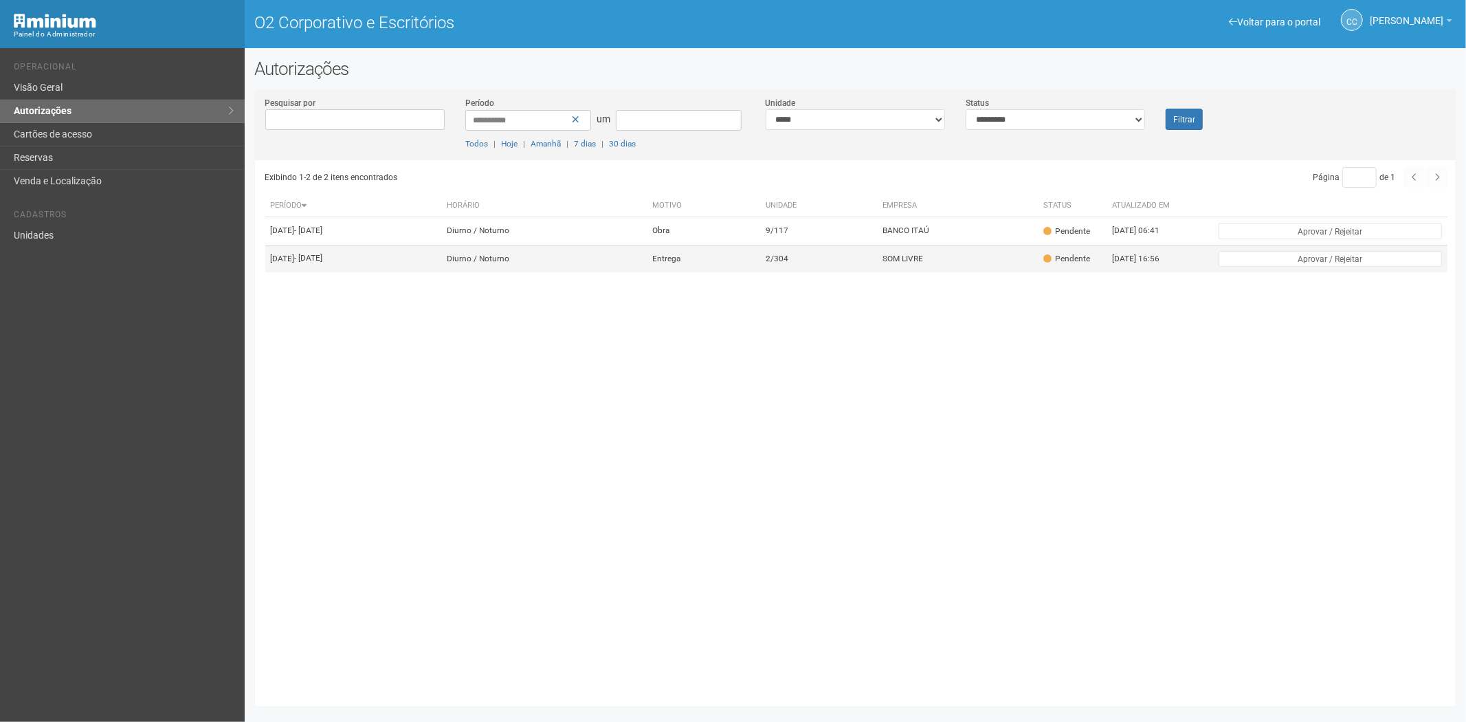
click at [850, 263] on td "2/304" at bounding box center [818, 259] width 117 height 28
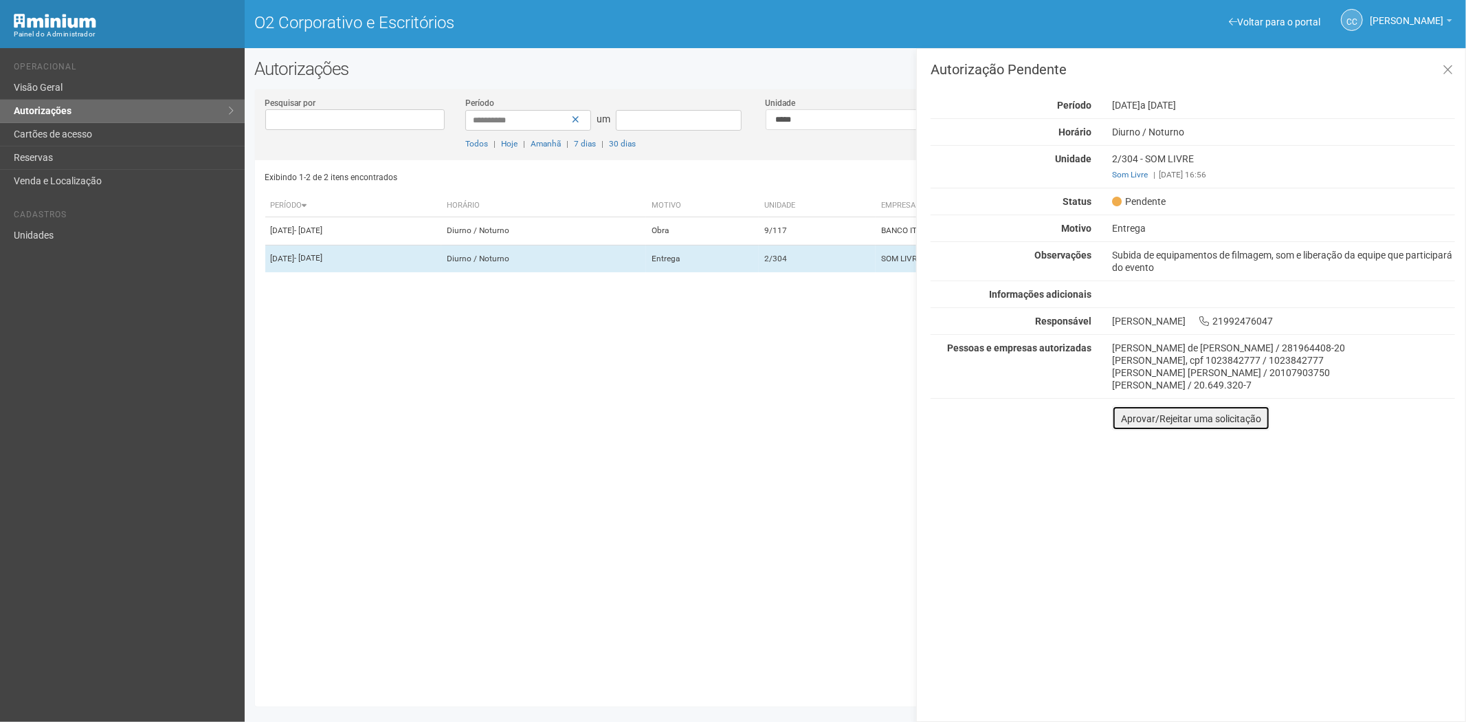
click at [1128, 426] on button "Aprovar/Rejeitar uma solicitação" at bounding box center [1191, 418] width 158 height 25
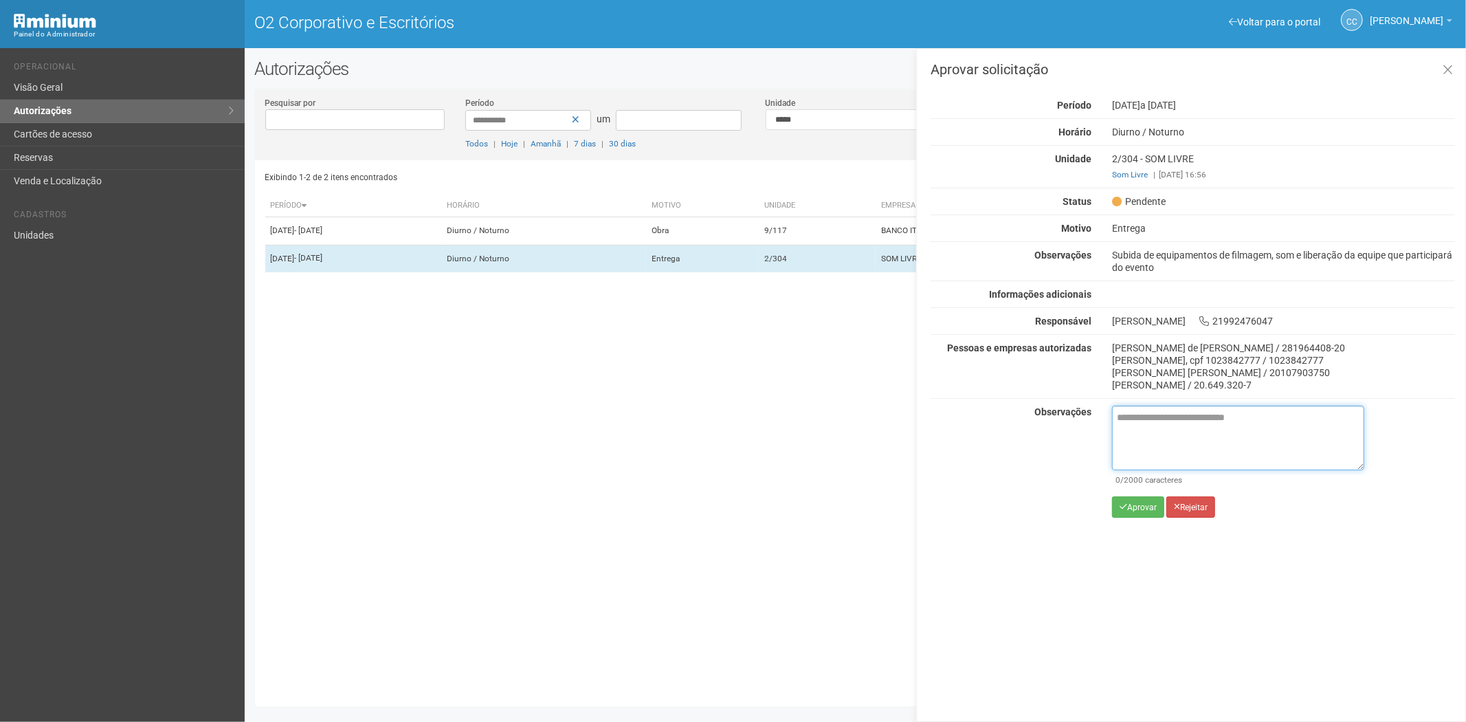
click at [1148, 430] on textarea at bounding box center [1238, 438] width 252 height 65
paste textarea "**********"
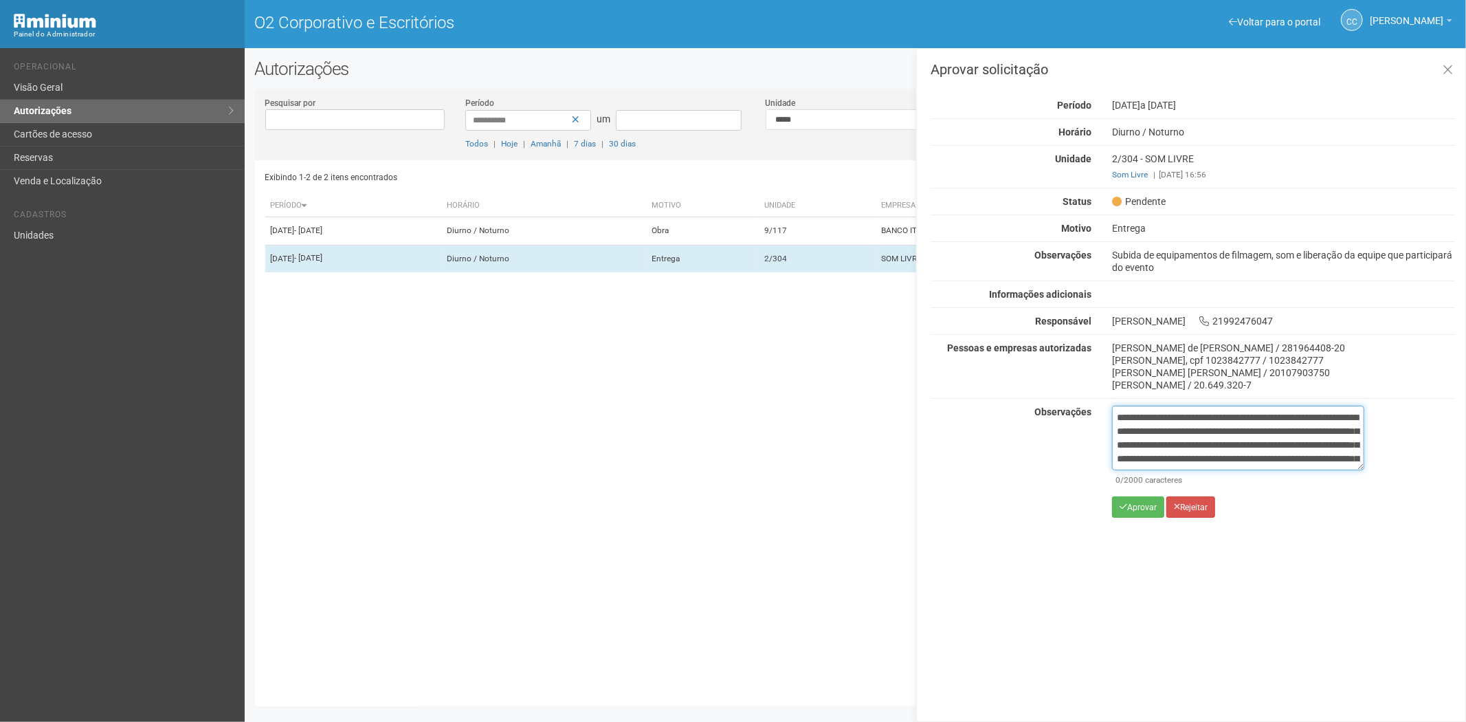
scroll to position [77, 0]
type textarea "**********"
click at [1124, 503] on icon "submit" at bounding box center [1124, 507] width 8 height 8
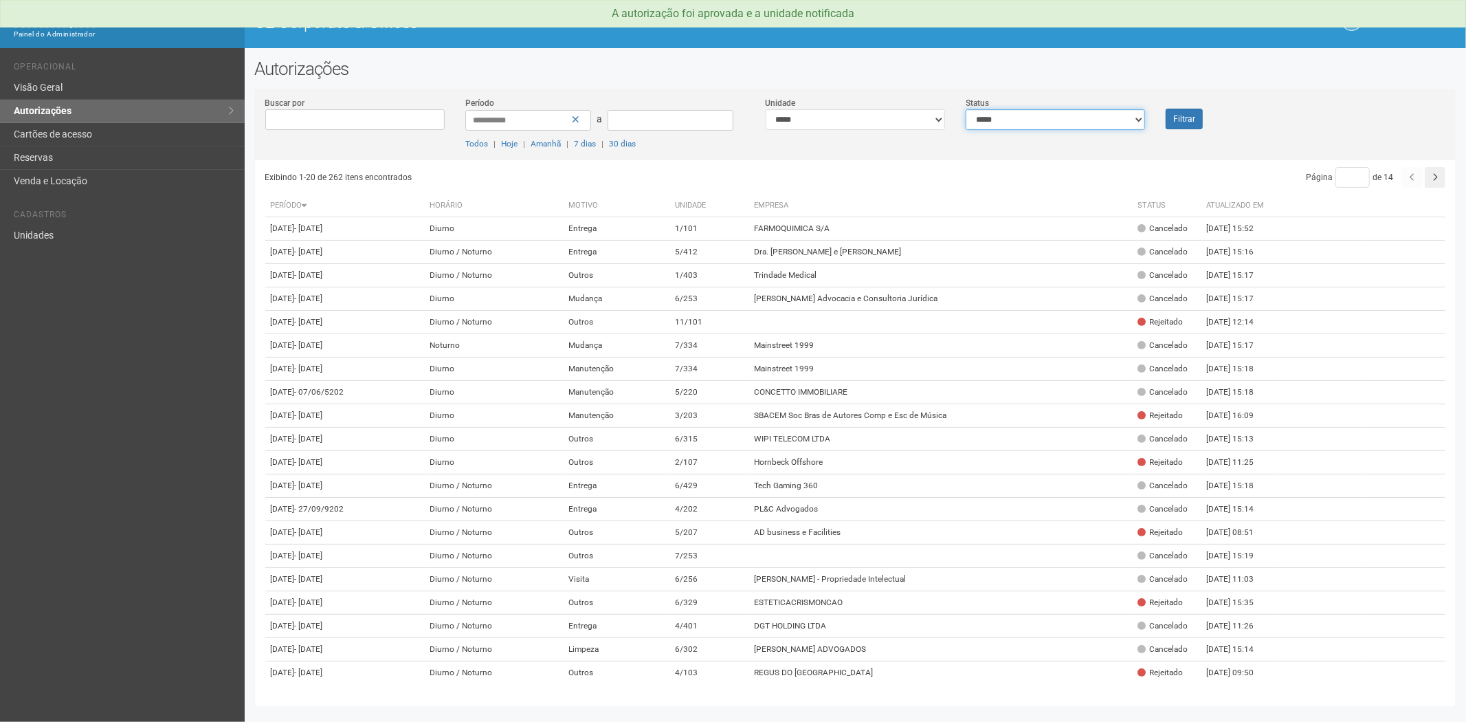
click at [1047, 127] on select "**********" at bounding box center [1055, 119] width 179 height 21
select select "*"
click at [966, 109] on select "**********" at bounding box center [1055, 119] width 179 height 21
click at [1194, 116] on button "Filtrar" at bounding box center [1184, 119] width 37 height 21
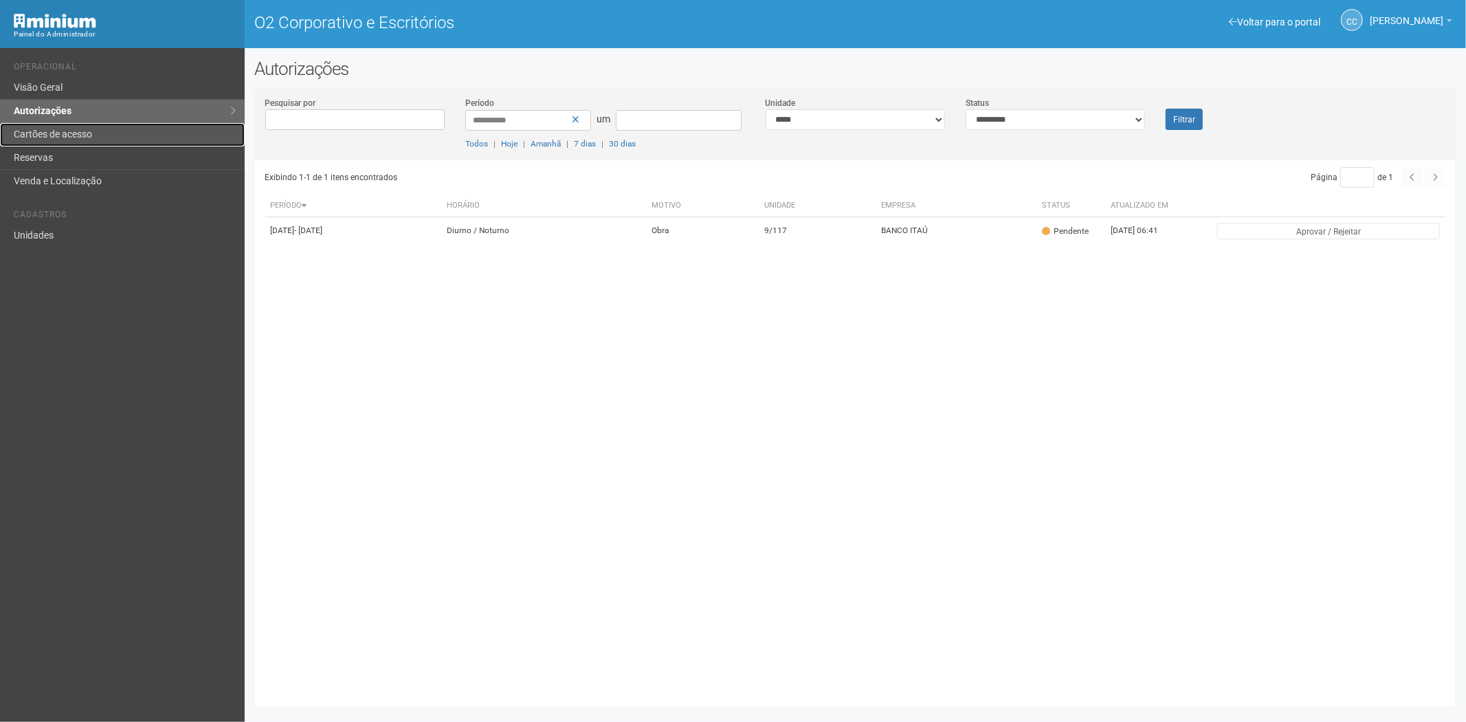
click at [119, 133] on link "Cartões de acesso" at bounding box center [122, 134] width 245 height 23
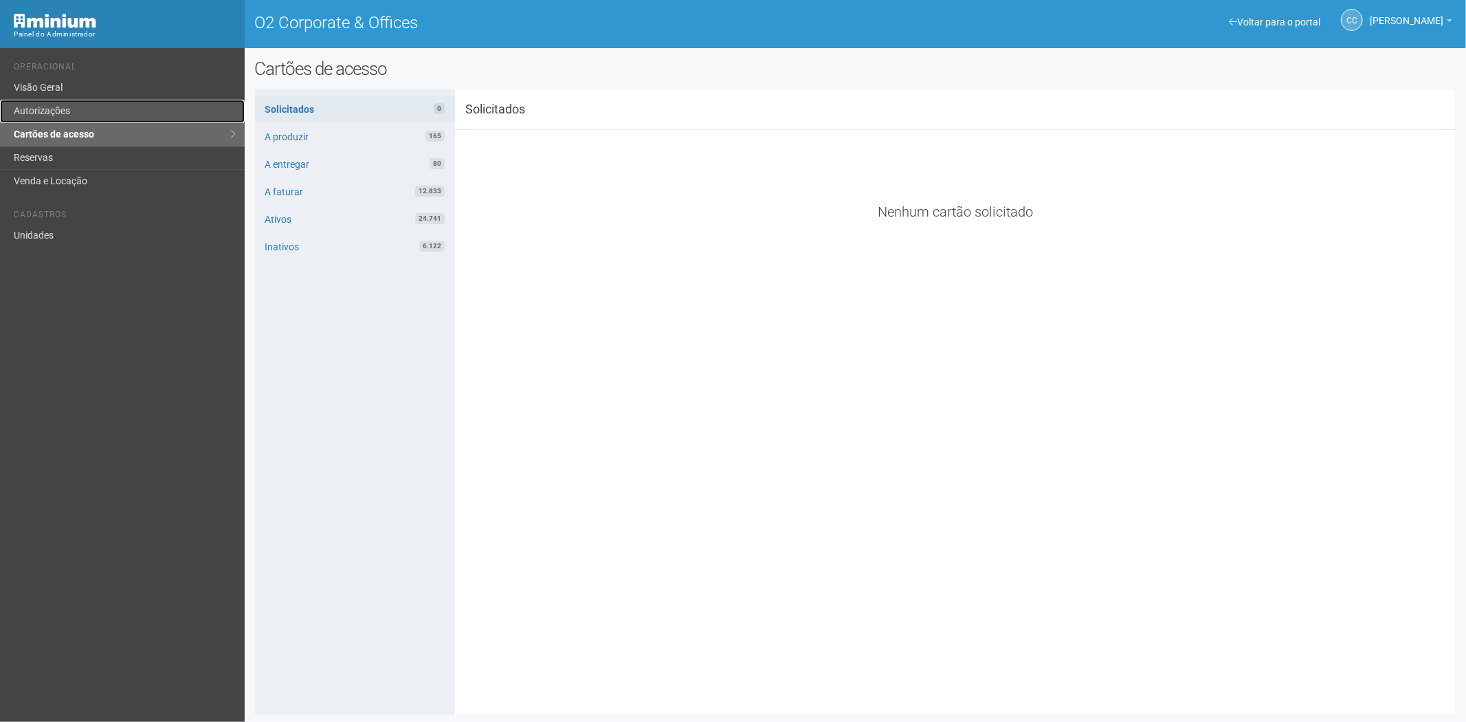
click at [100, 107] on link "Autorizações" at bounding box center [122, 111] width 245 height 23
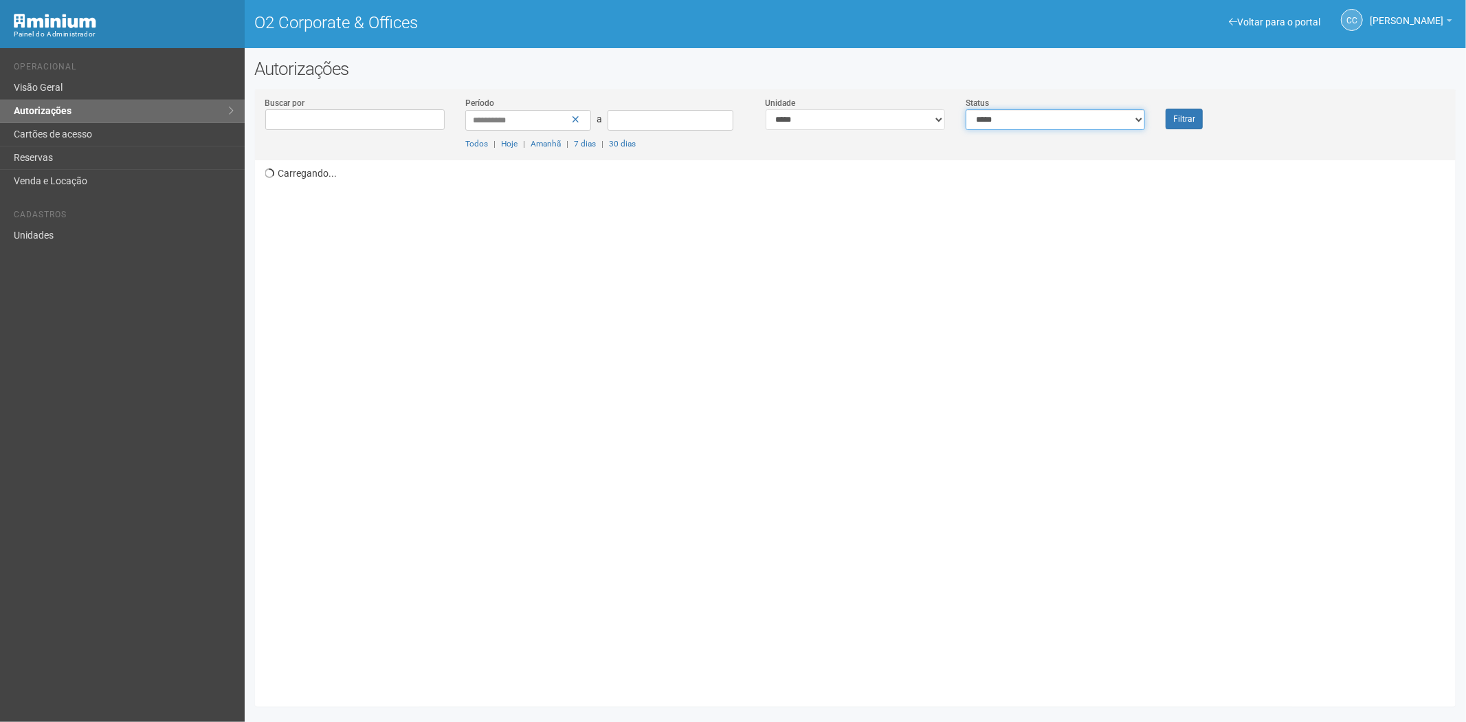
click at [1014, 113] on select "**********" at bounding box center [1055, 119] width 179 height 21
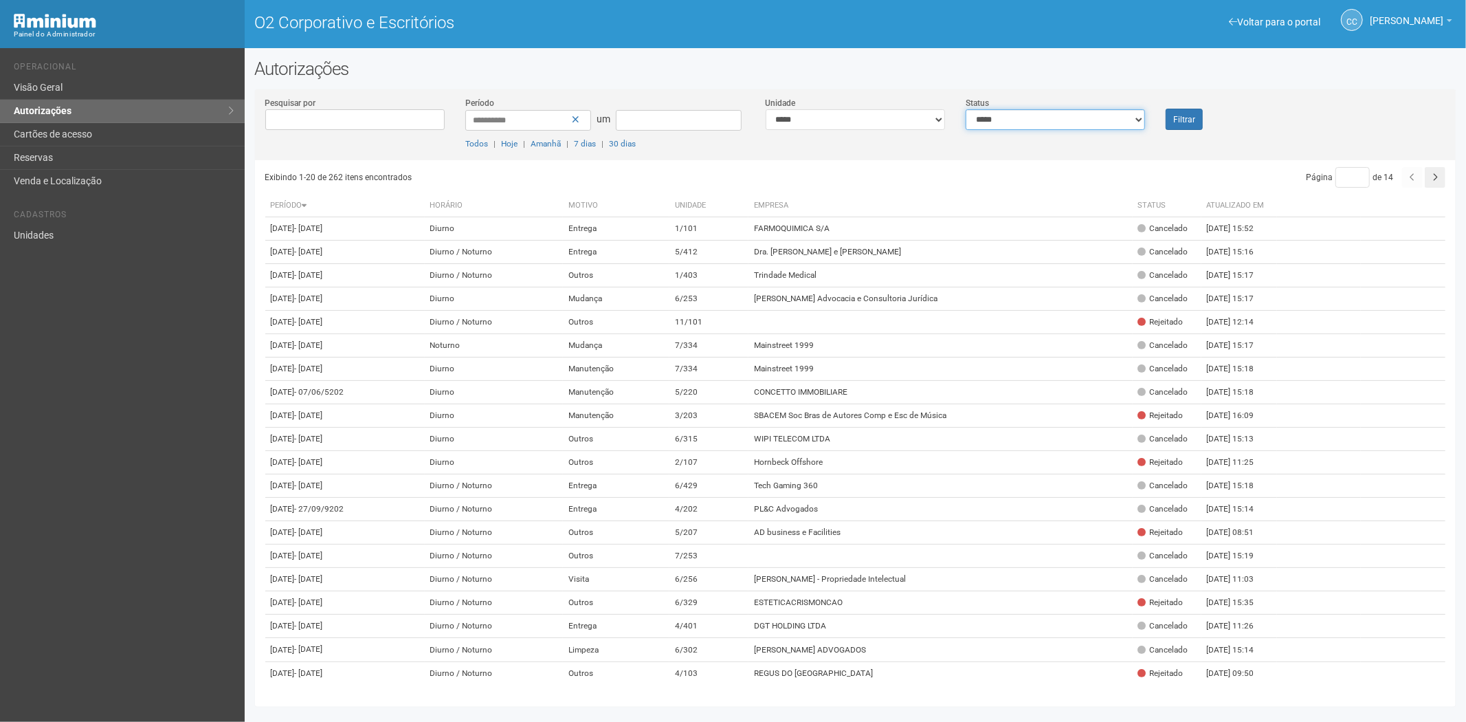
select select "*"
click at [966, 109] on select "**********" at bounding box center [1055, 119] width 179 height 21
click at [1185, 128] on button "Filtrar" at bounding box center [1184, 119] width 37 height 21
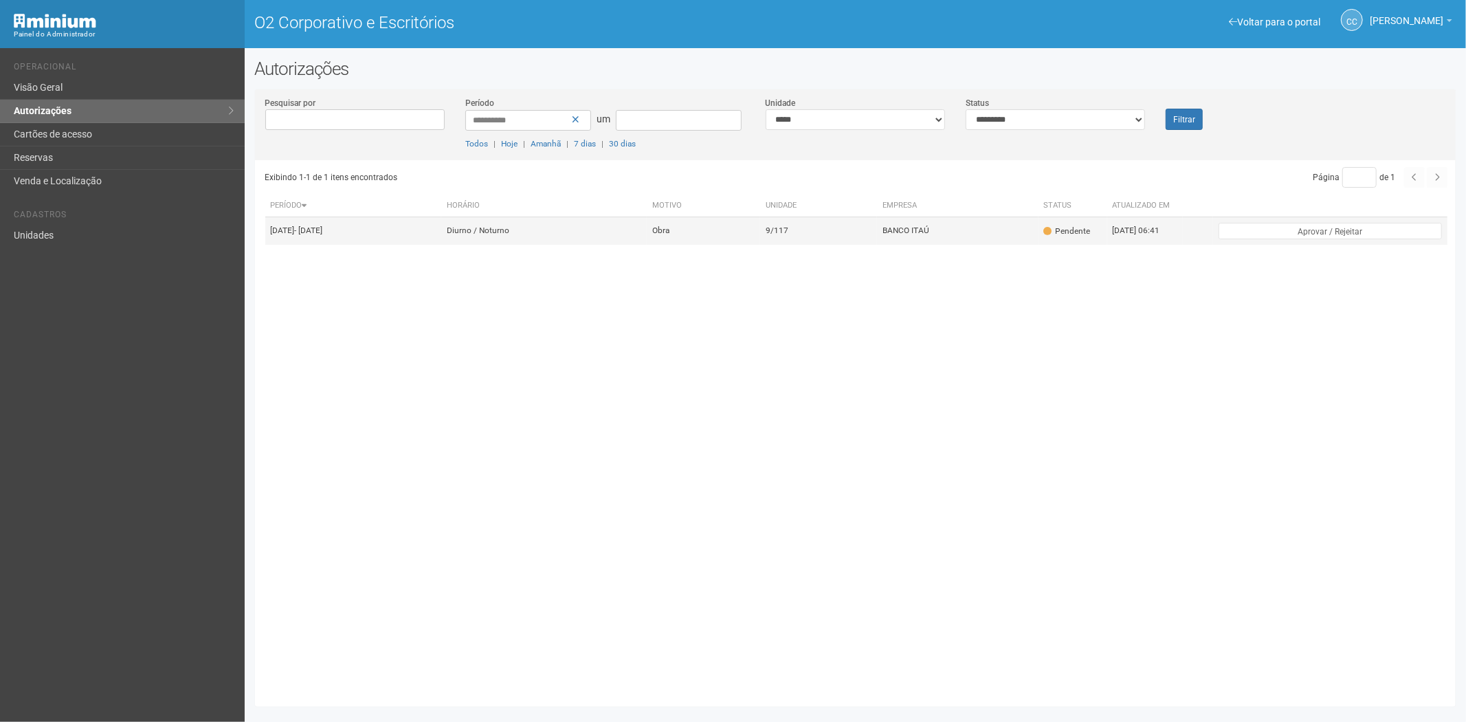
click at [1007, 234] on td "BANCO ITAÚ" at bounding box center [958, 231] width 162 height 28
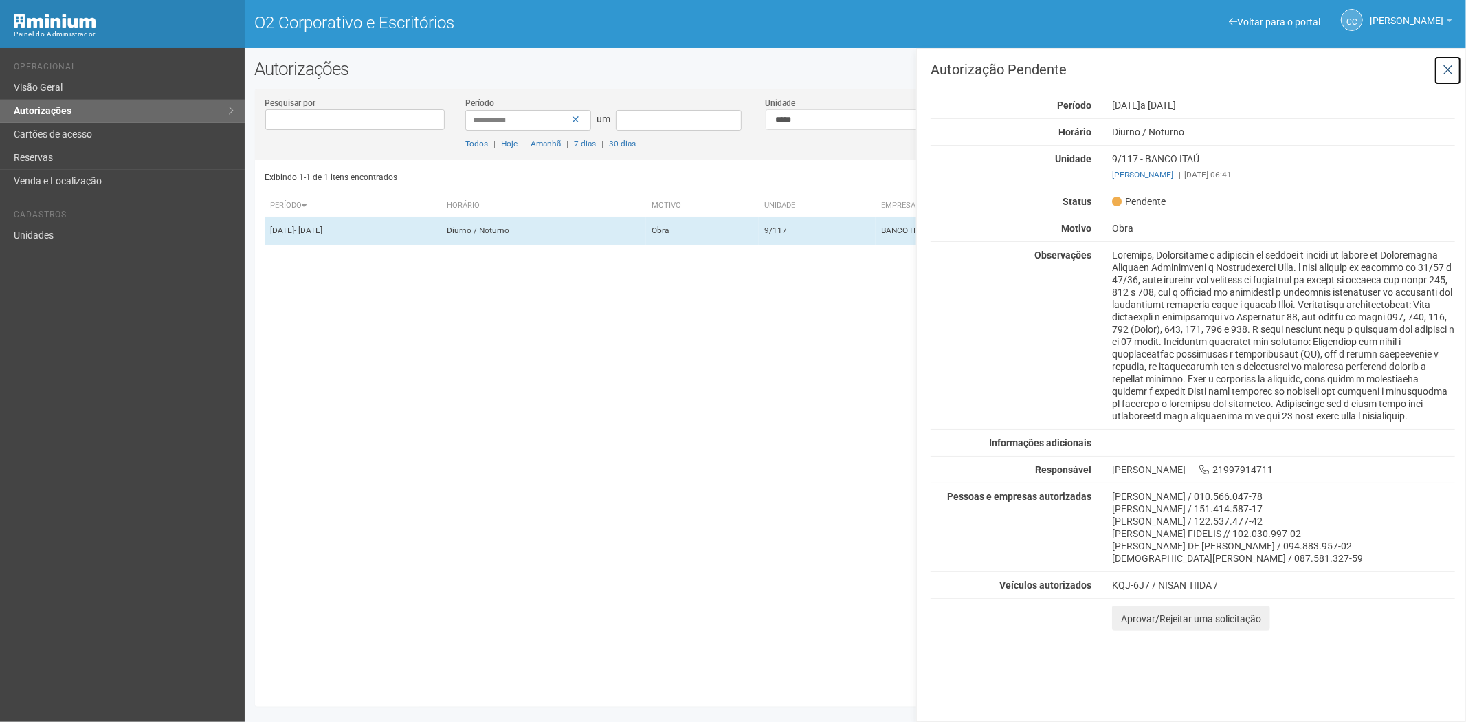
click at [1449, 67] on icon at bounding box center [1448, 70] width 10 height 14
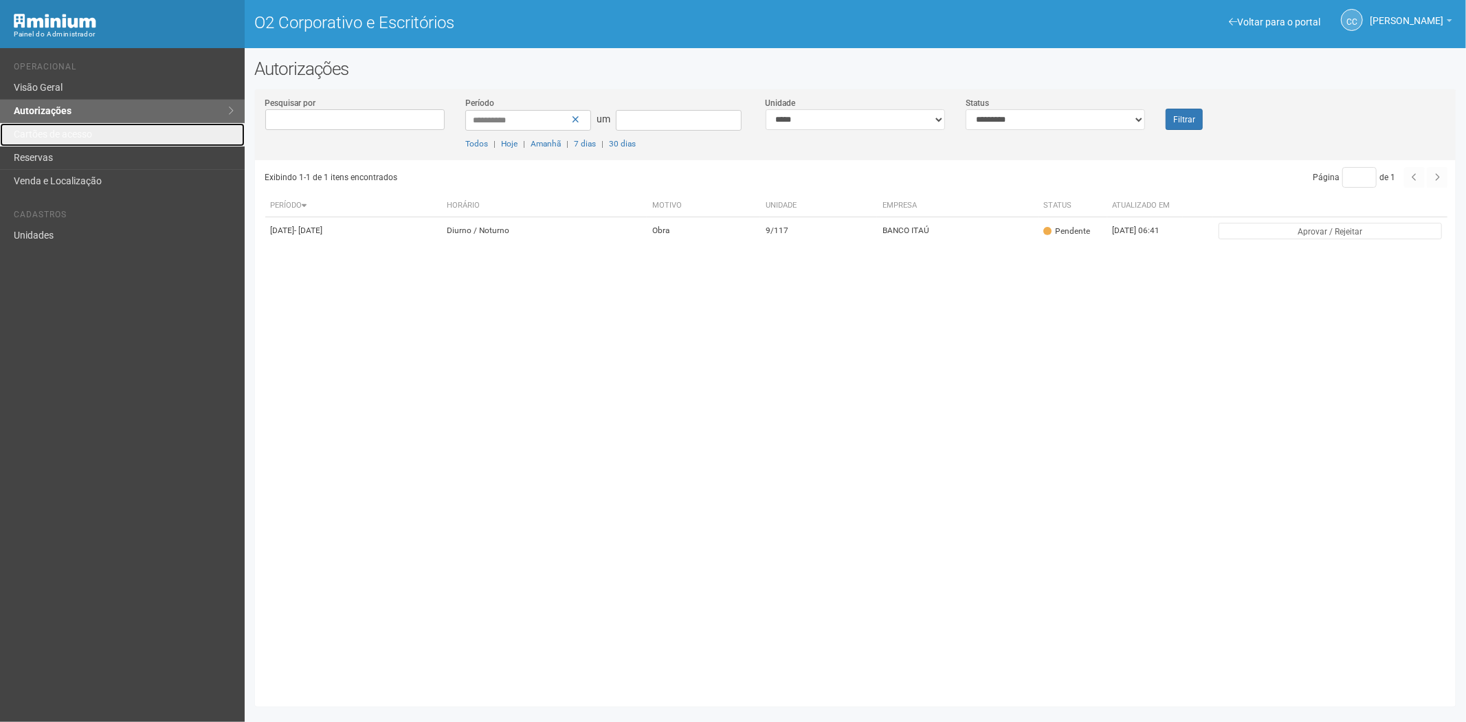
drag, startPoint x: 83, startPoint y: 126, endPoint x: 299, endPoint y: 260, distance: 254.7
click at [83, 126] on link "Cartões de acesso" at bounding box center [122, 134] width 245 height 23
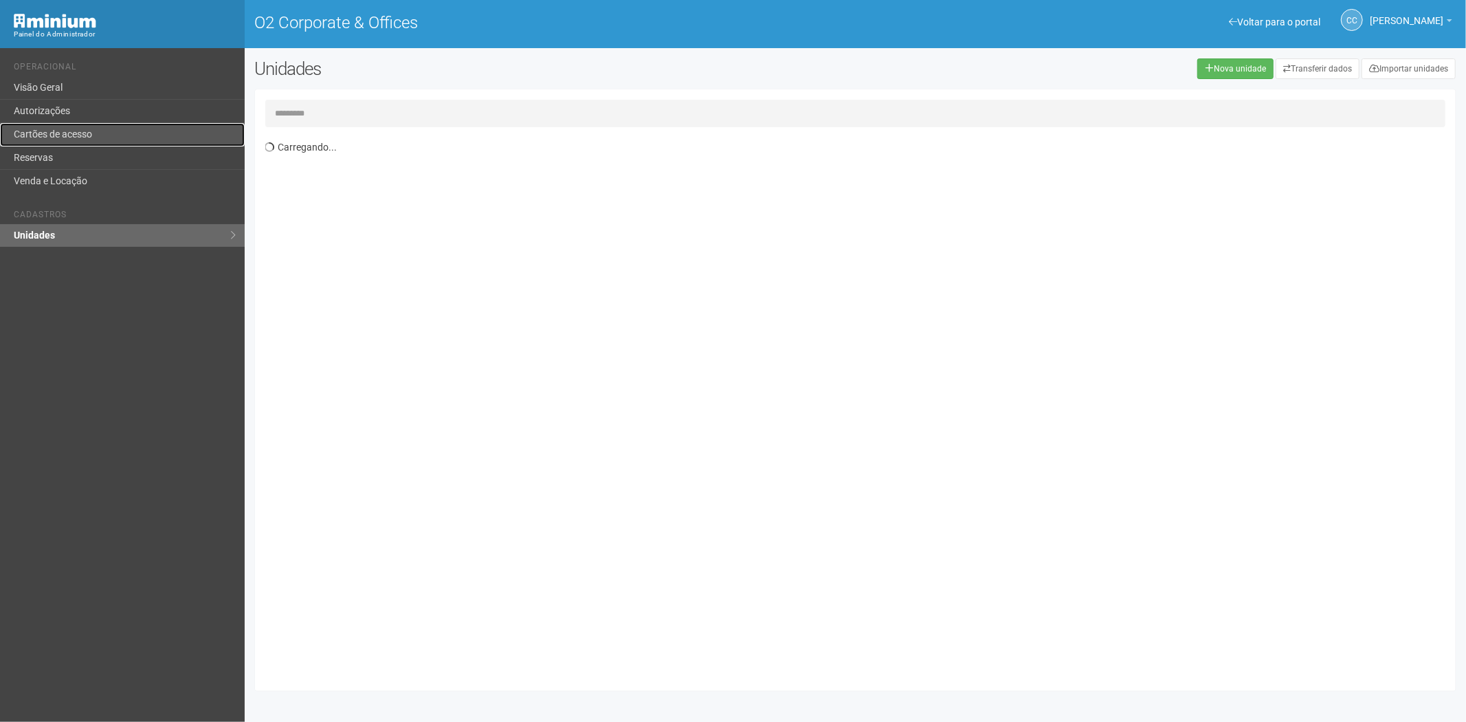
click at [60, 132] on link "Cartões de acesso" at bounding box center [122, 134] width 245 height 23
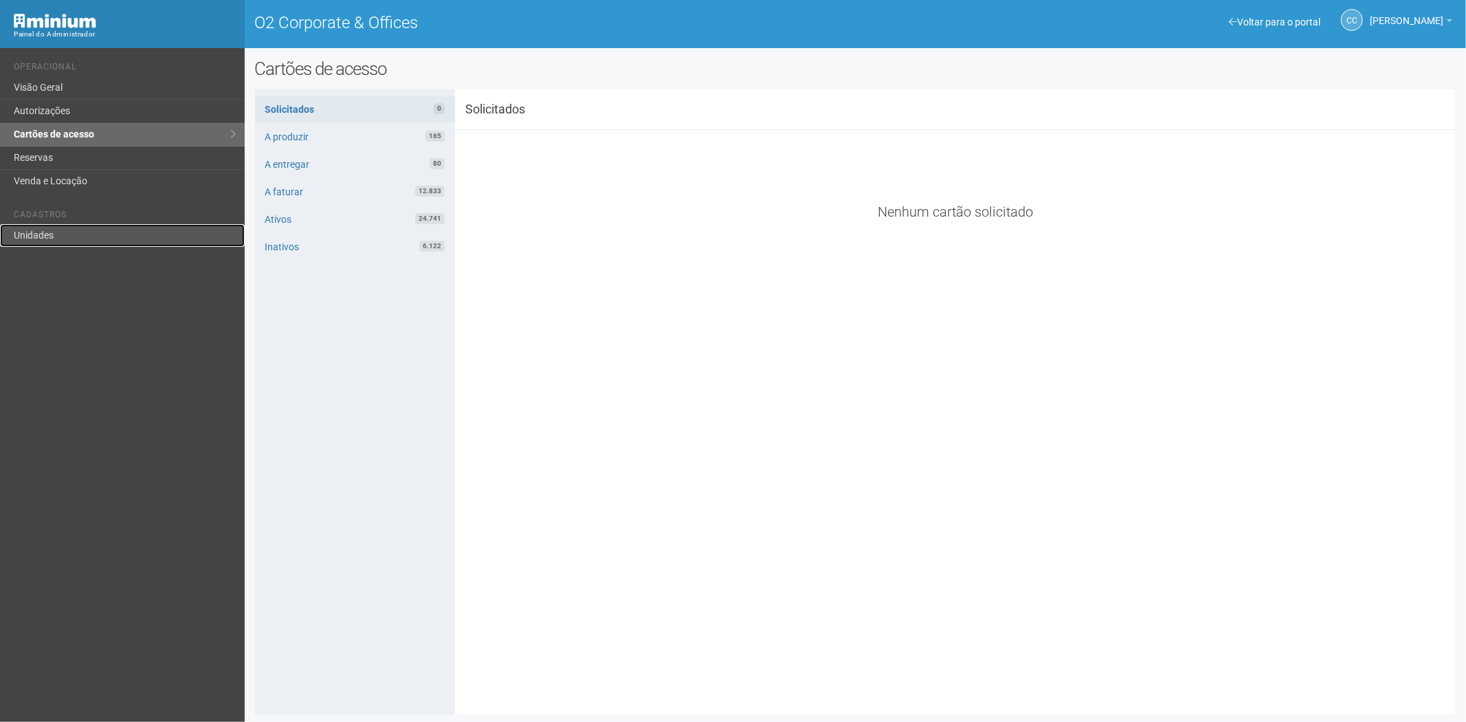
click at [28, 230] on link "Unidades" at bounding box center [122, 235] width 245 height 23
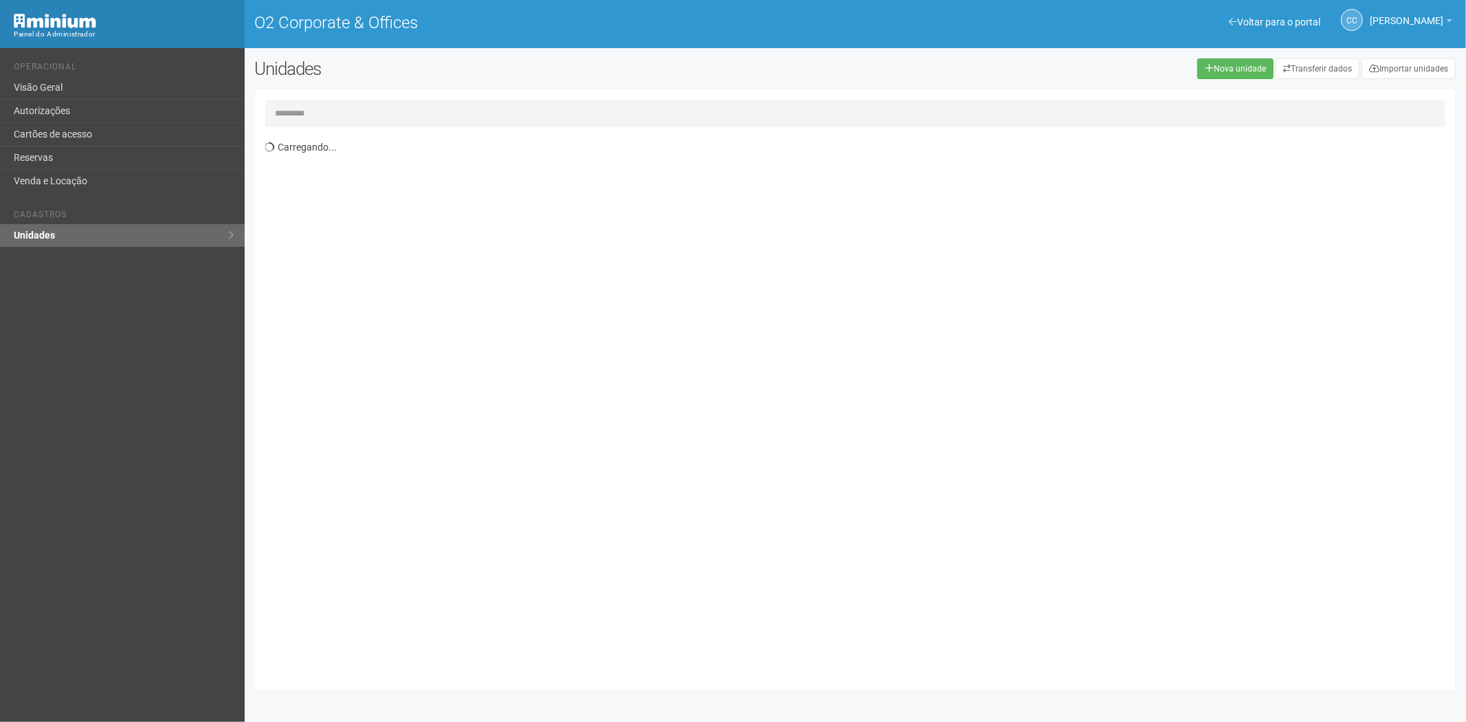
click at [359, 107] on input "text" at bounding box center [855, 114] width 1181 height 28
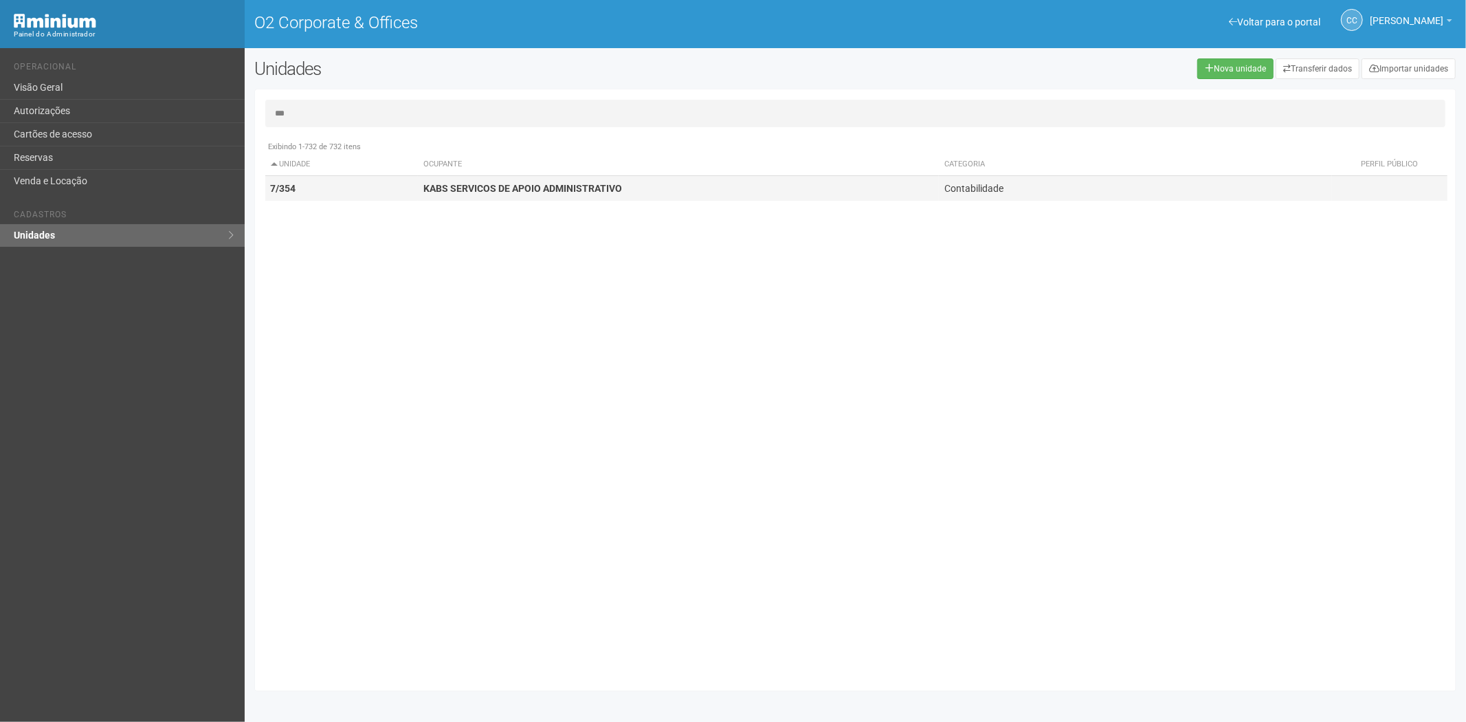
type input "***"
click at [424, 190] on strong "KABS SERVICOS DE APOIO ADMINISTRATIVO" at bounding box center [523, 188] width 199 height 11
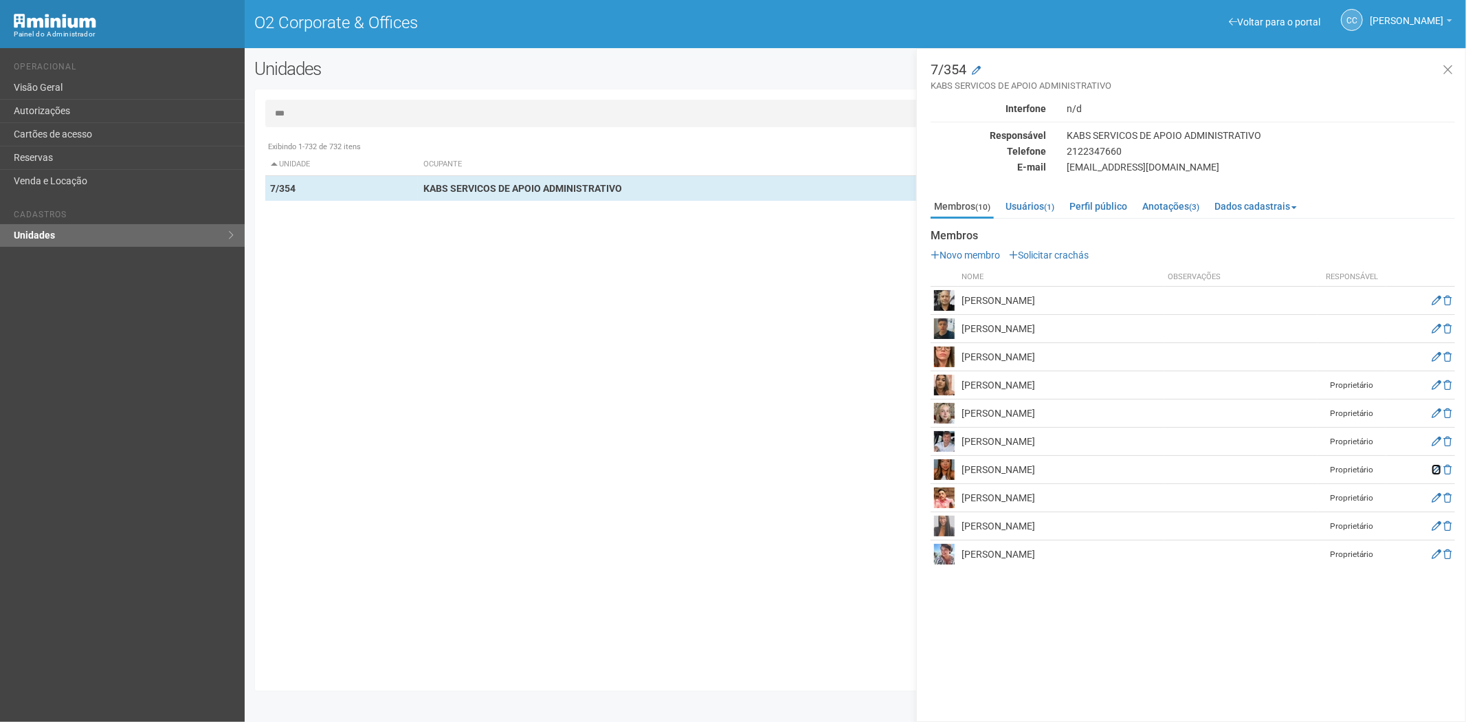
click at [1435, 470] on icon at bounding box center [1437, 470] width 10 height 10
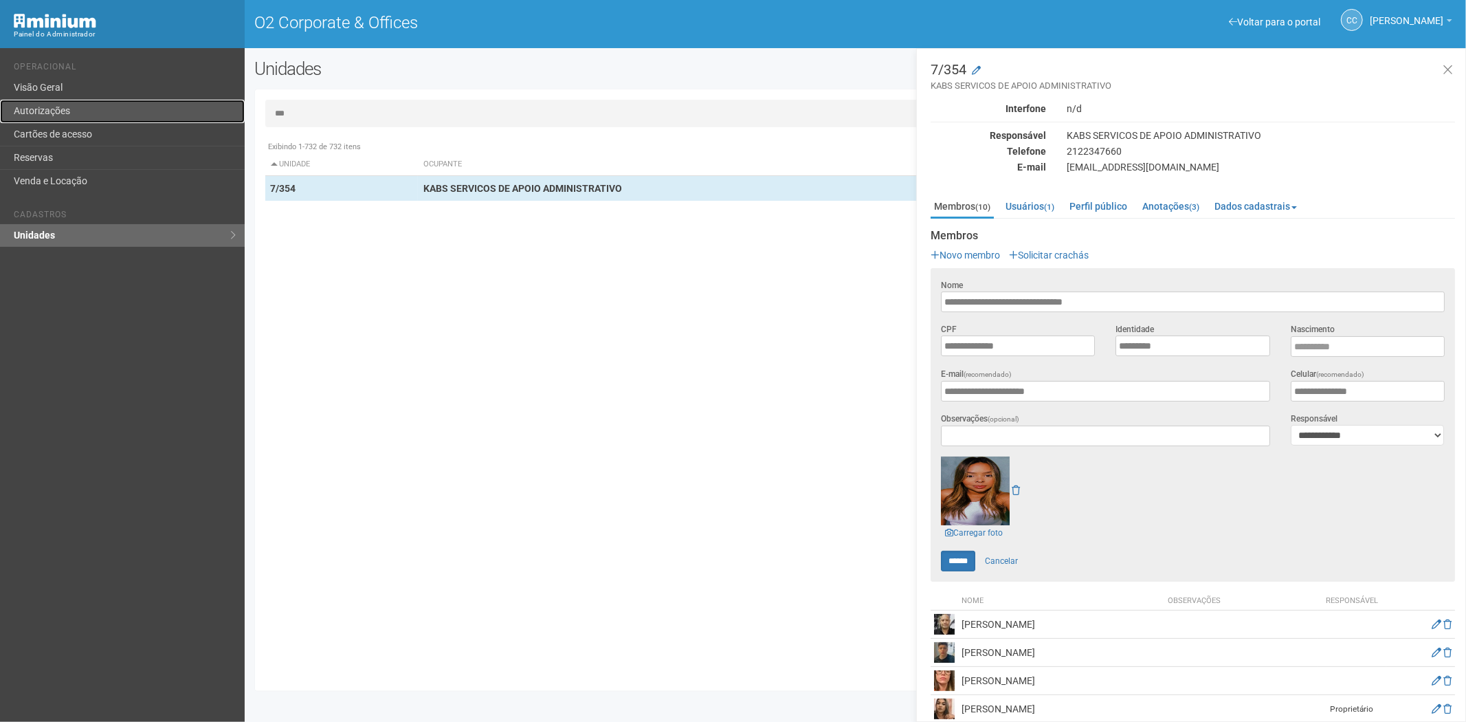
click at [83, 118] on link "Autorizações" at bounding box center [122, 111] width 245 height 23
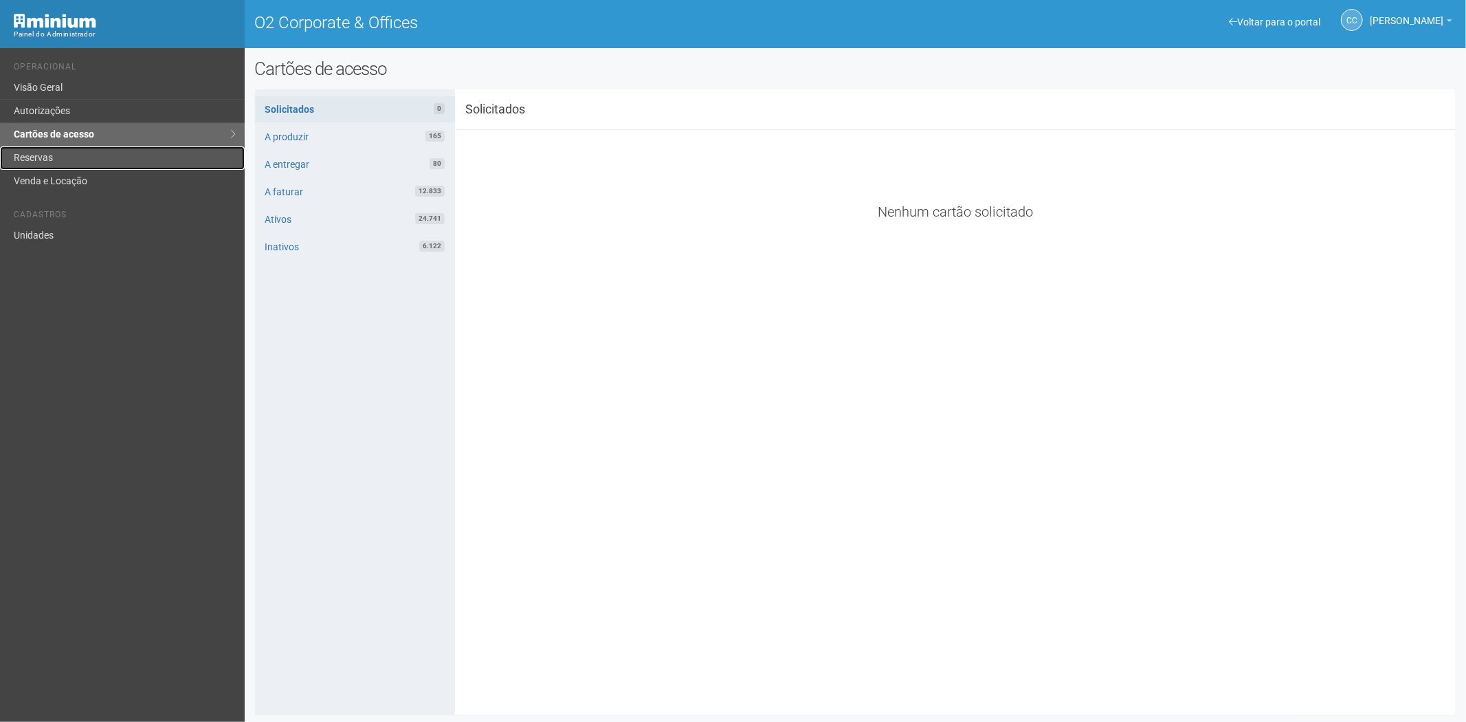
click at [65, 150] on link "Reservas" at bounding box center [122, 157] width 245 height 23
click at [45, 153] on link "Reservas" at bounding box center [122, 157] width 245 height 23
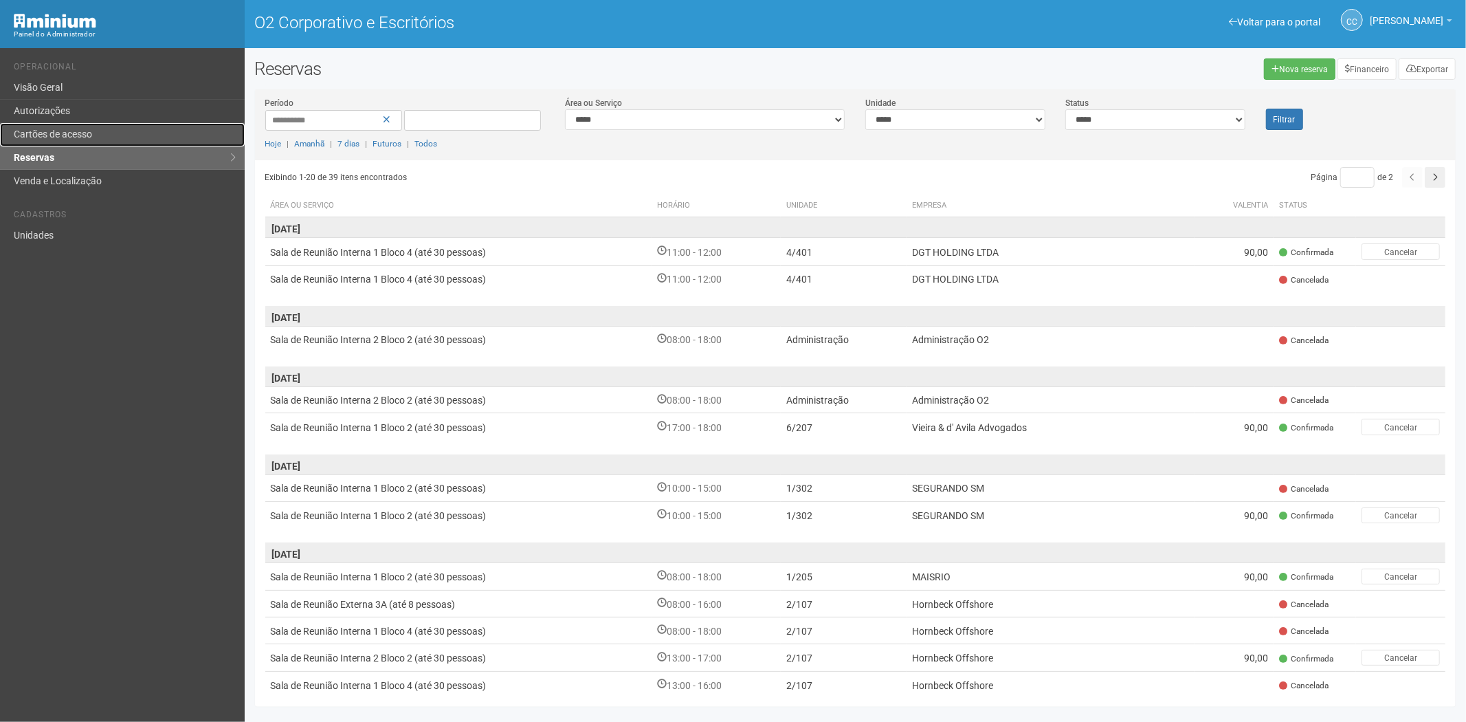
click at [73, 140] on font "Cartões de acesso" at bounding box center [53, 134] width 78 height 11
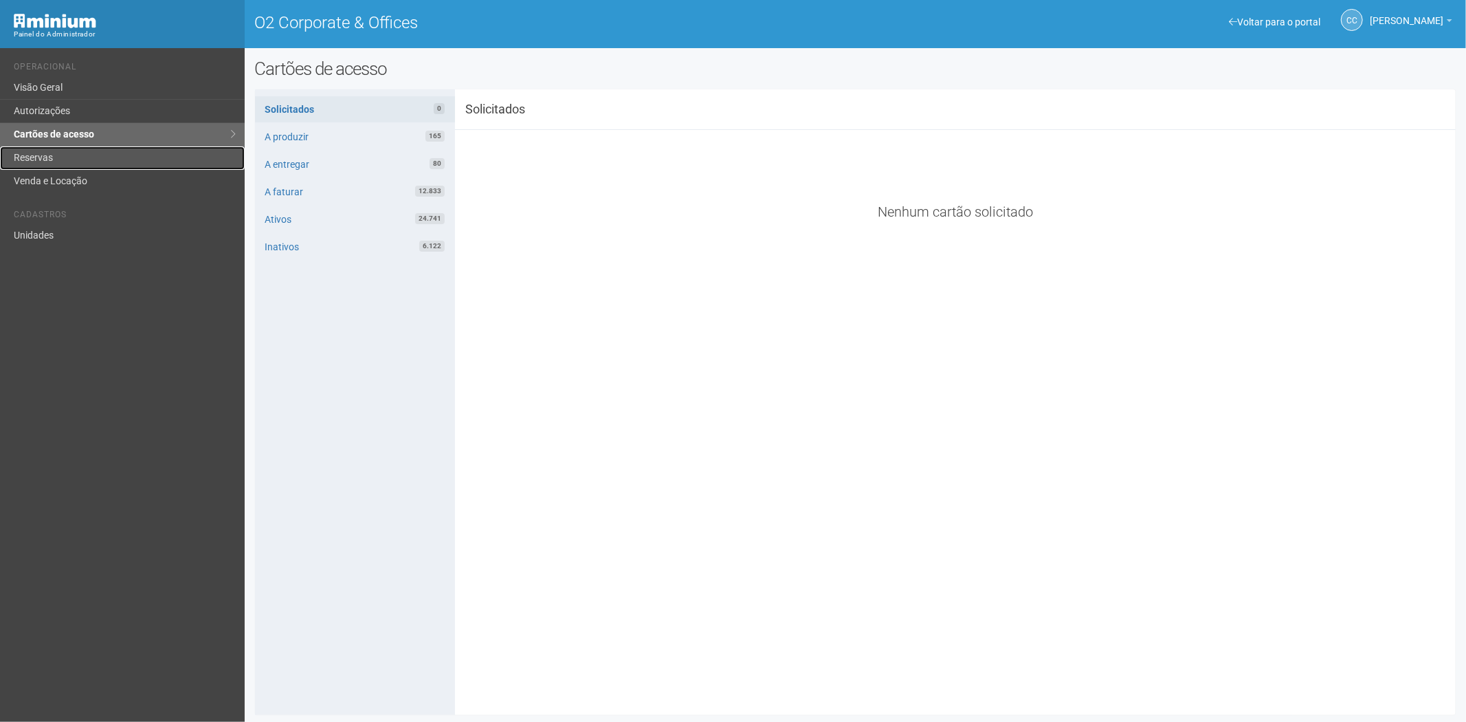
click at [43, 158] on link "Reservas" at bounding box center [122, 157] width 245 height 23
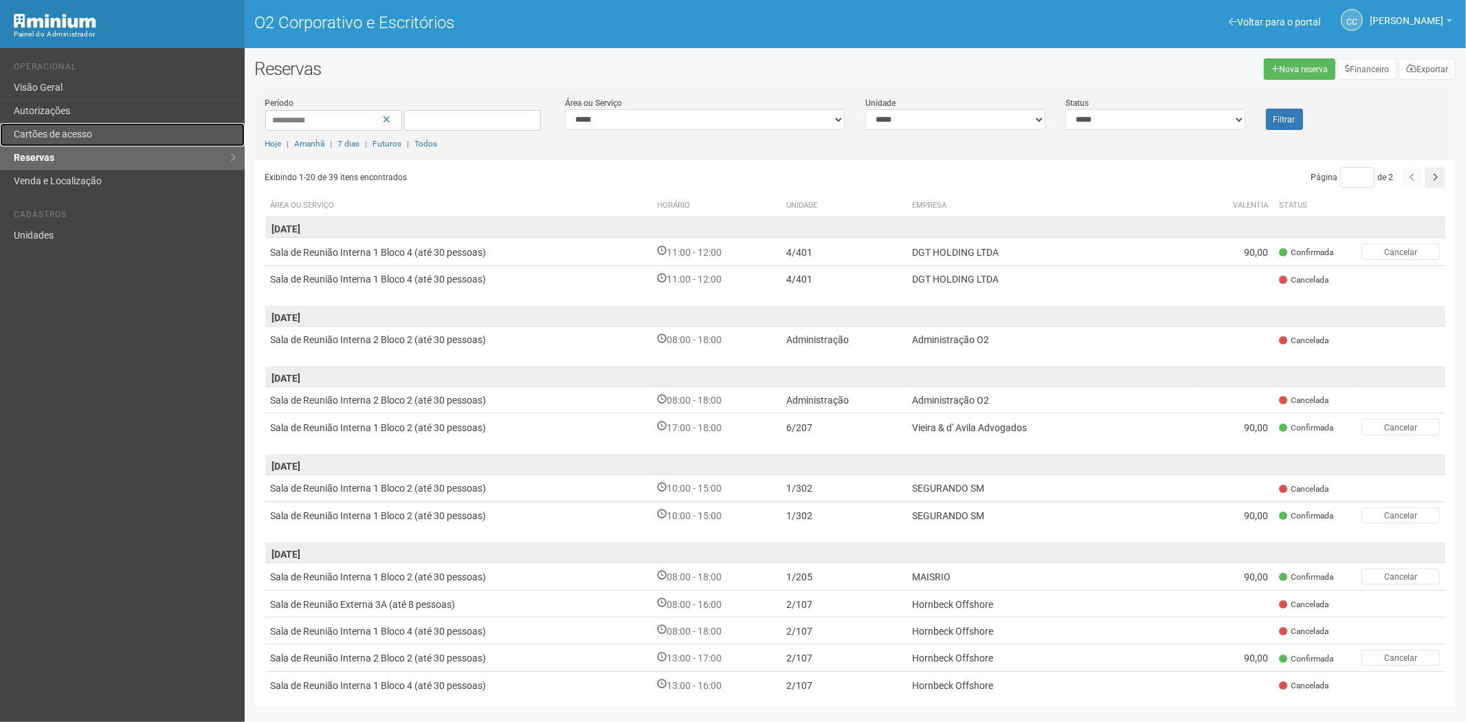
click at [64, 132] on font "Cartões de acesso" at bounding box center [53, 134] width 78 height 11
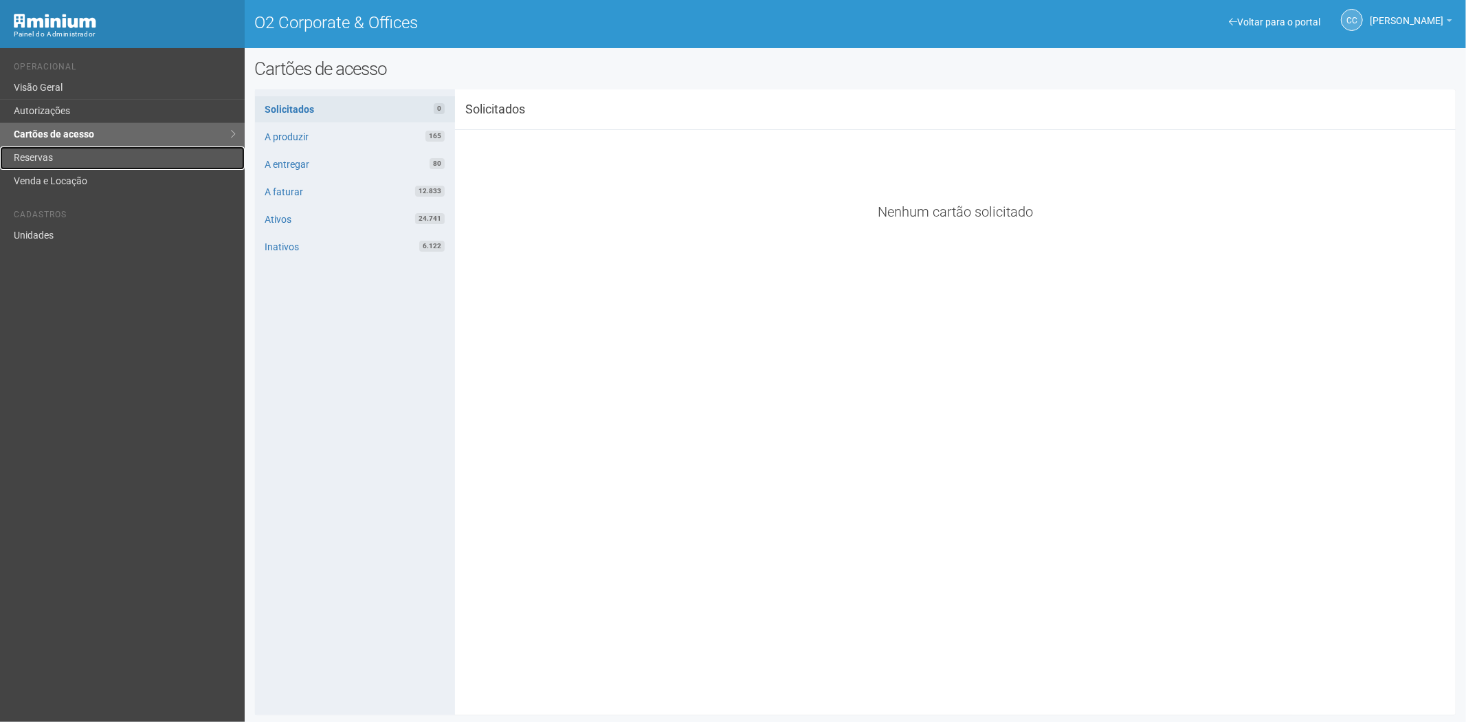
click at [34, 153] on link "Reservas" at bounding box center [122, 157] width 245 height 23
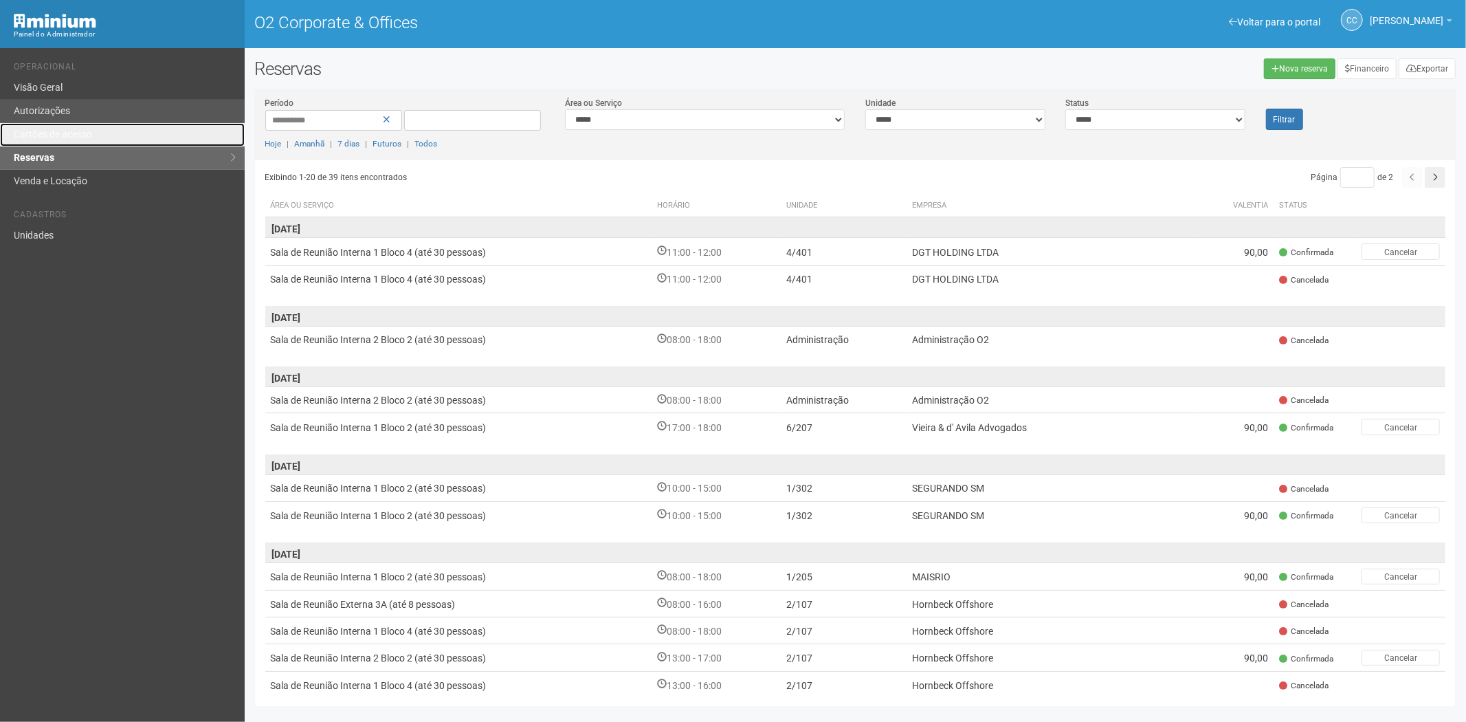
click at [58, 133] on link "Cartões de acesso" at bounding box center [122, 134] width 245 height 23
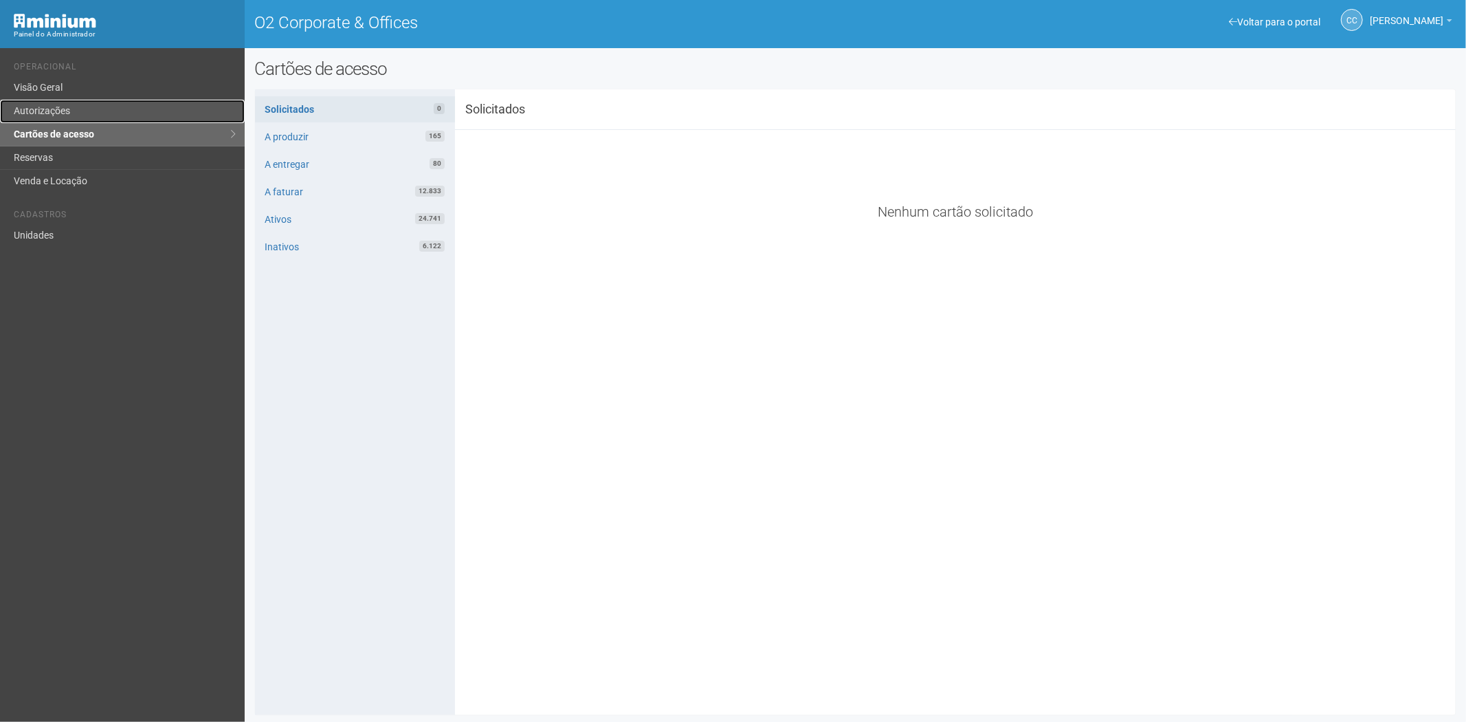
click at [93, 113] on link "Autorizações" at bounding box center [122, 111] width 245 height 23
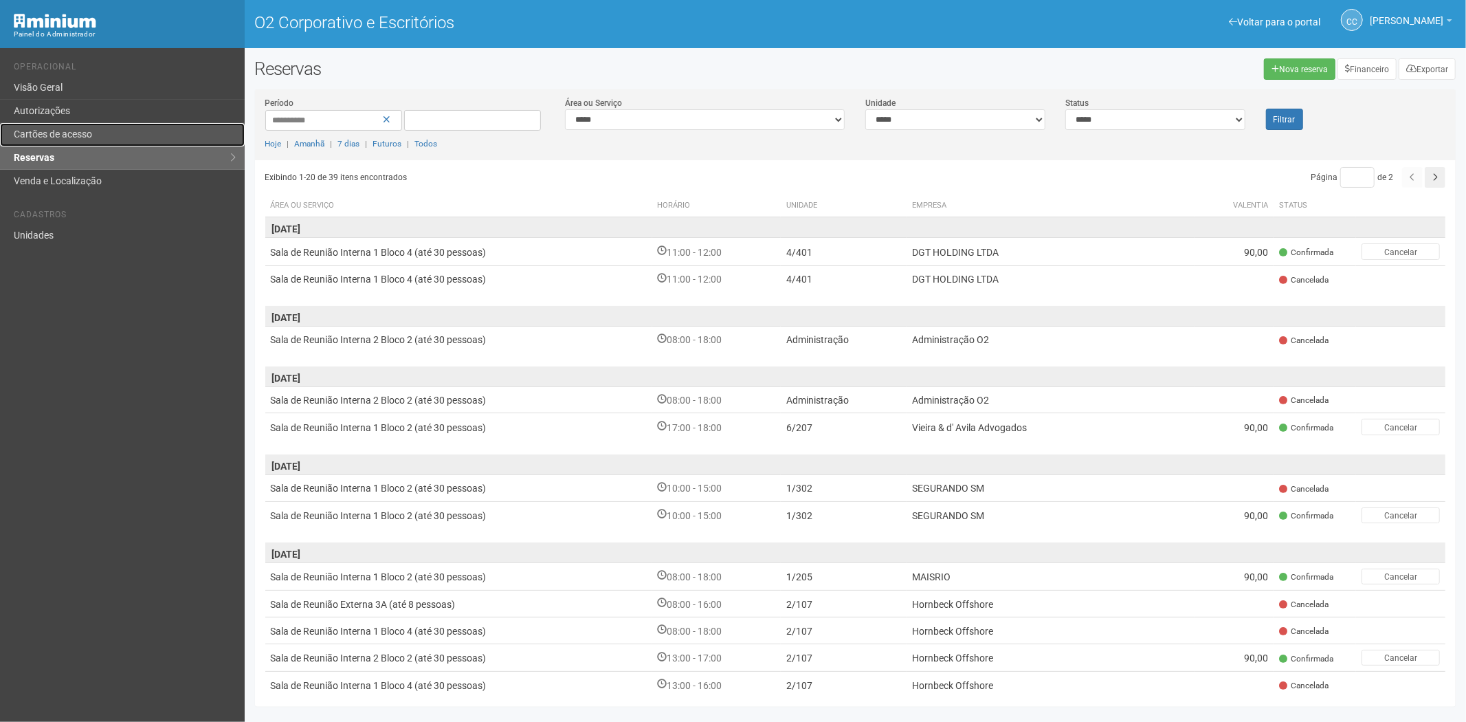
click at [69, 129] on font "Cartões de acesso" at bounding box center [53, 134] width 78 height 11
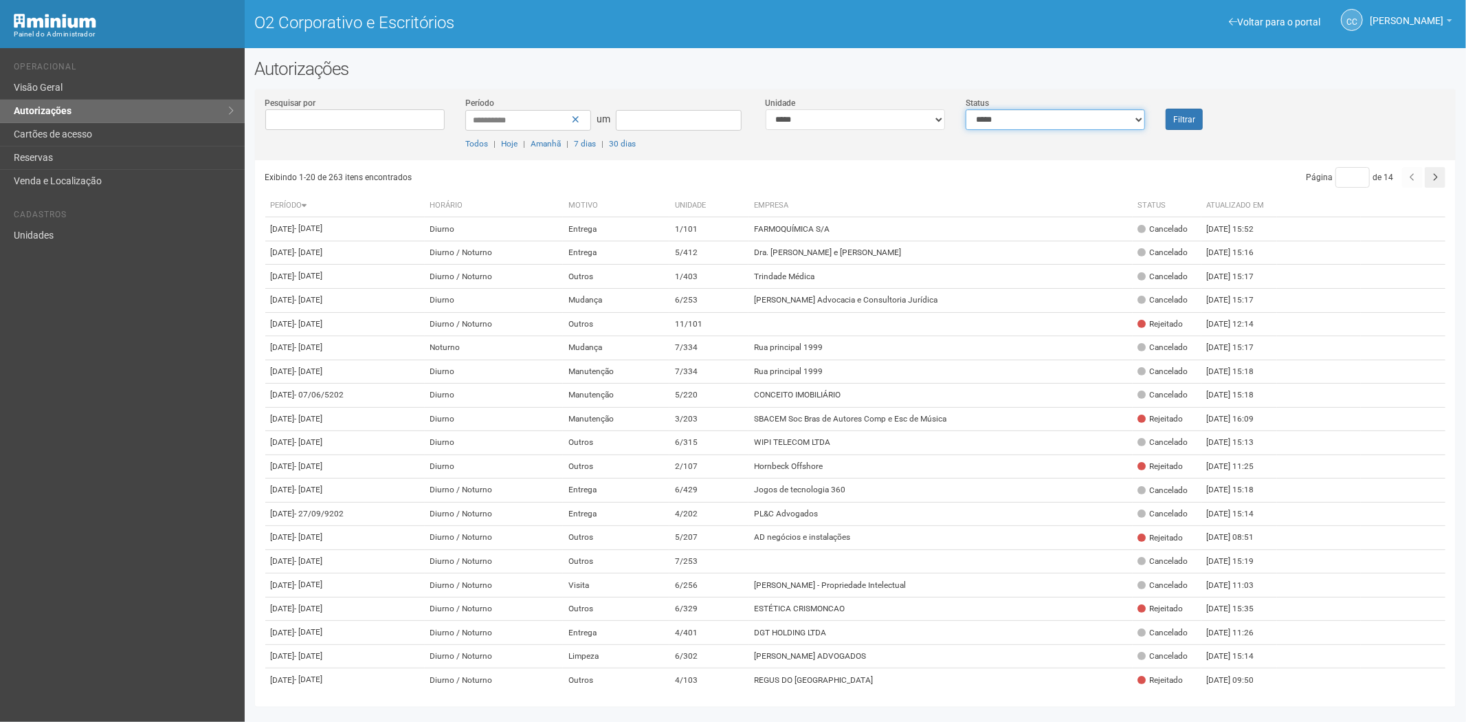
click at [1126, 119] on select "**********" at bounding box center [1055, 119] width 179 height 21
select select "*"
click at [966, 109] on select "**********" at bounding box center [1055, 119] width 179 height 21
click at [1178, 115] on font "Filtrar" at bounding box center [1185, 120] width 22 height 10
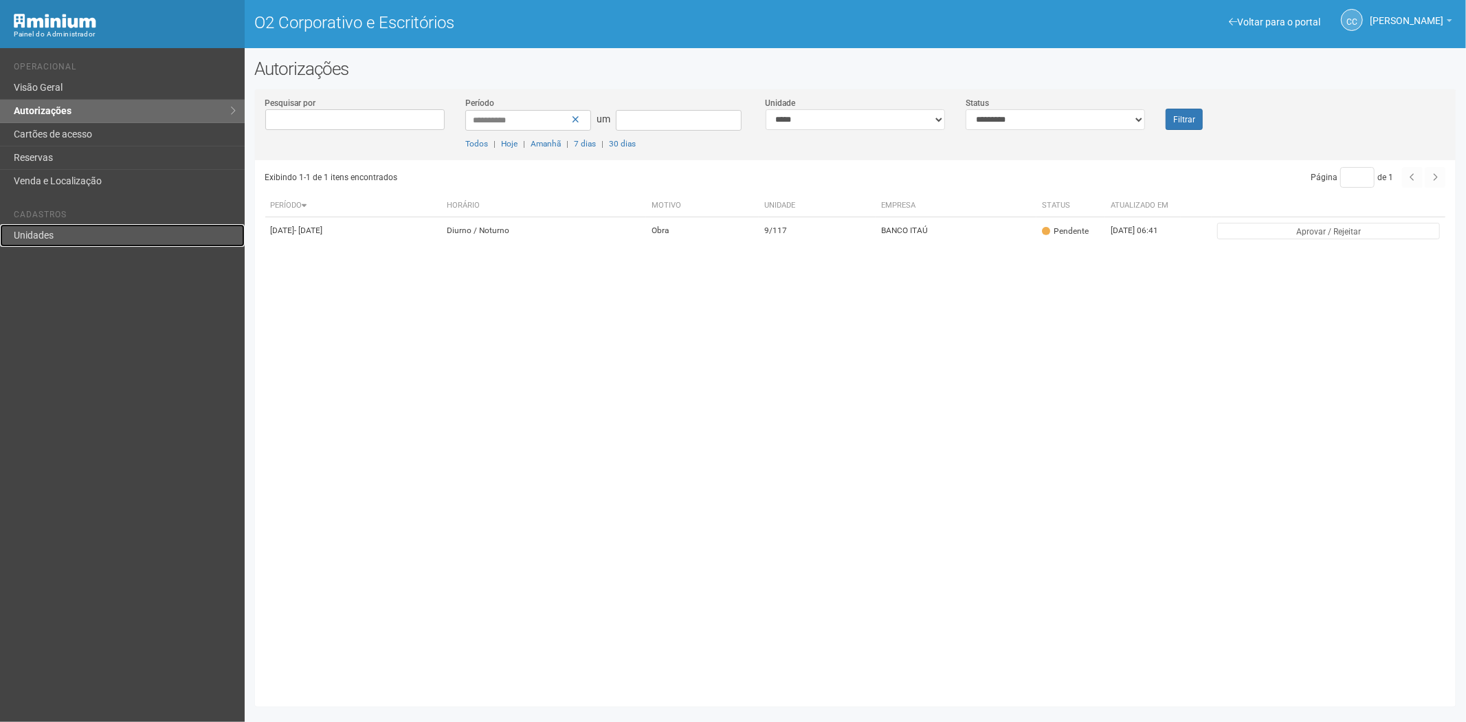
click at [72, 238] on link "Unidades" at bounding box center [122, 235] width 245 height 23
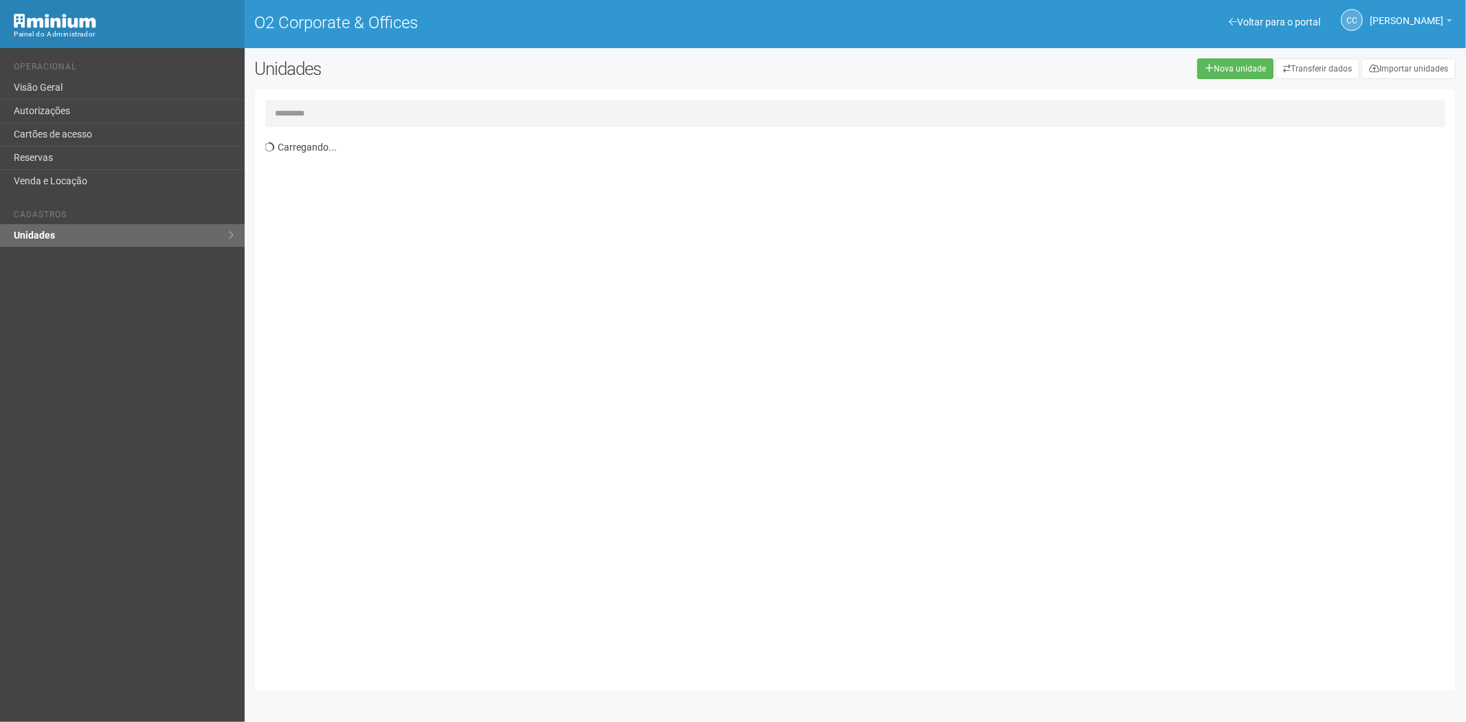
click at [316, 113] on input "text" at bounding box center [855, 114] width 1181 height 28
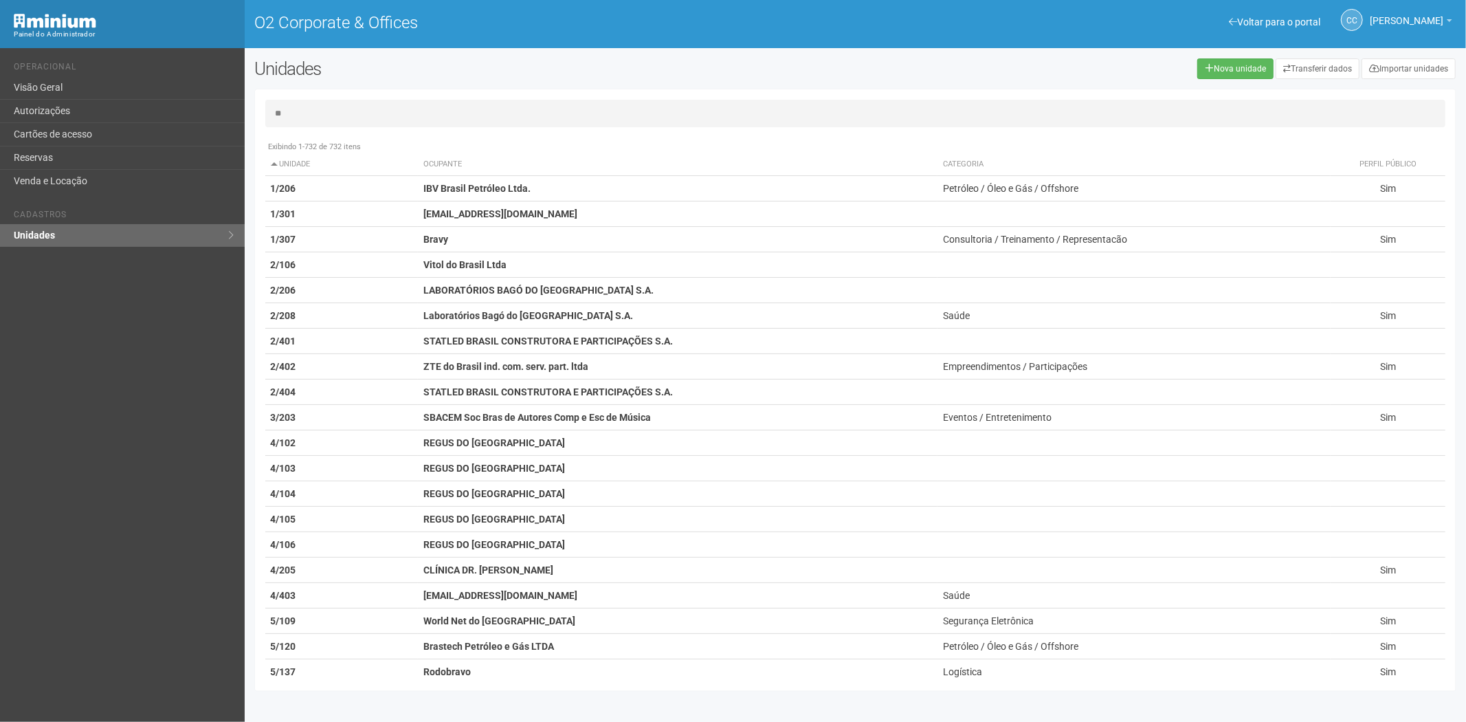
type input "*"
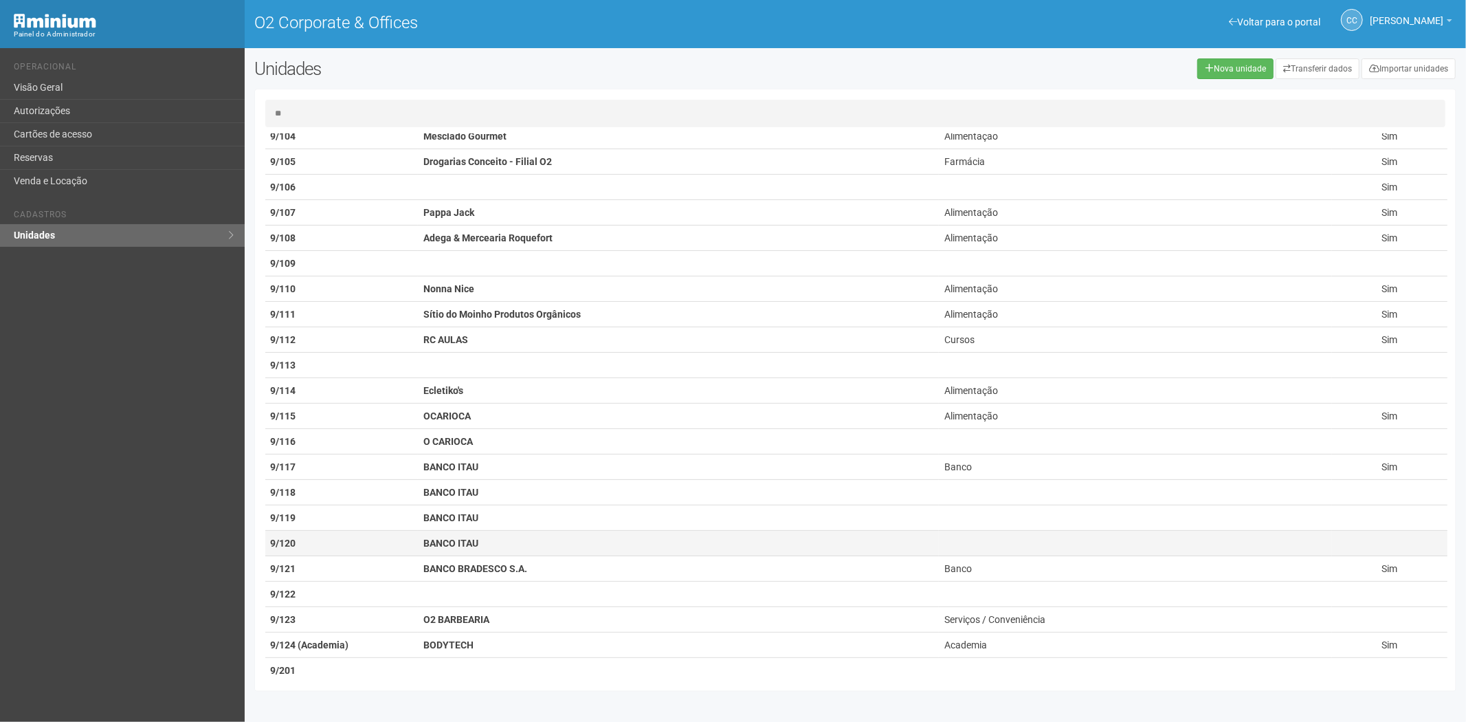
scroll to position [170, 0]
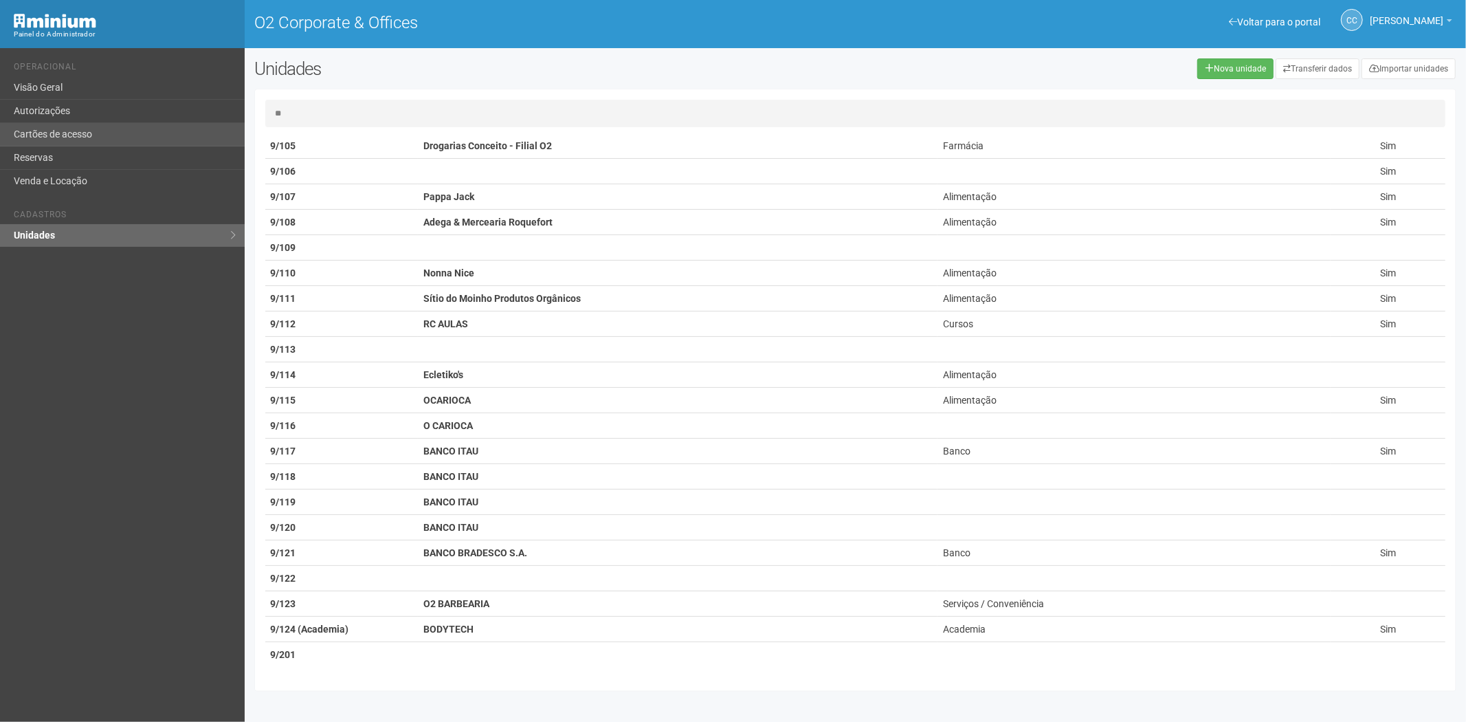
type input "**"
click at [76, 135] on link "Cartões de acesso" at bounding box center [122, 134] width 245 height 23
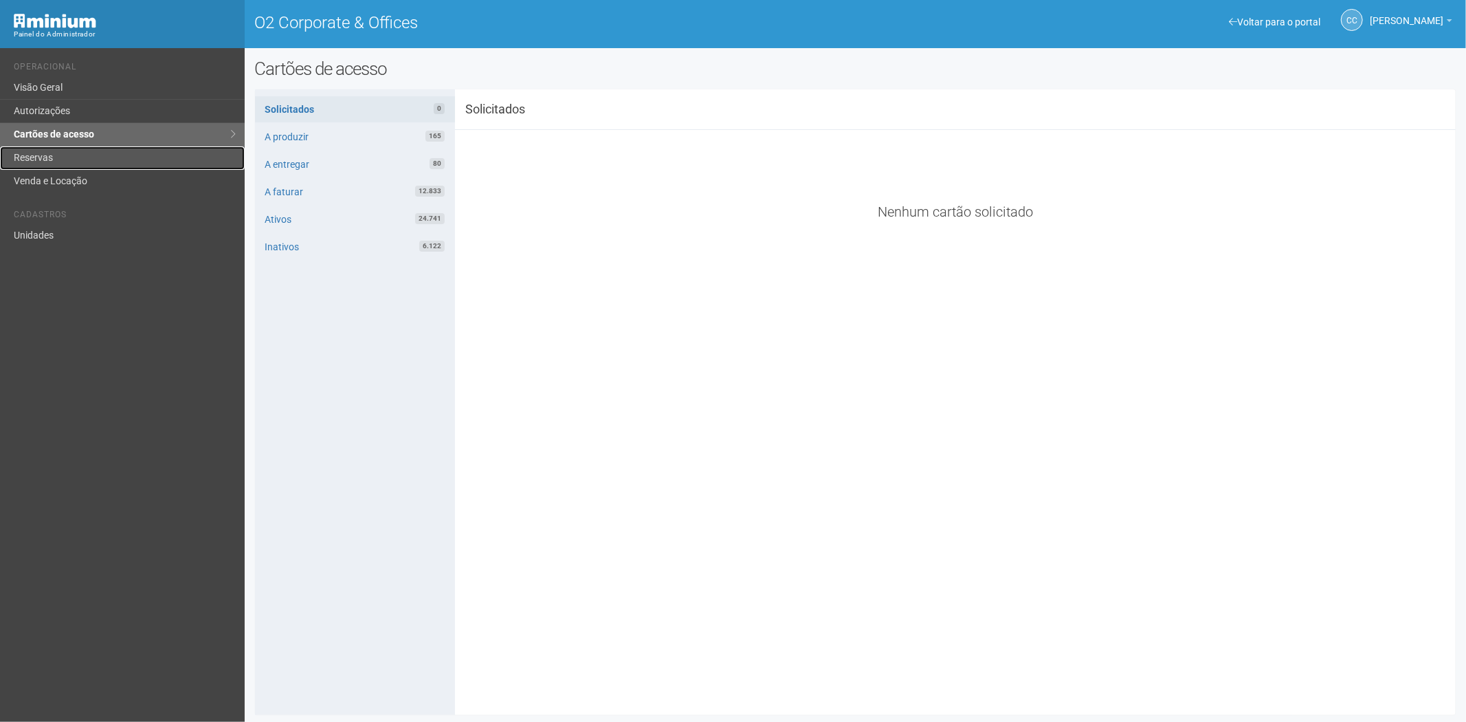
click at [45, 157] on link "Reservas" at bounding box center [122, 157] width 245 height 23
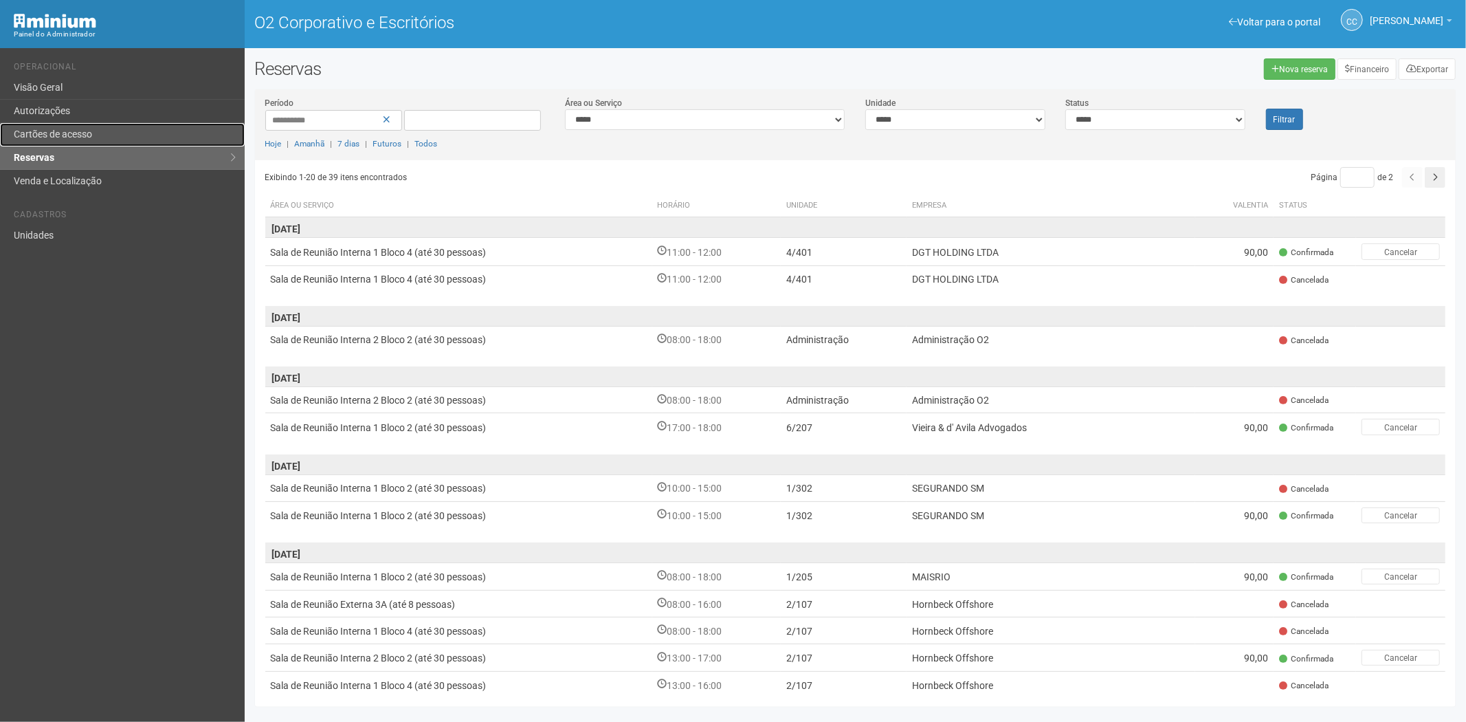
click at [65, 135] on font "Cartões de acesso" at bounding box center [53, 134] width 78 height 11
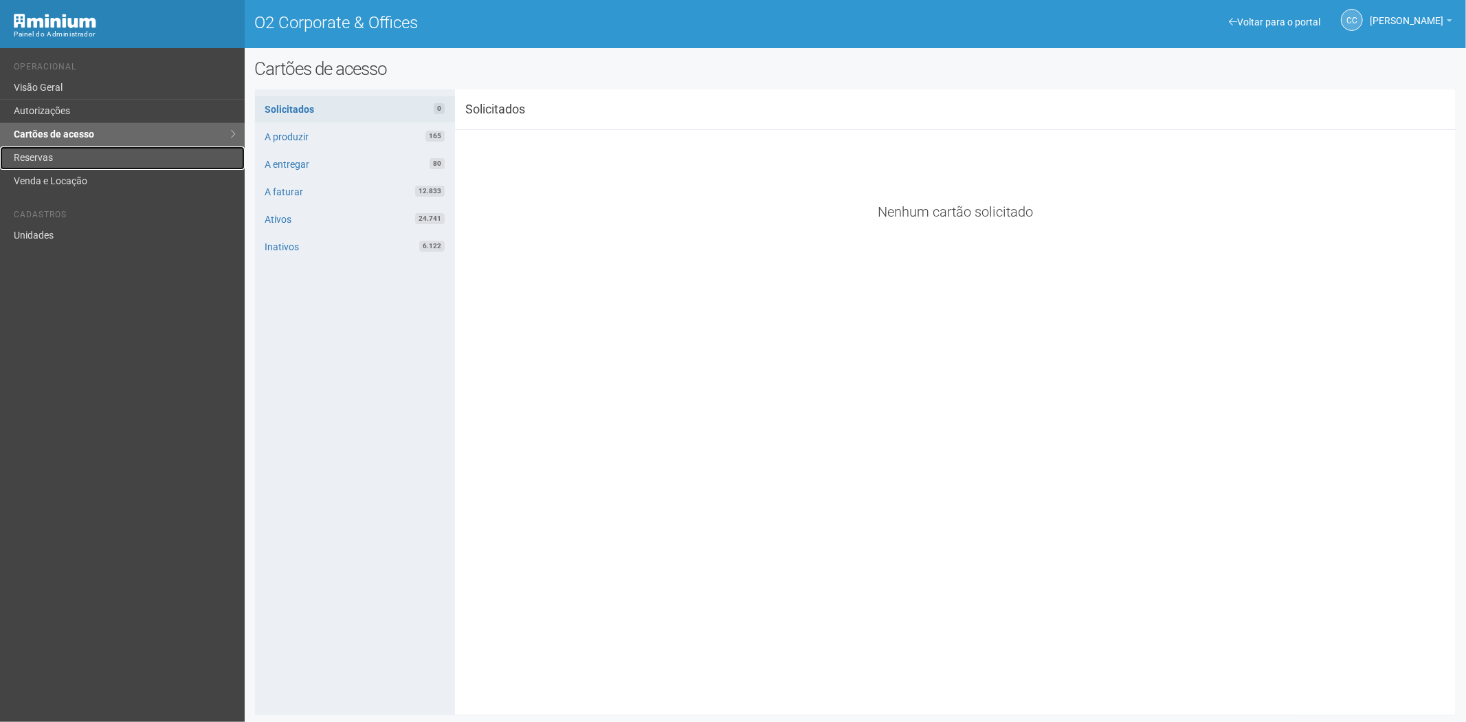
click at [78, 158] on link "Reservas" at bounding box center [122, 157] width 245 height 23
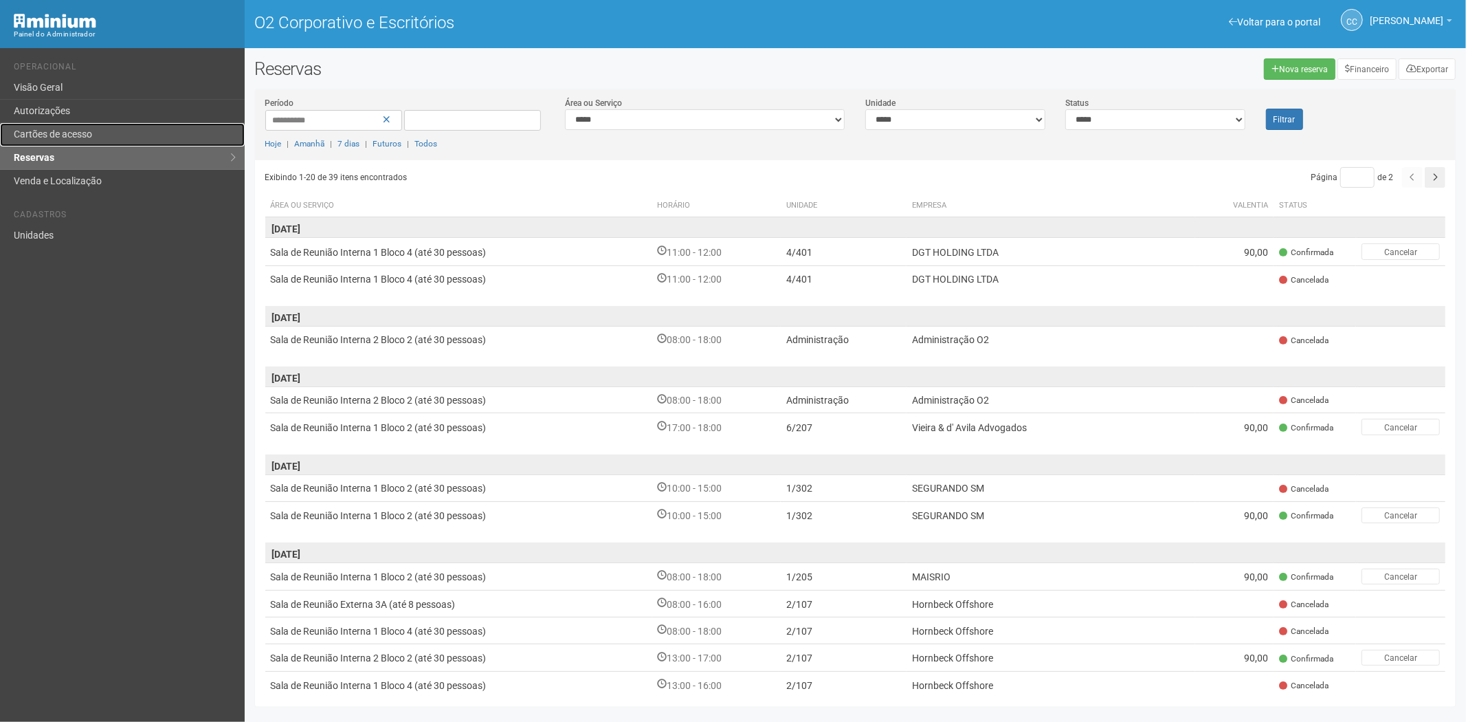
click at [104, 124] on link "Cartões de acesso" at bounding box center [122, 134] width 245 height 23
